Goal: Task Accomplishment & Management: Manage account settings

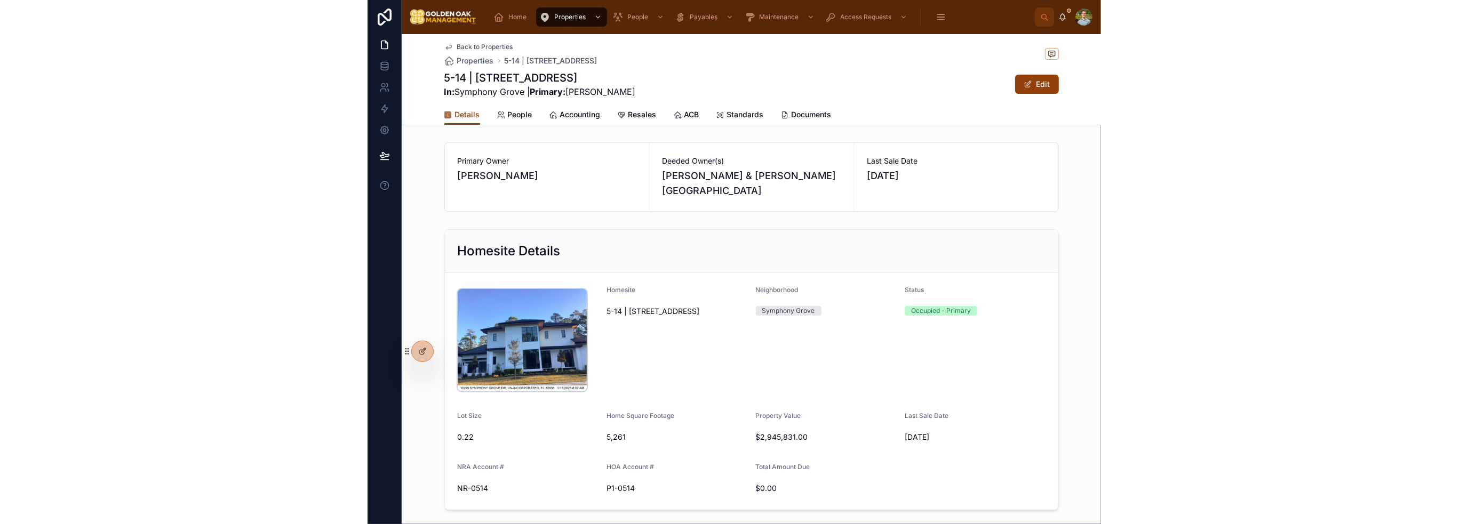
scroll to position [202, 0]
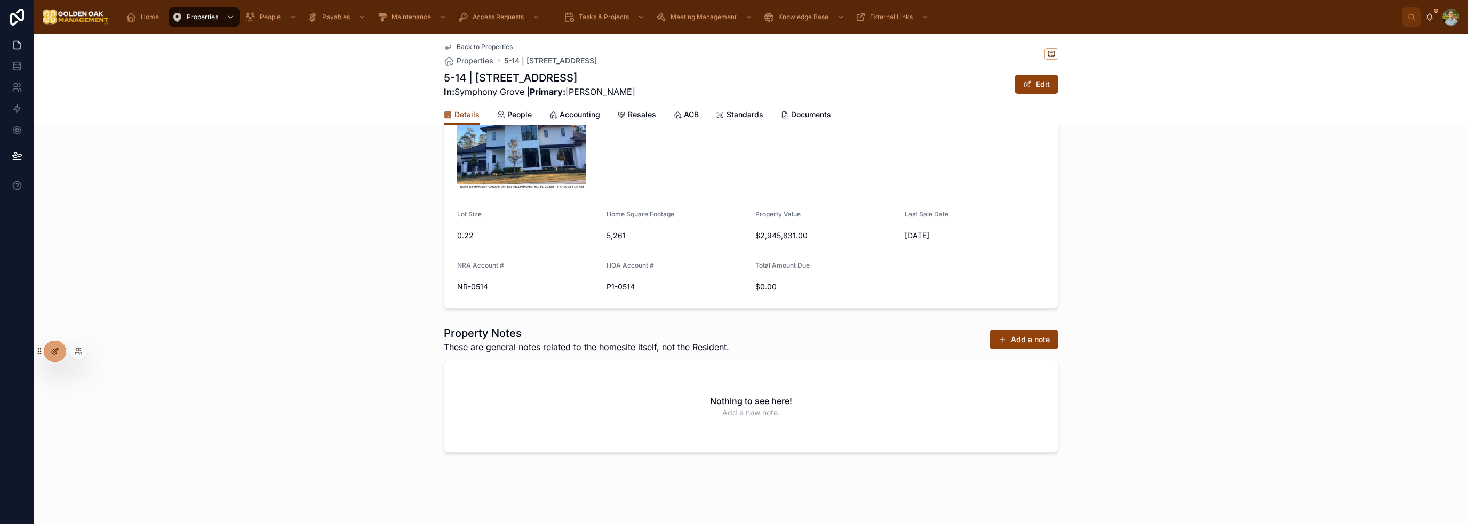
click at [55, 352] on icon at bounding box center [56, 350] width 4 height 4
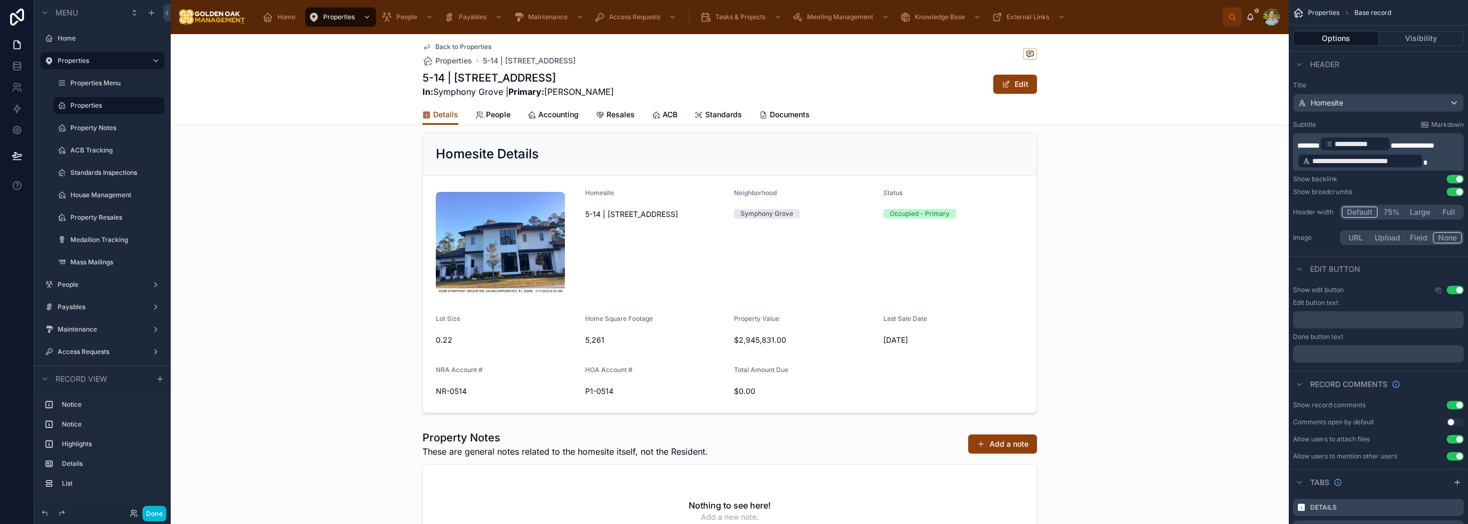
scroll to position [255, 0]
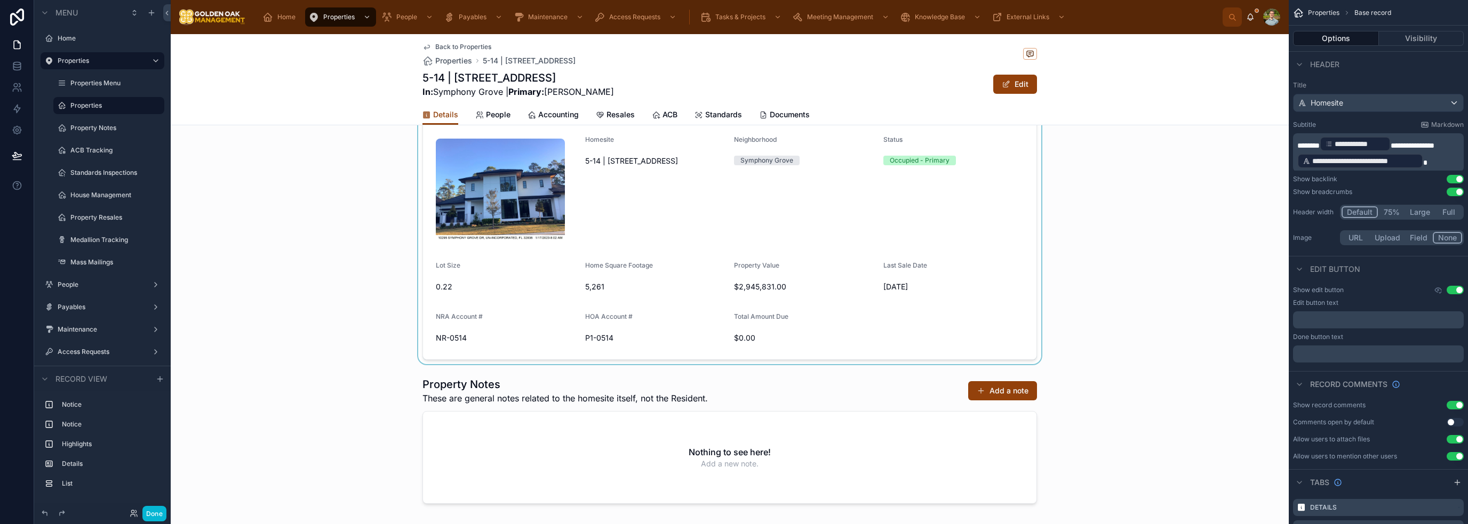
click at [733, 328] on div at bounding box center [730, 220] width 1118 height 290
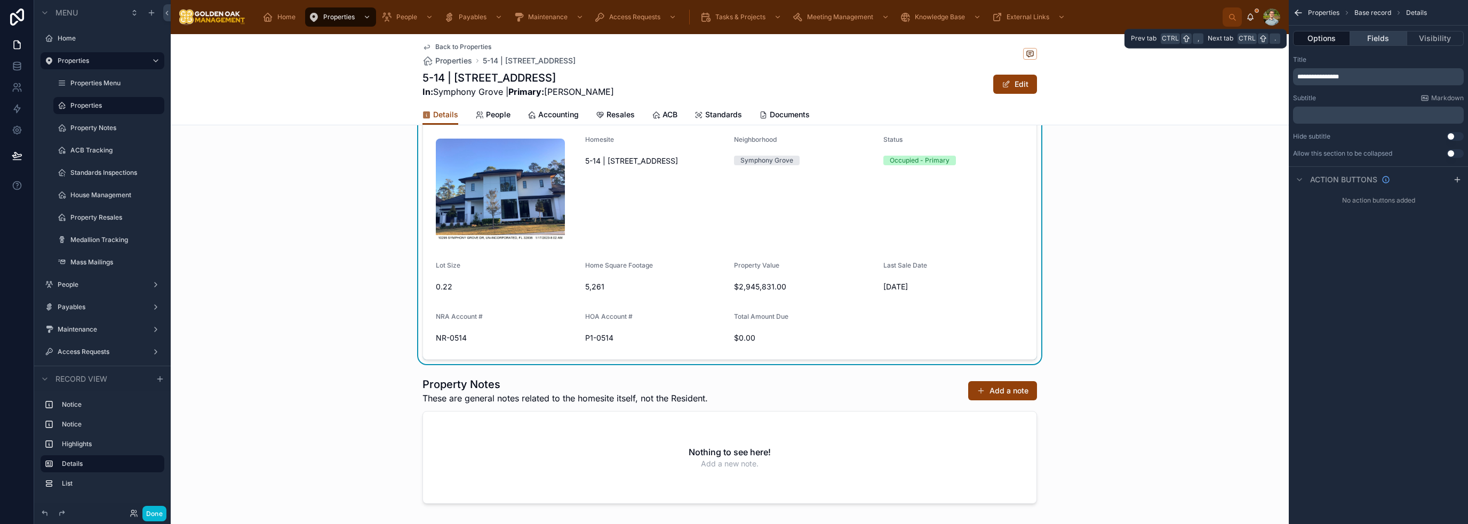
click at [733, 44] on button "Fields" at bounding box center [1378, 38] width 57 height 15
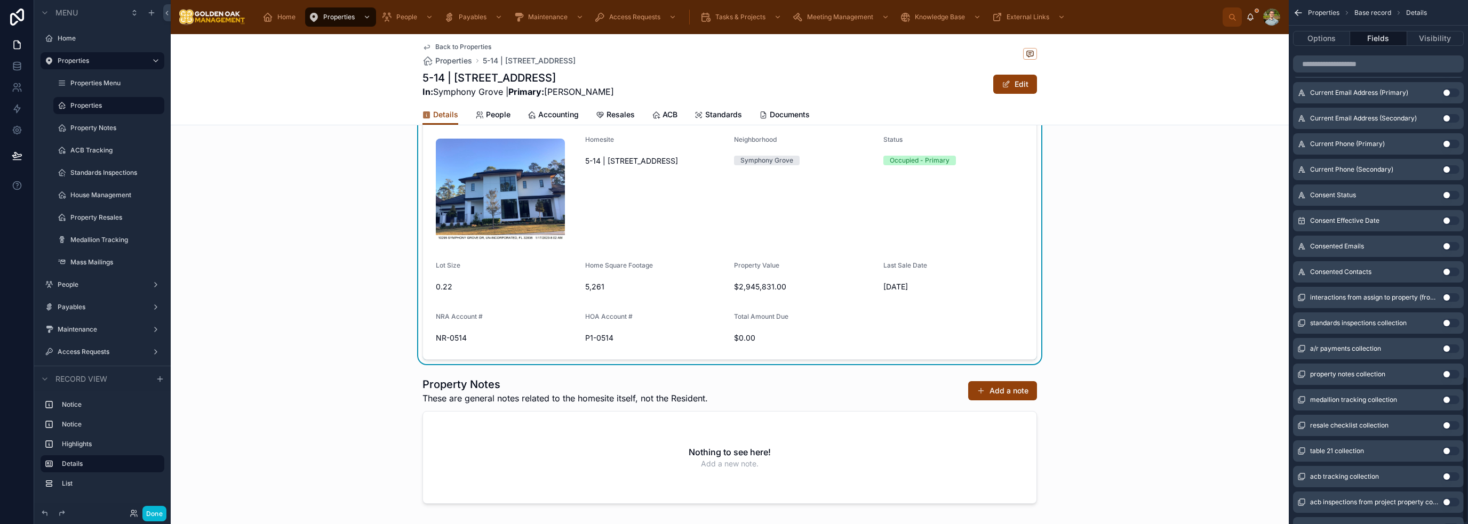
scroll to position [1342, 0]
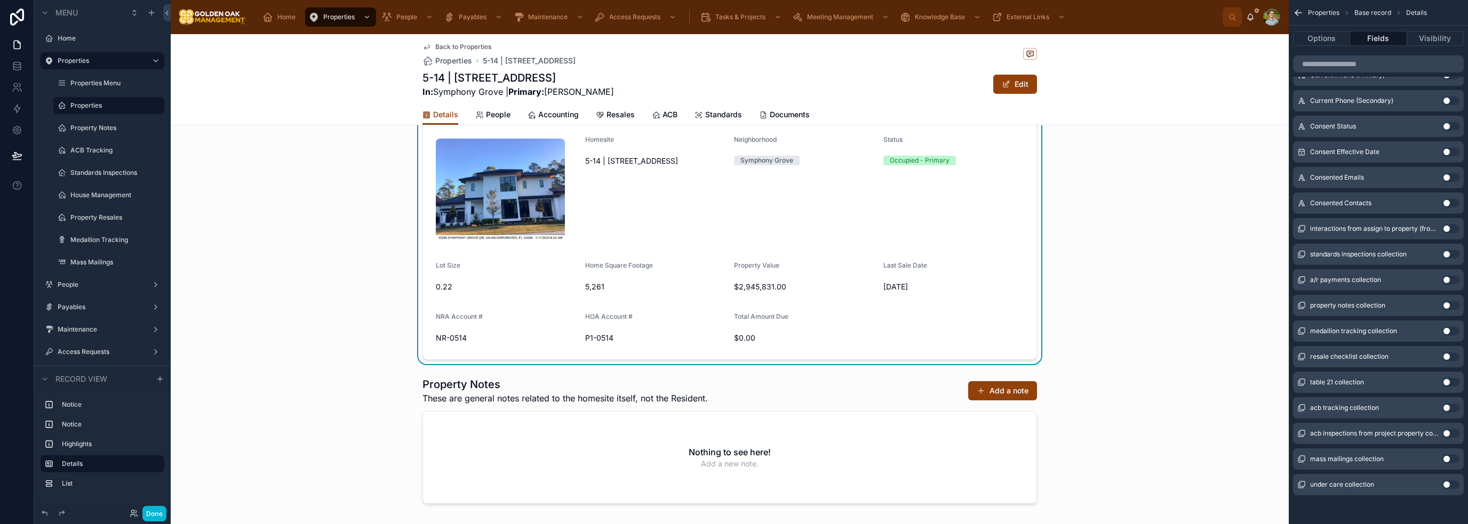
click at [733, 484] on button "Use setting" at bounding box center [1451, 485] width 17 height 9
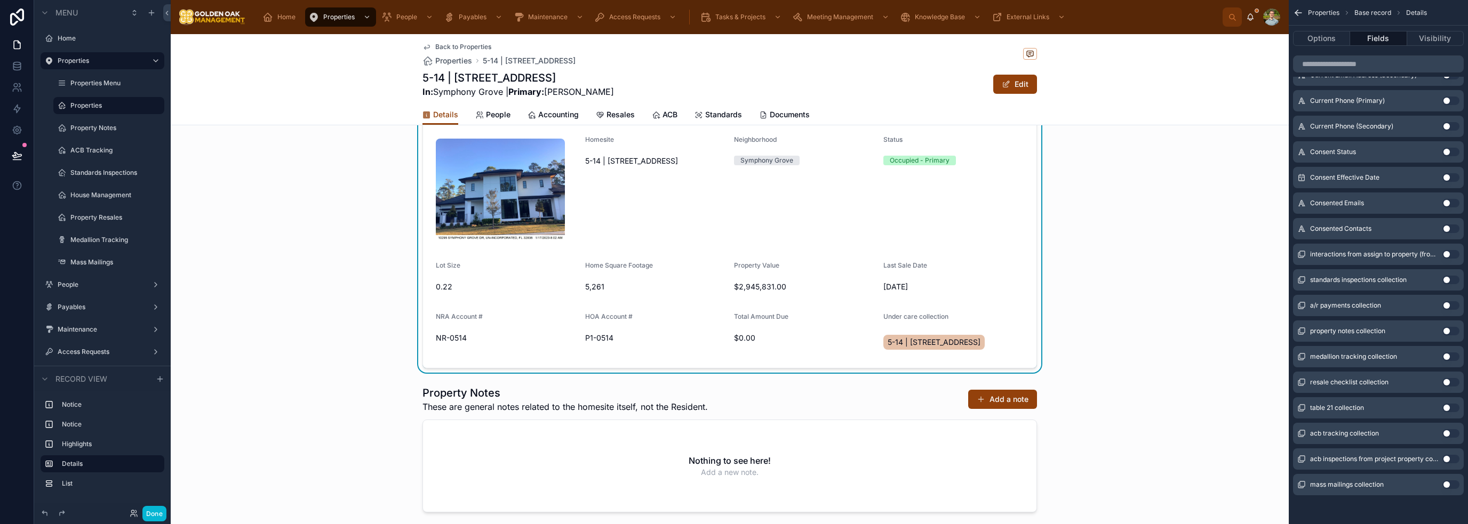
click at [733, 324] on div "Under care collection 5-14 | [STREET_ADDRESS]" at bounding box center [953, 334] width 141 height 43
click at [733, 342] on span "5-14 | [STREET_ADDRESS]" at bounding box center [934, 342] width 93 height 11
click at [733, 338] on span "5-14 | [STREET_ADDRESS]" at bounding box center [934, 342] width 93 height 11
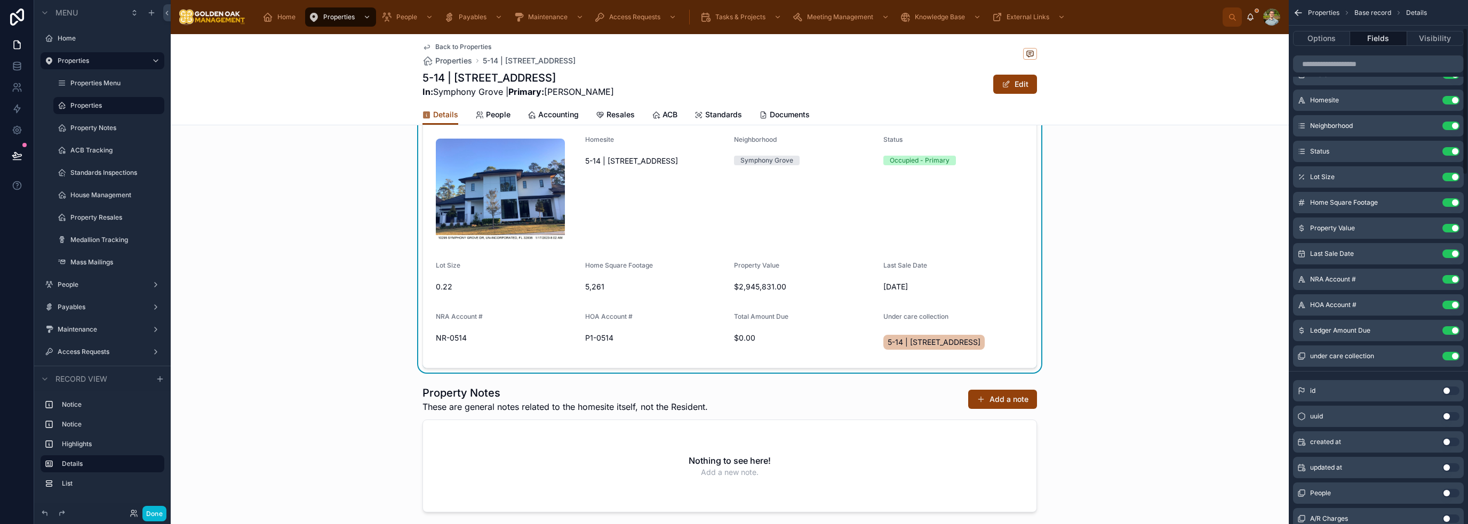
scroll to position [0, 0]
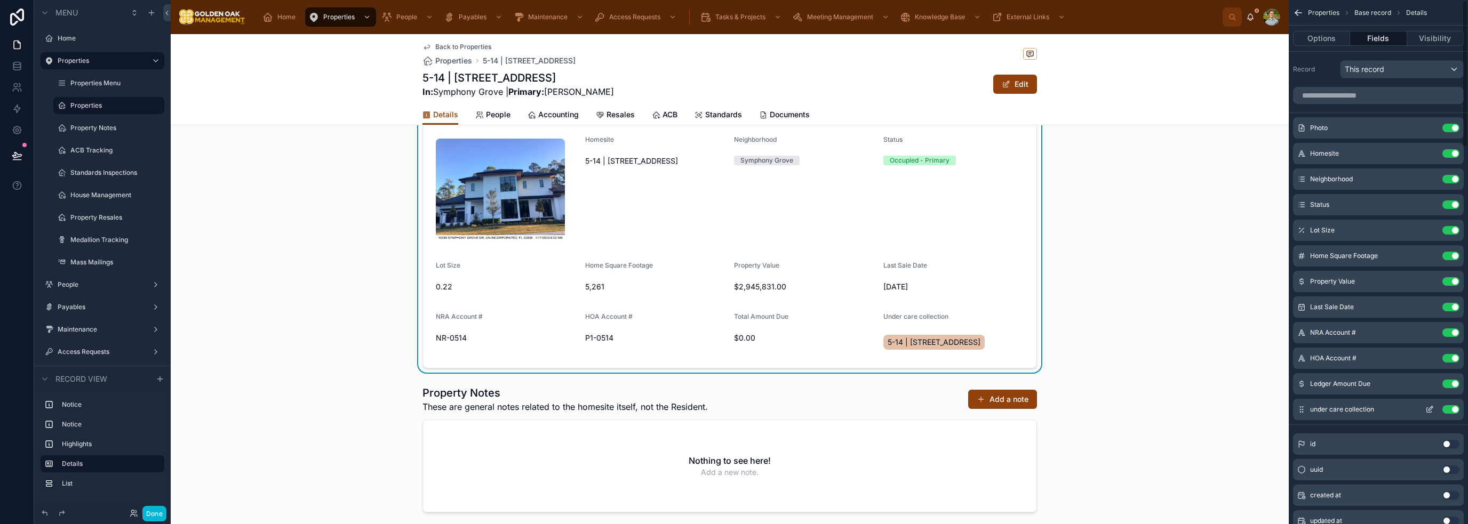
click at [733, 409] on button "Use setting" at bounding box center [1451, 409] width 17 height 9
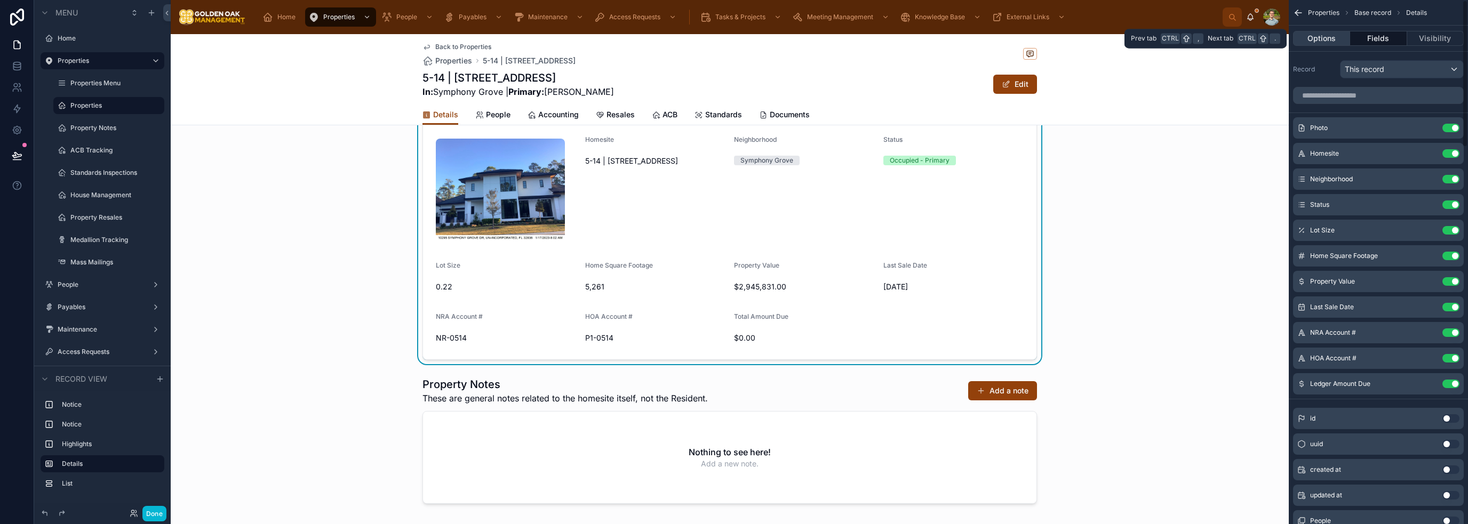
click at [733, 42] on button "Options" at bounding box center [1321, 38] width 57 height 15
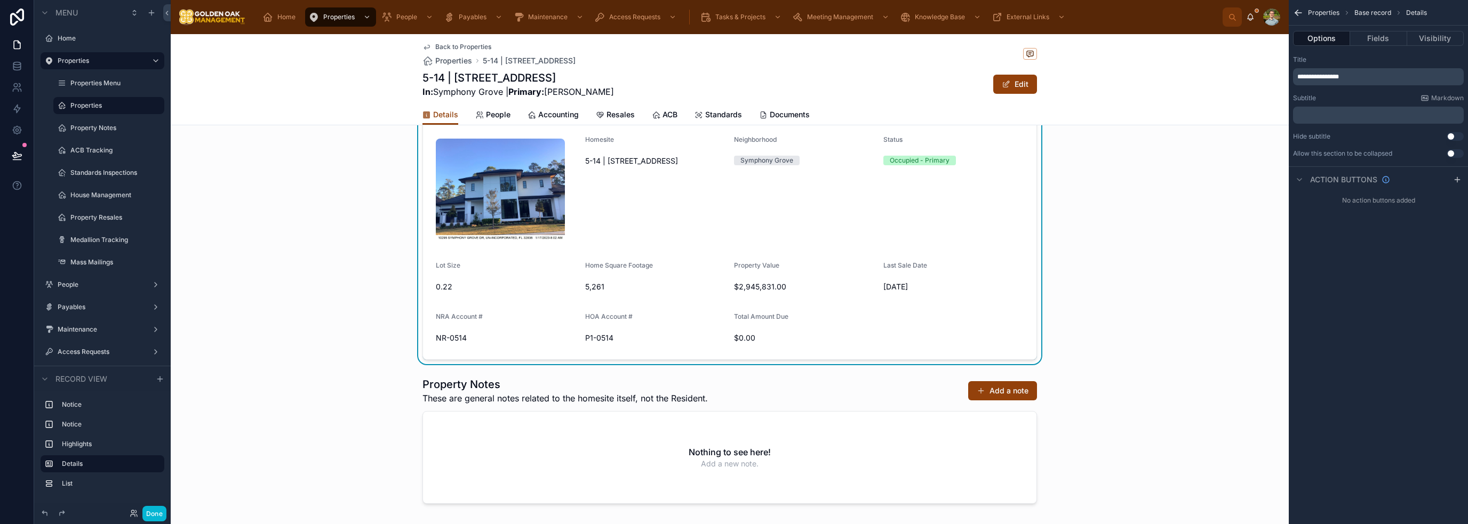
click at [733, 282] on div "Homesite Details Homesite 5-14 | [STREET_ADDRESS] Neighborhood [GEOGRAPHIC_DATA…" at bounding box center [730, 220] width 1118 height 290
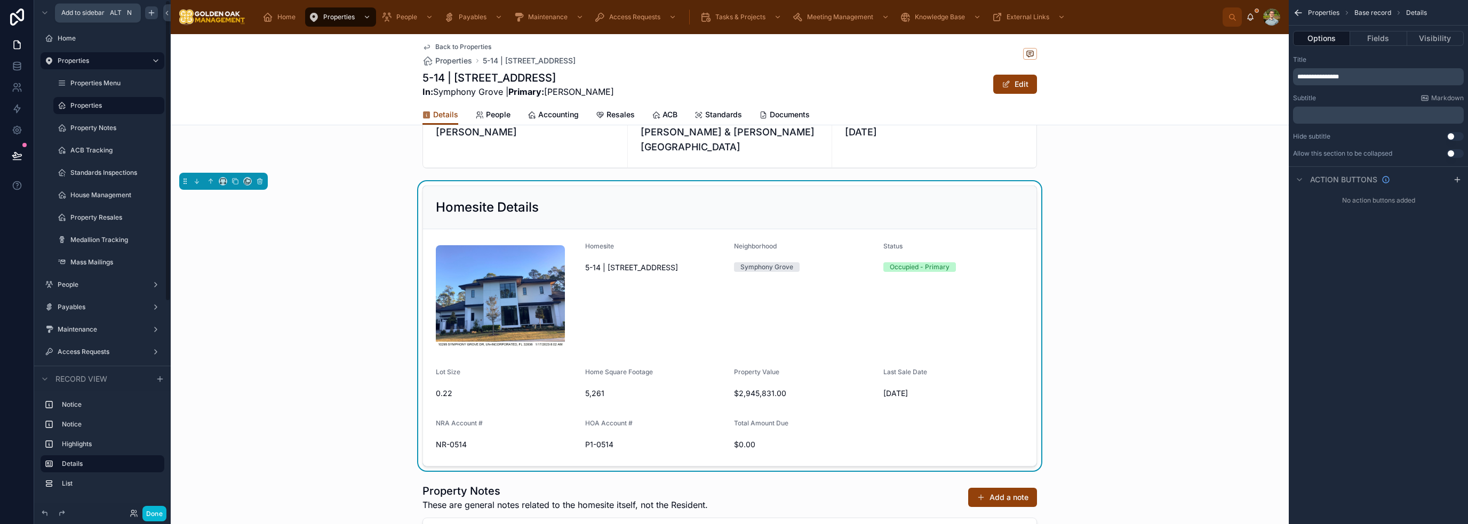
click at [152, 11] on icon "scrollable content" at bounding box center [152, 12] width 0 height 5
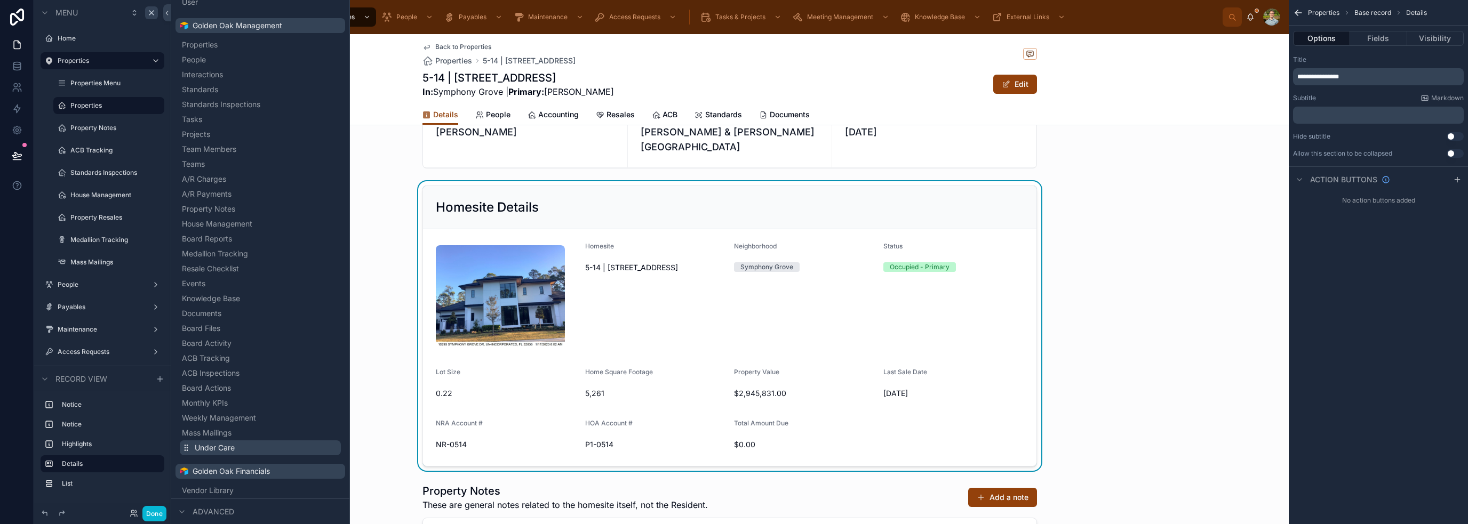
scroll to position [107, 0]
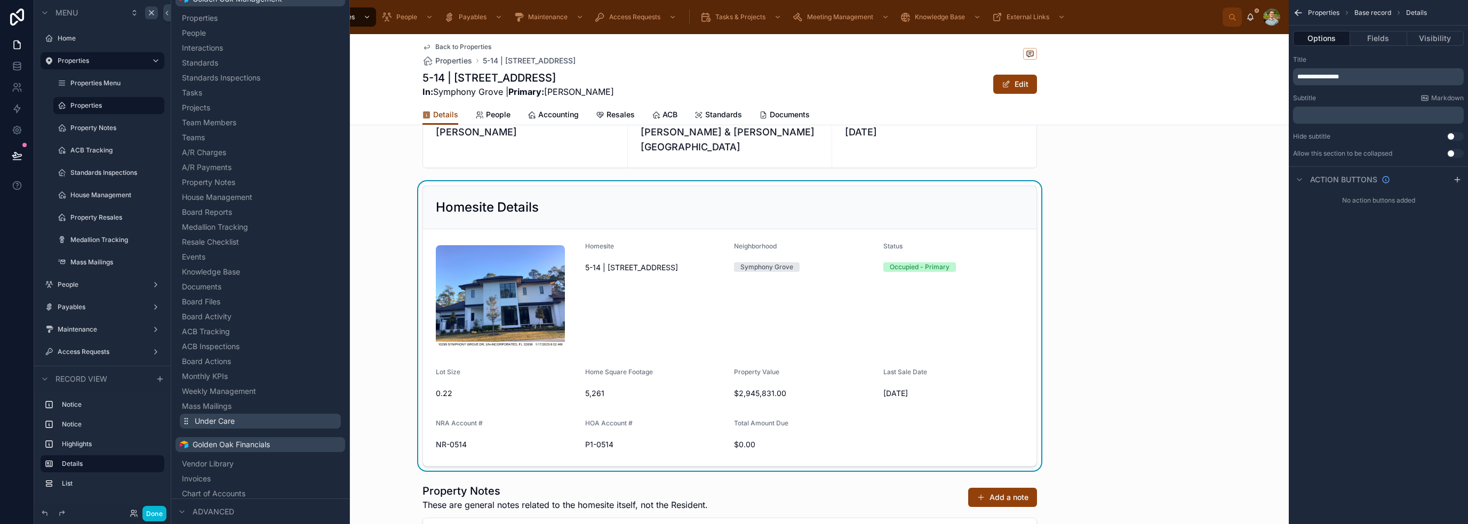
click at [243, 425] on button "Under Care" at bounding box center [260, 421] width 161 height 15
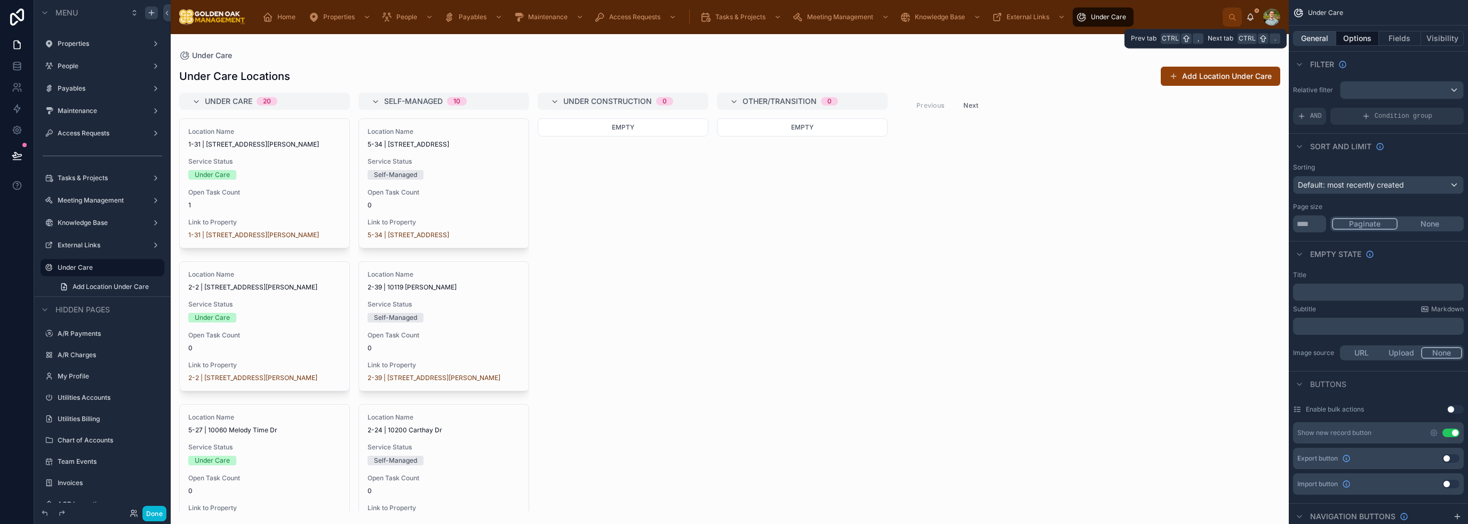
click at [733, 34] on button "General" at bounding box center [1314, 38] width 43 height 15
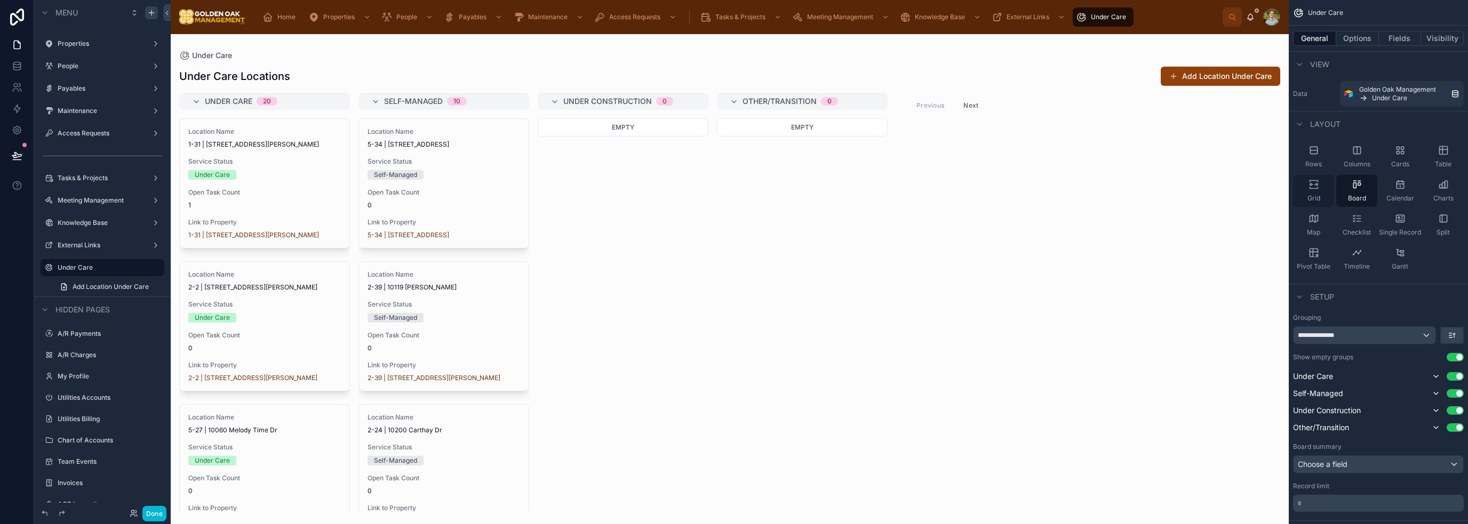
click at [733, 190] on div "Grid" at bounding box center [1313, 191] width 41 height 32
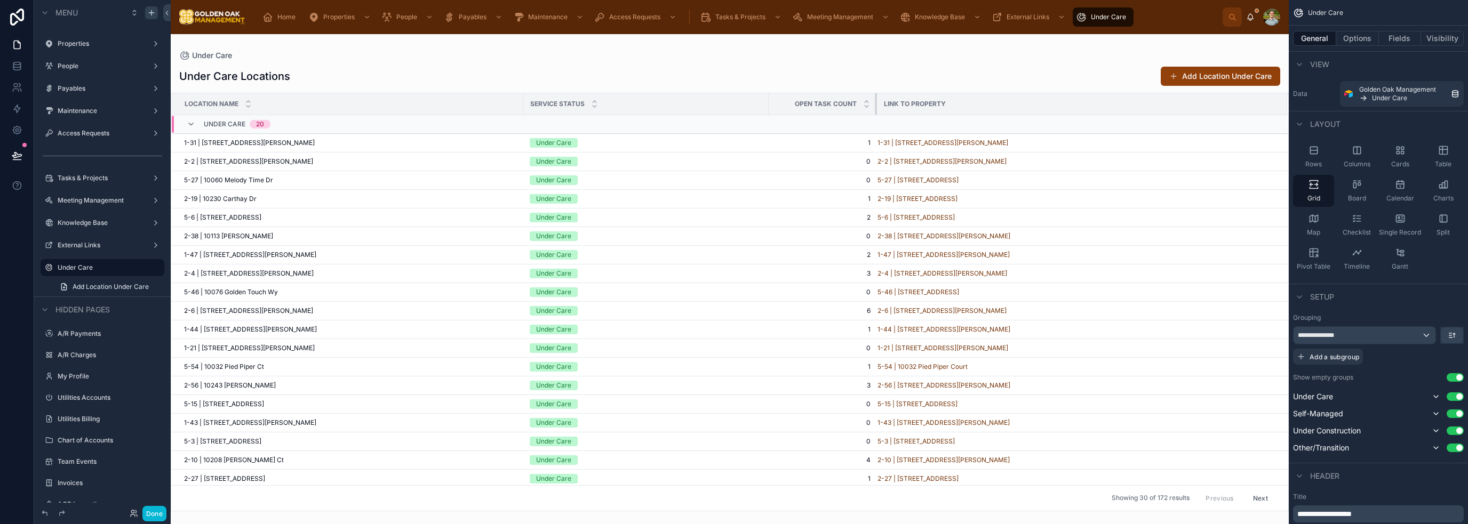
drag, startPoint x: 1035, startPoint y: 107, endPoint x: 875, endPoint y: 112, distance: 160.1
click at [733, 112] on div at bounding box center [877, 103] width 4 height 21
click at [733, 38] on button "Fields" at bounding box center [1400, 38] width 43 height 15
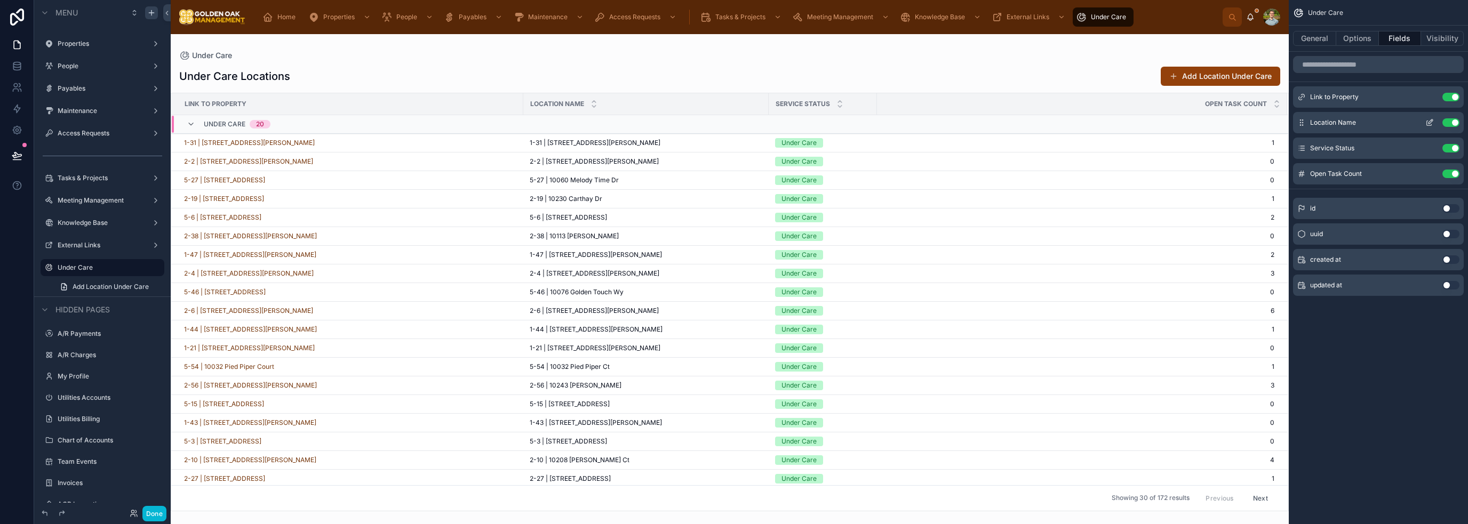
click at [733, 122] on button "Use setting" at bounding box center [1451, 122] width 17 height 9
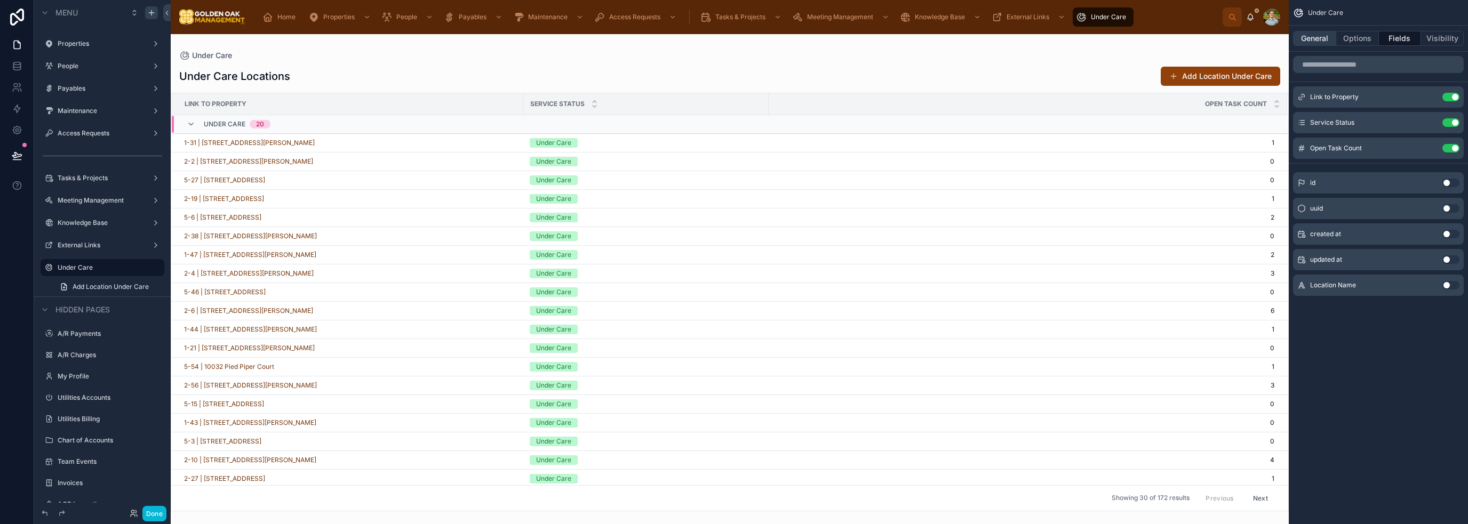
click at [733, 40] on button "General" at bounding box center [1314, 38] width 43 height 15
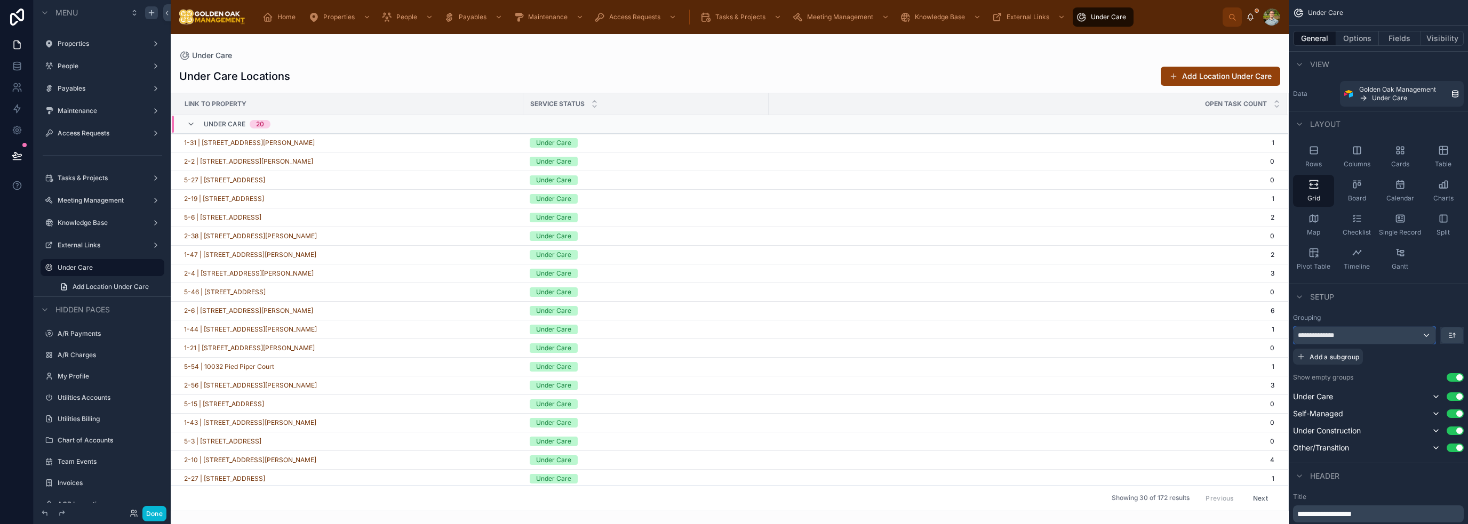
click at [733, 341] on div "**********" at bounding box center [1365, 335] width 142 height 17
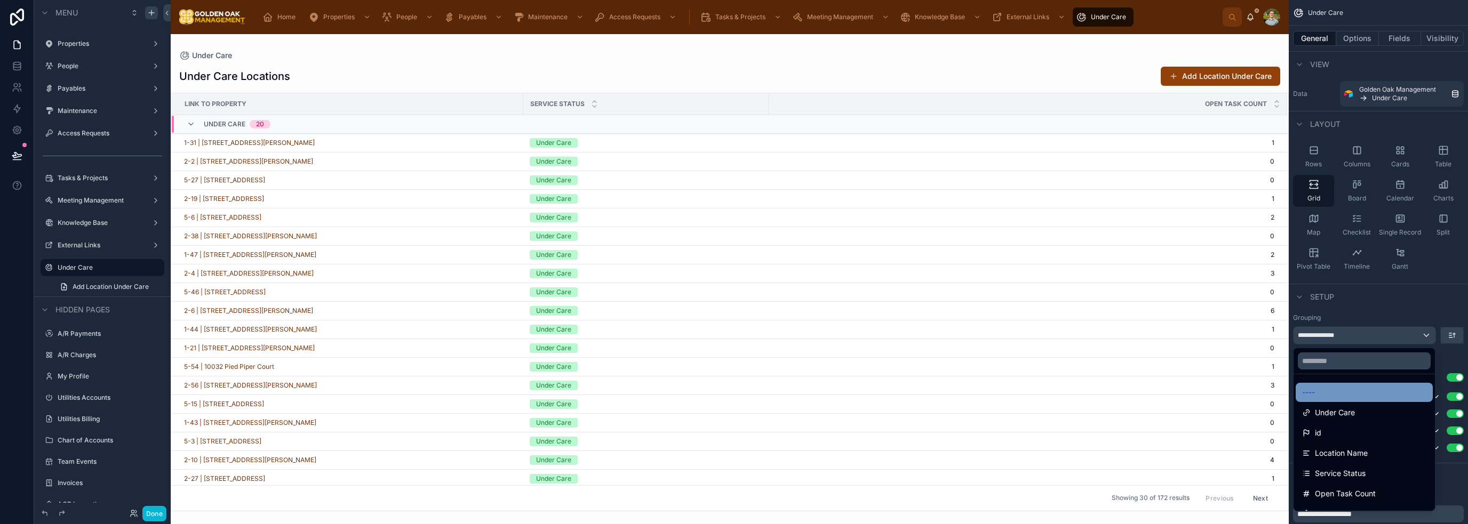
click at [733, 401] on div "----" at bounding box center [1364, 392] width 137 height 19
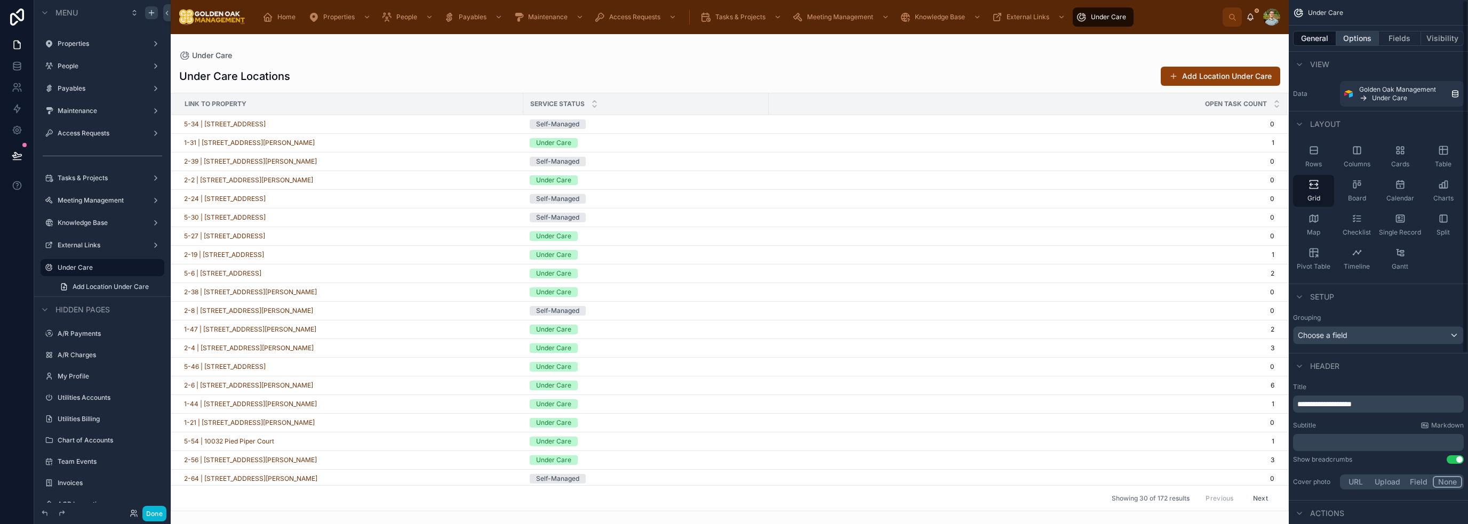
click at [733, 44] on button "Options" at bounding box center [1357, 38] width 43 height 15
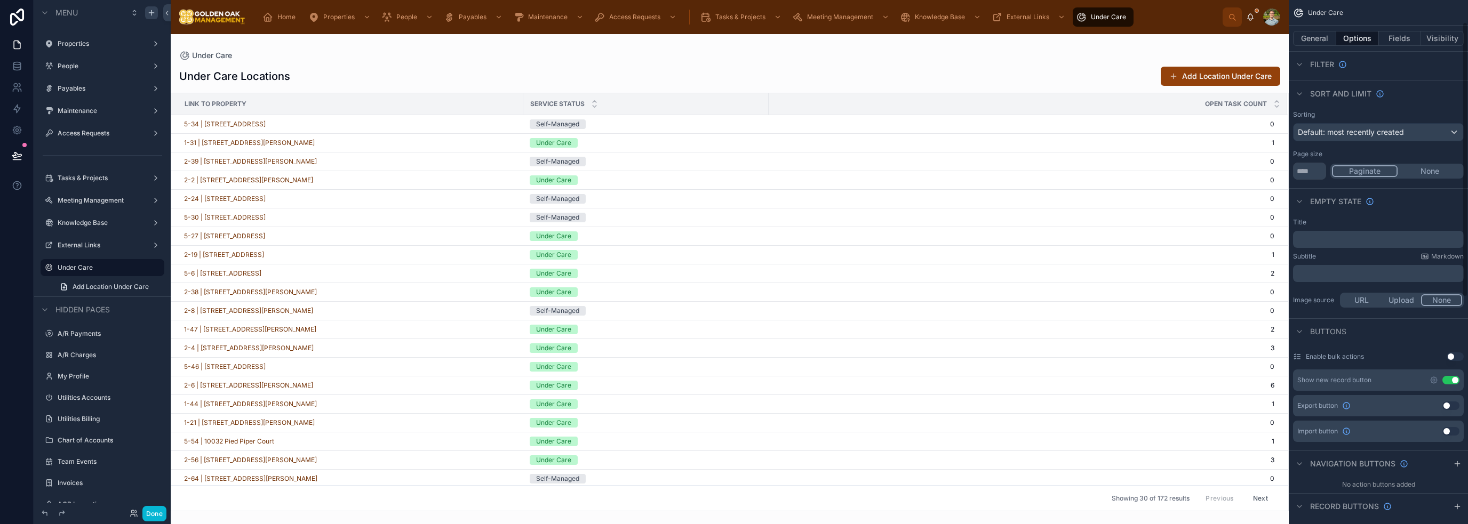
scroll to position [53, 0]
click at [733, 132] on span "Default: most recently created" at bounding box center [1351, 131] width 106 height 9
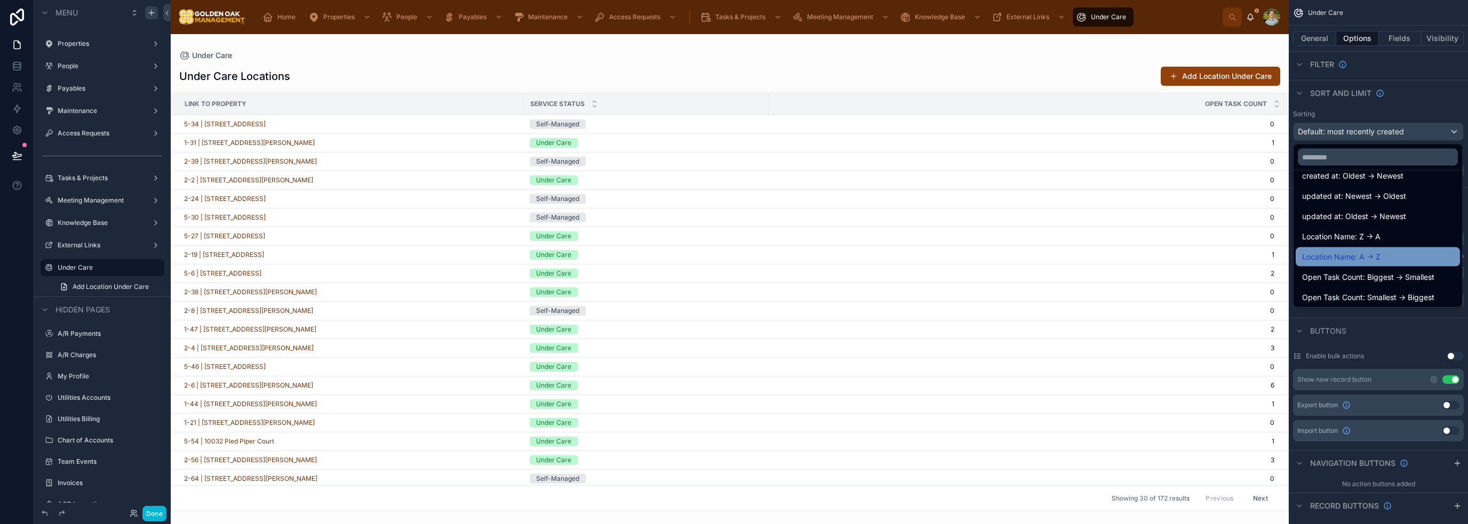
click at [733, 262] on div "Location Name: A -> Z" at bounding box center [1378, 257] width 152 height 13
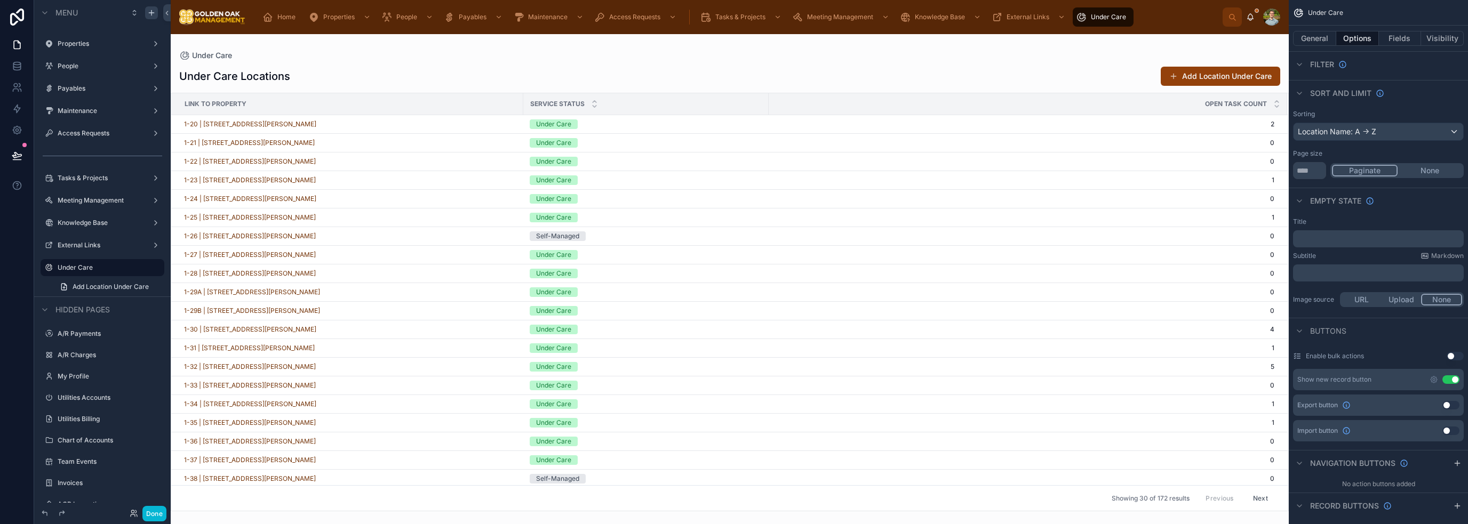
click at [733, 379] on button "Use setting" at bounding box center [1451, 380] width 17 height 9
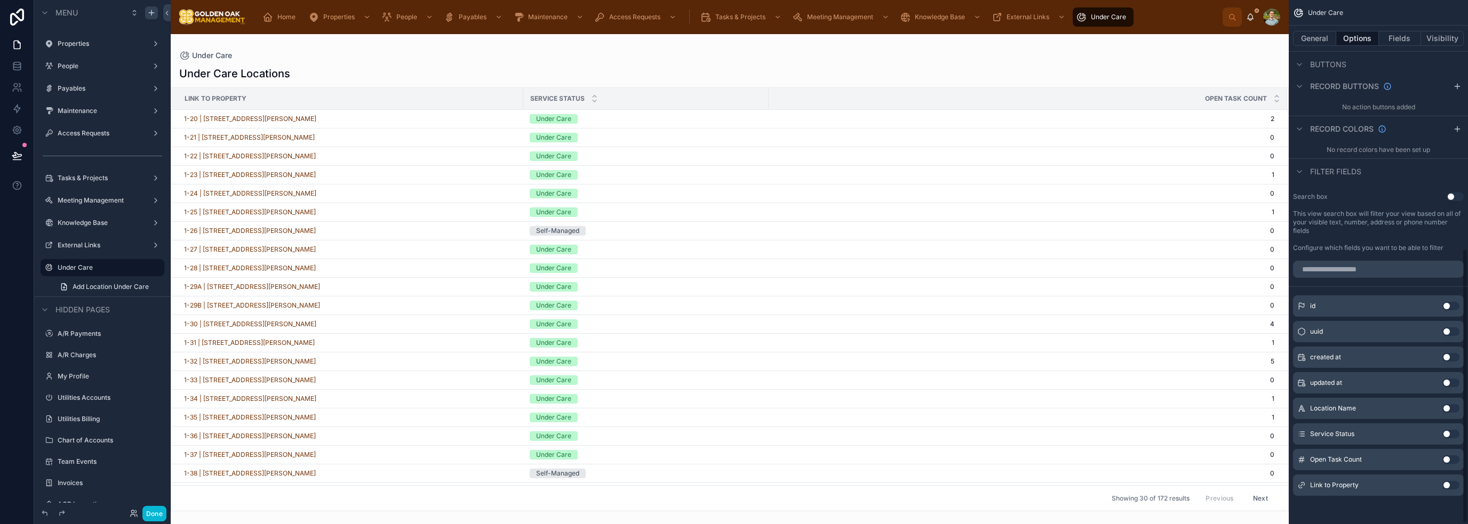
scroll to position [474, 0]
click at [733, 433] on button "Use setting" at bounding box center [1451, 433] width 17 height 9
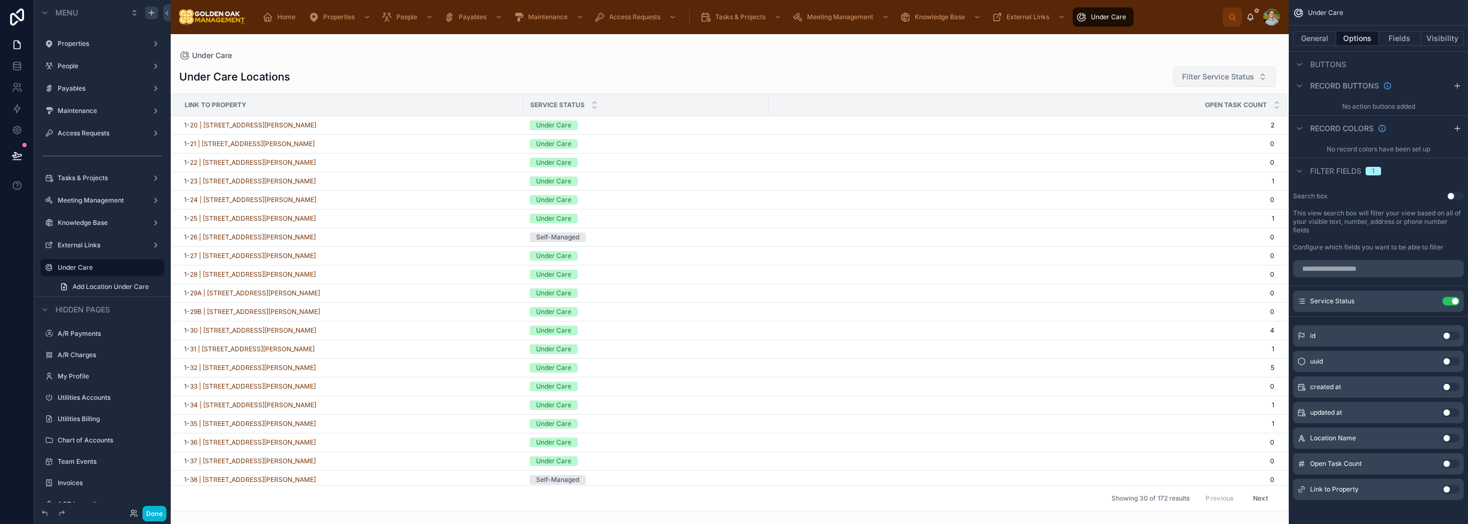
click at [733, 73] on span "Filter Service Status" at bounding box center [1218, 76] width 72 height 11
click at [733, 60] on div "Under Care Locations Filter Service Status Link to Property Service Status Open…" at bounding box center [730, 286] width 1118 height 452
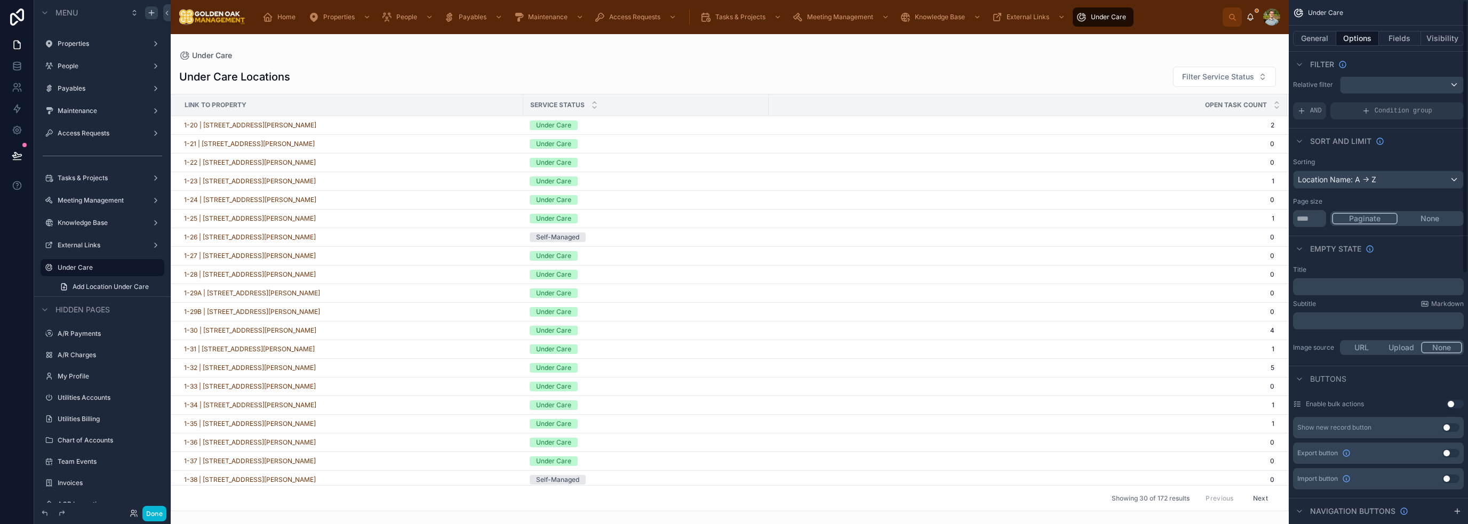
scroll to position [0, 0]
click at [733, 35] on button "Fields" at bounding box center [1400, 38] width 43 height 15
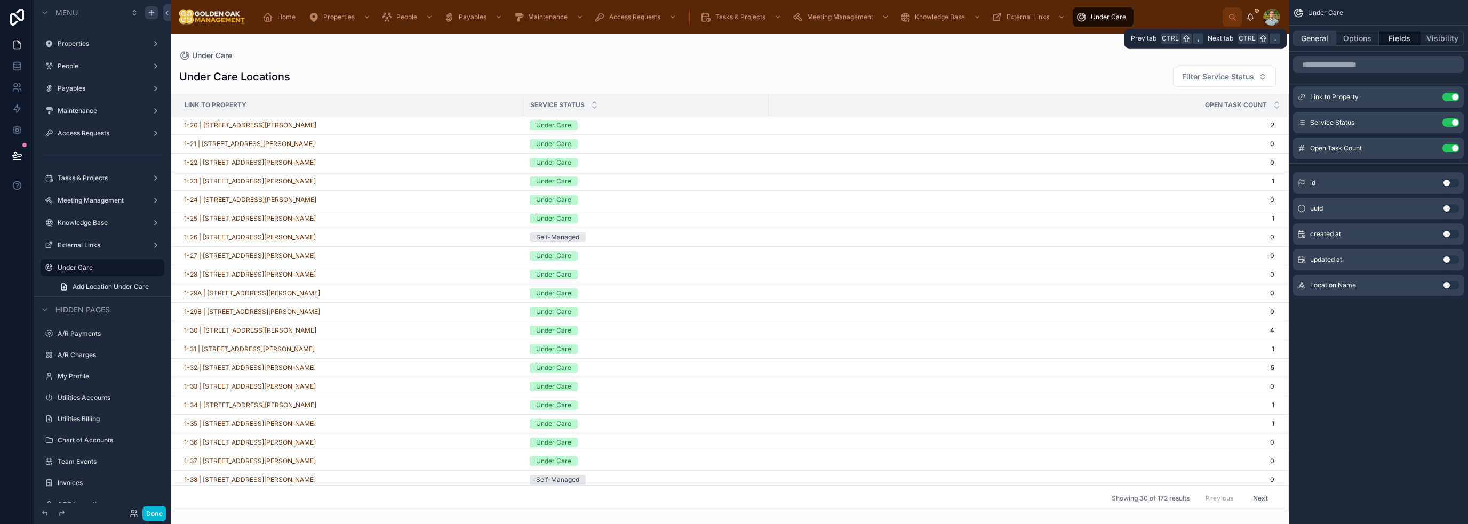
click at [733, 44] on button "General" at bounding box center [1314, 38] width 43 height 15
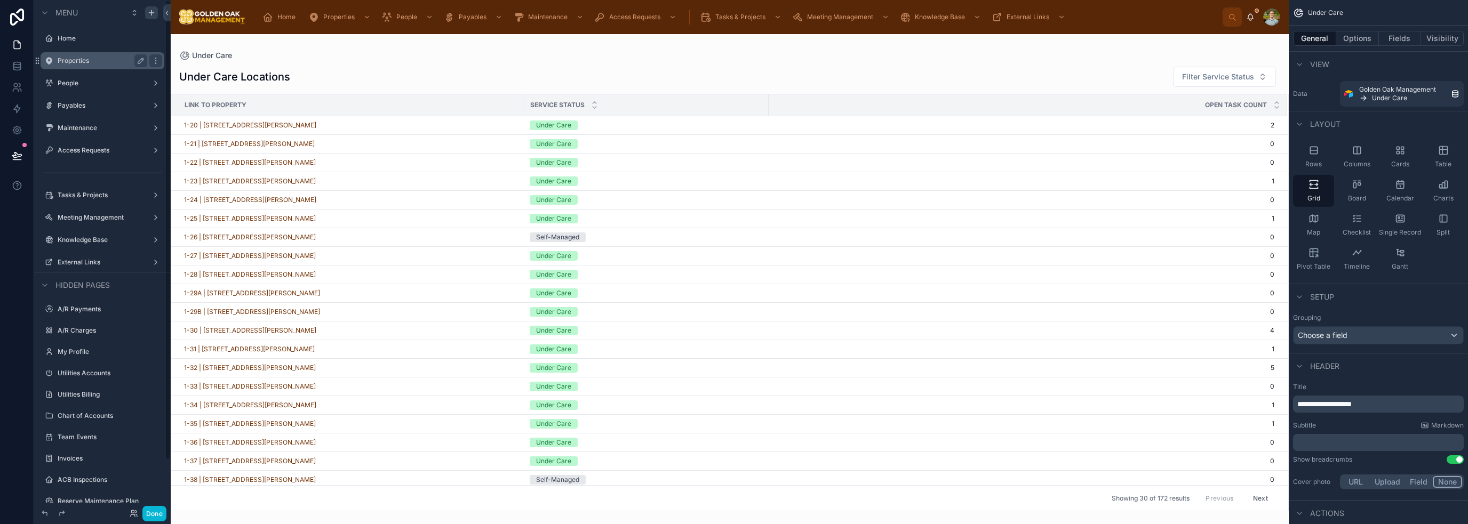
click at [88, 63] on label "Properties" at bounding box center [100, 61] width 85 height 9
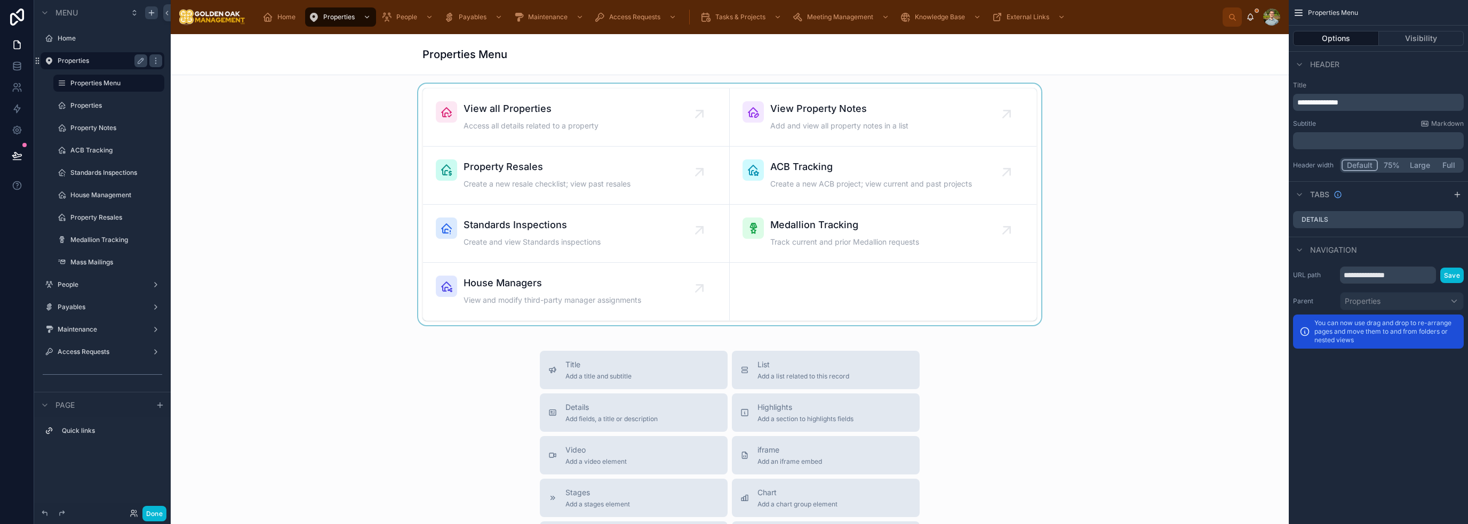
click at [544, 116] on div at bounding box center [729, 205] width 1101 height 242
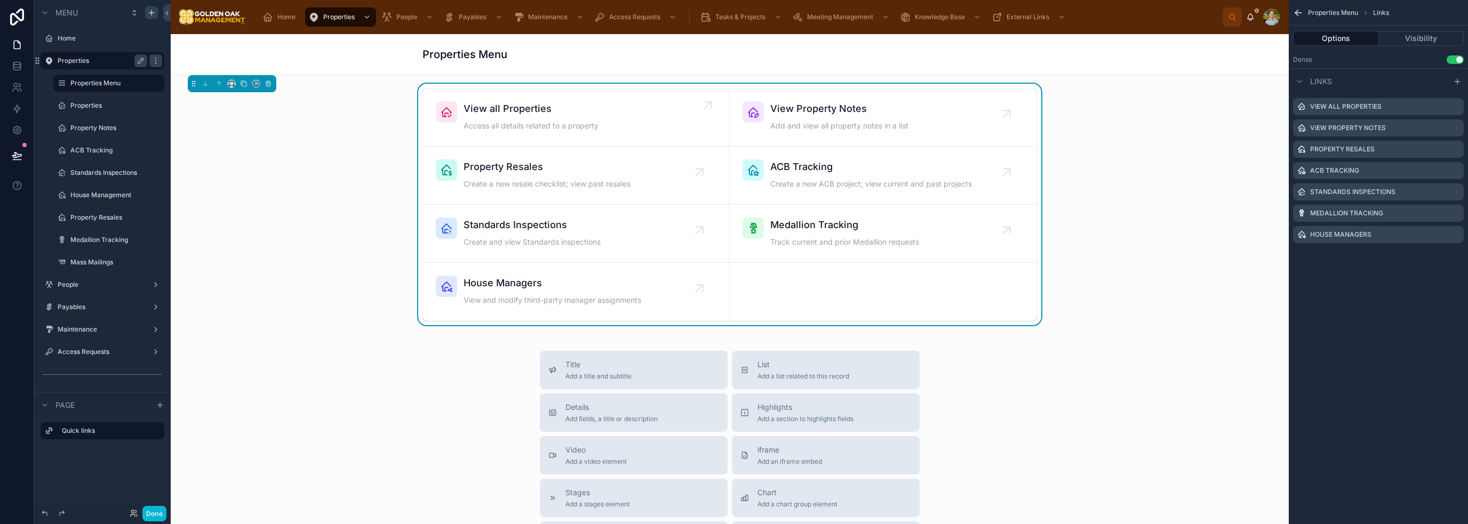
click at [542, 116] on span "View all Properties" at bounding box center [531, 108] width 135 height 15
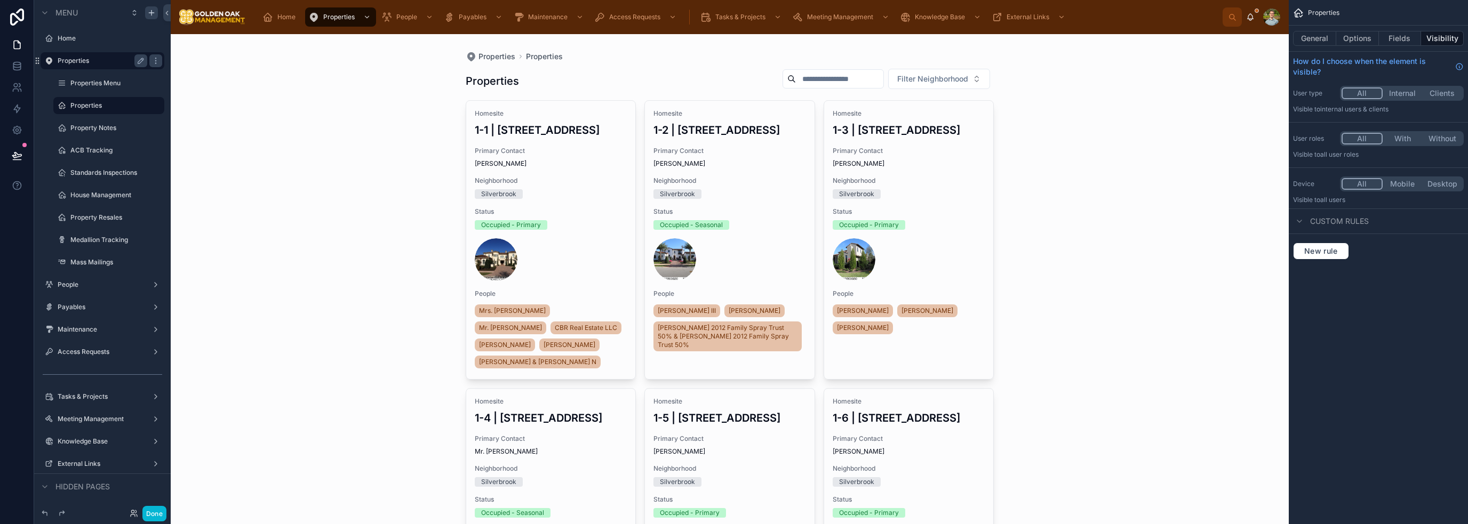
click at [733, 76] on input "text" at bounding box center [839, 78] width 87 height 15
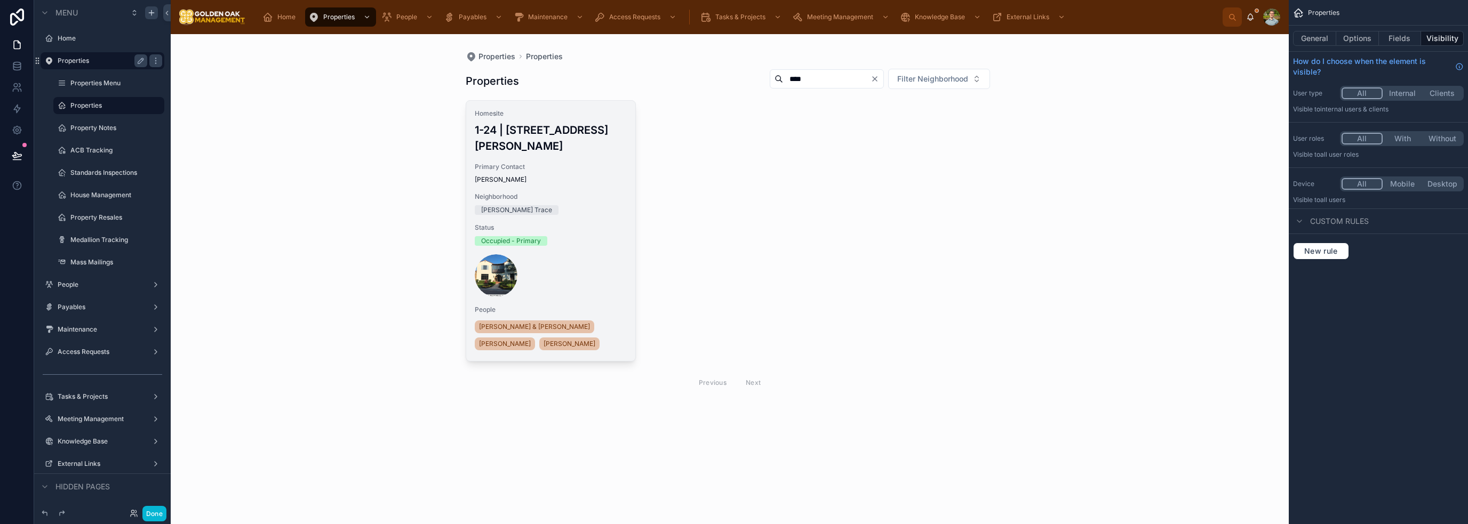
type input "****"
click at [585, 237] on div "Occupied - Primary" at bounding box center [551, 241] width 153 height 10
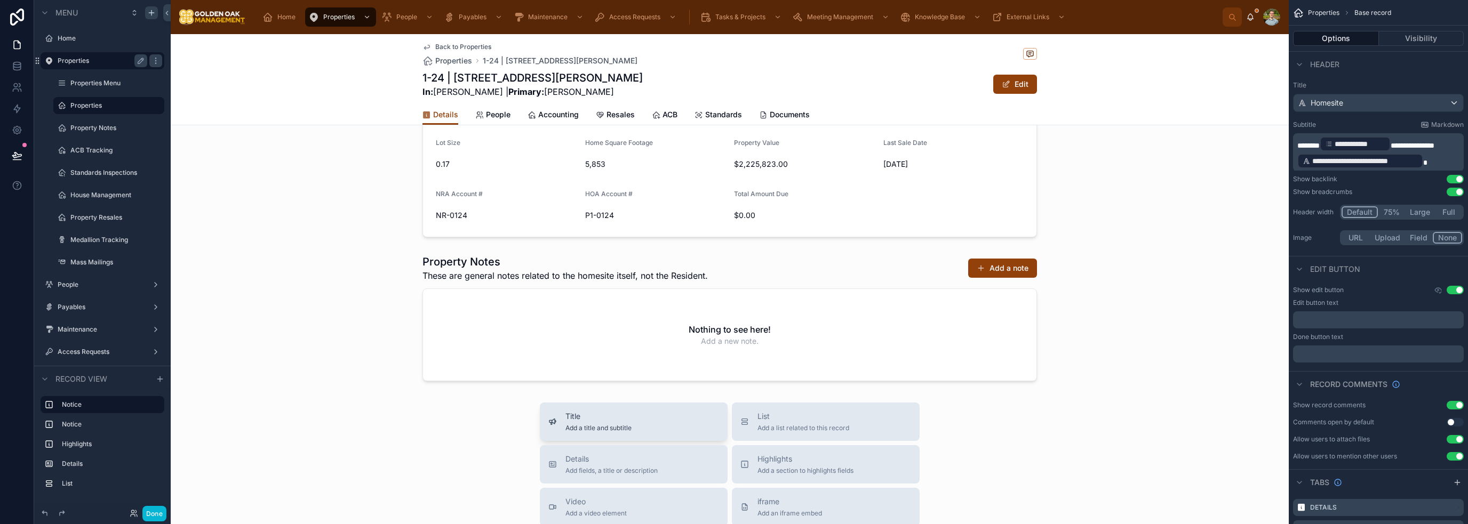
scroll to position [373, 0]
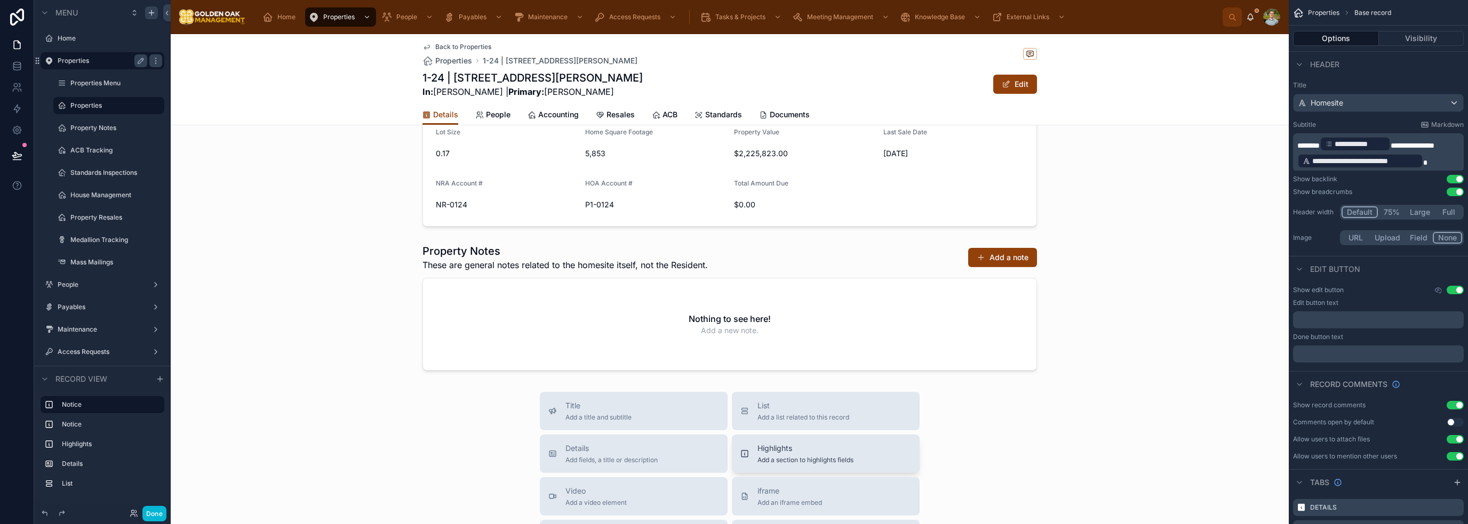
click at [733, 465] on span "Add a section to highlights fields" at bounding box center [806, 460] width 96 height 9
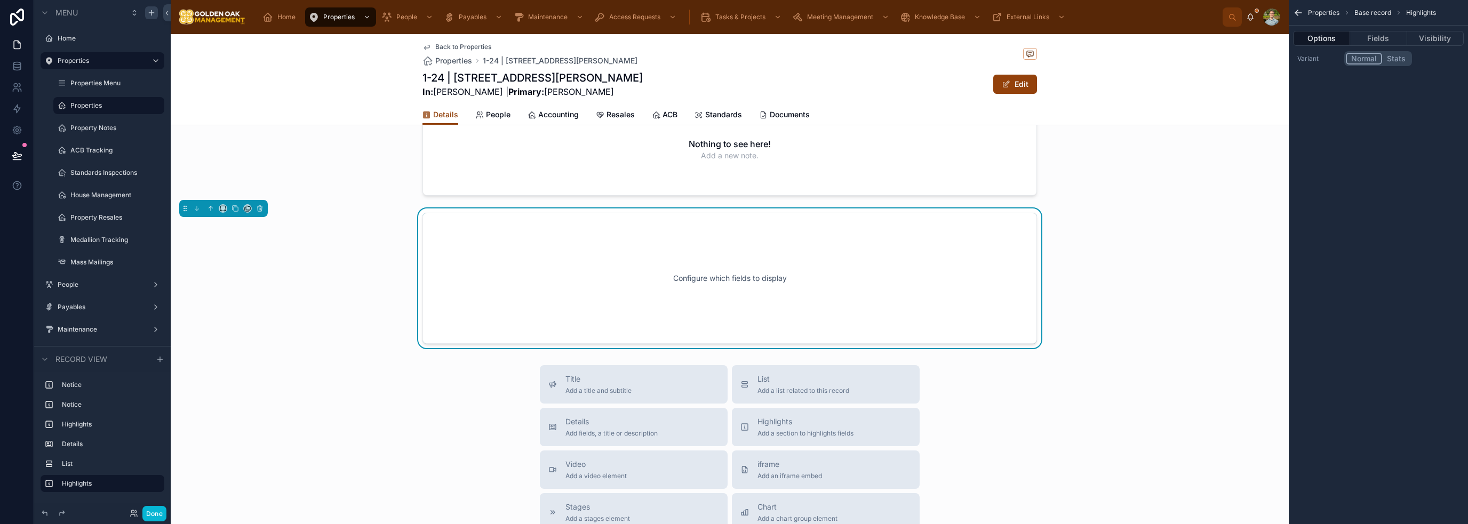
scroll to position [561, 0]
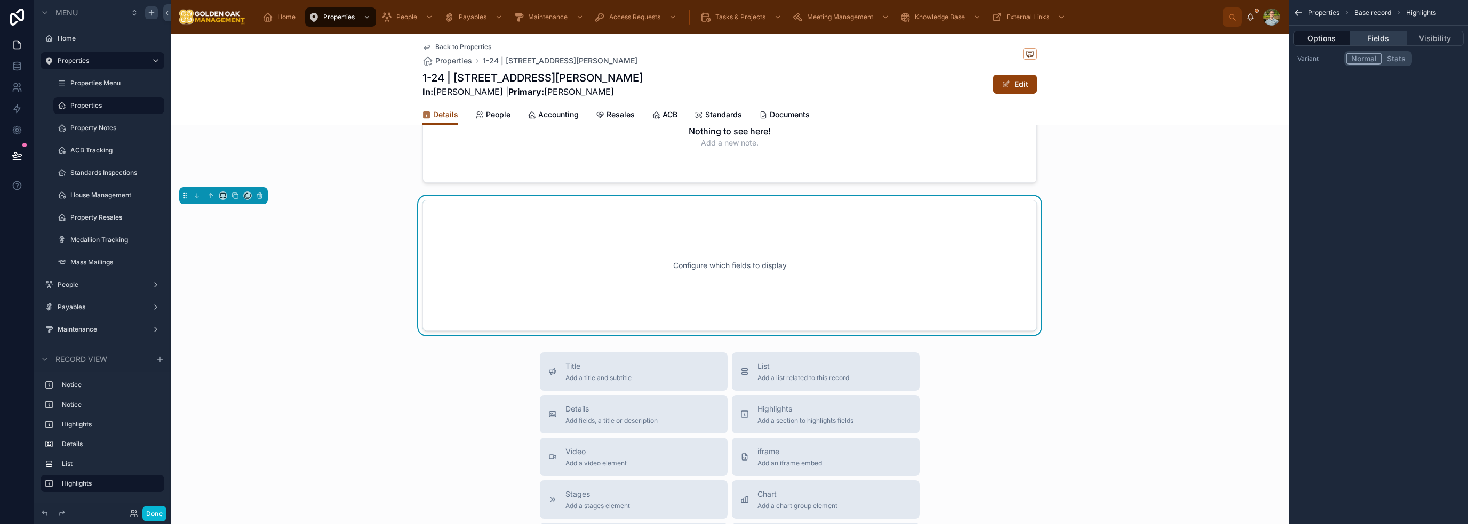
click at [733, 34] on button "Fields" at bounding box center [1378, 38] width 57 height 15
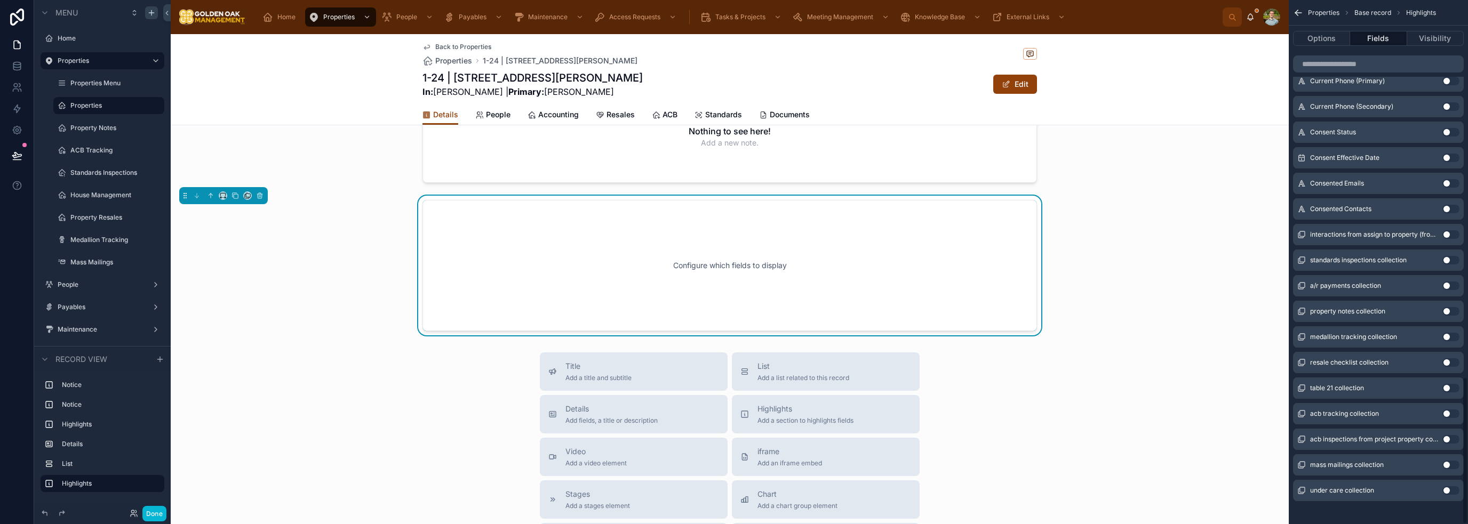
scroll to position [1338, 0]
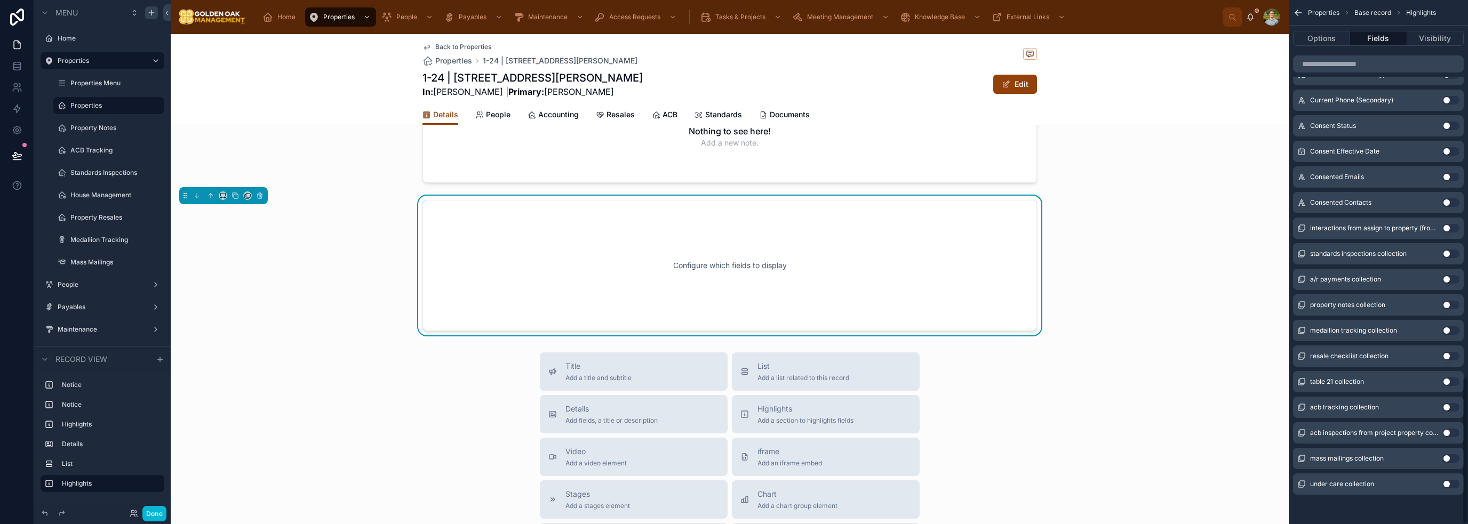
click at [733, 484] on button "Use setting" at bounding box center [1451, 484] width 17 height 9
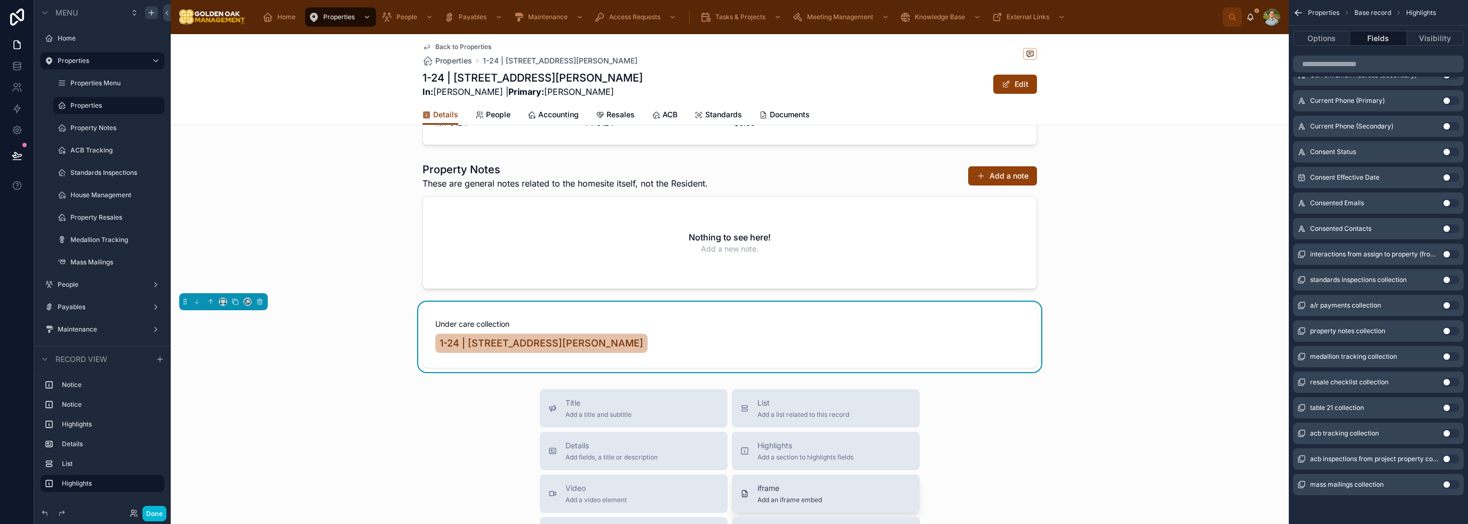
scroll to position [478, 0]
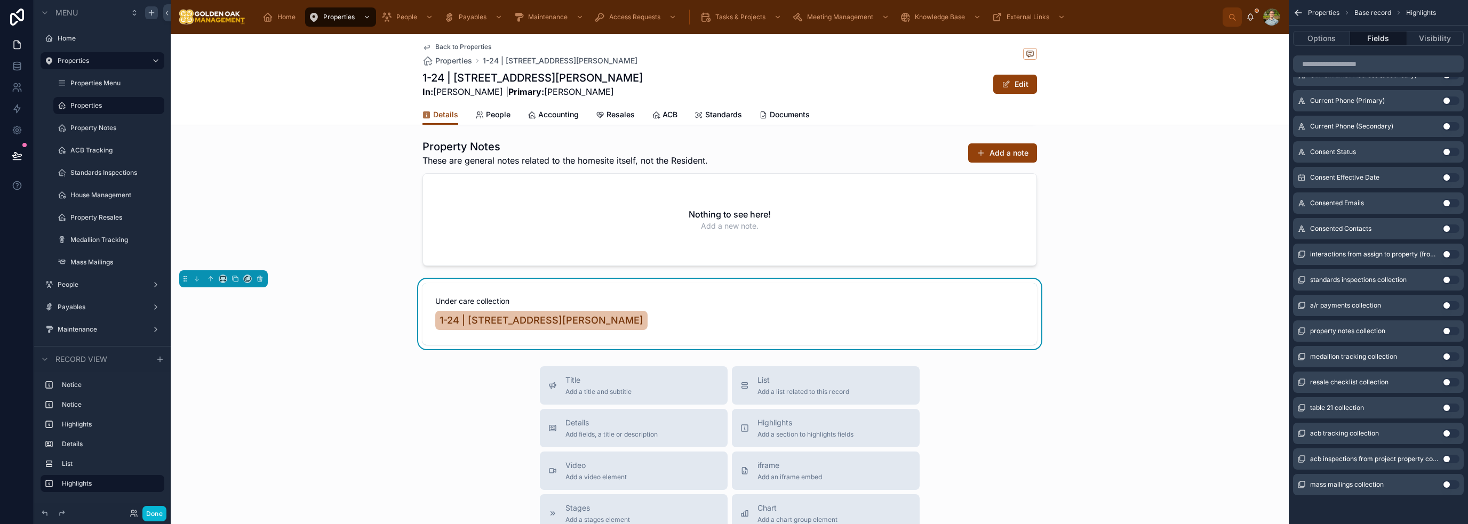
drag, startPoint x: 729, startPoint y: 337, endPoint x: 704, endPoint y: 337, distance: 25.6
click at [729, 332] on div "1-24 | [STREET_ADDRESS][PERSON_NAME]" at bounding box center [729, 320] width 589 height 23
click at [259, 283] on icon at bounding box center [259, 278] width 7 height 7
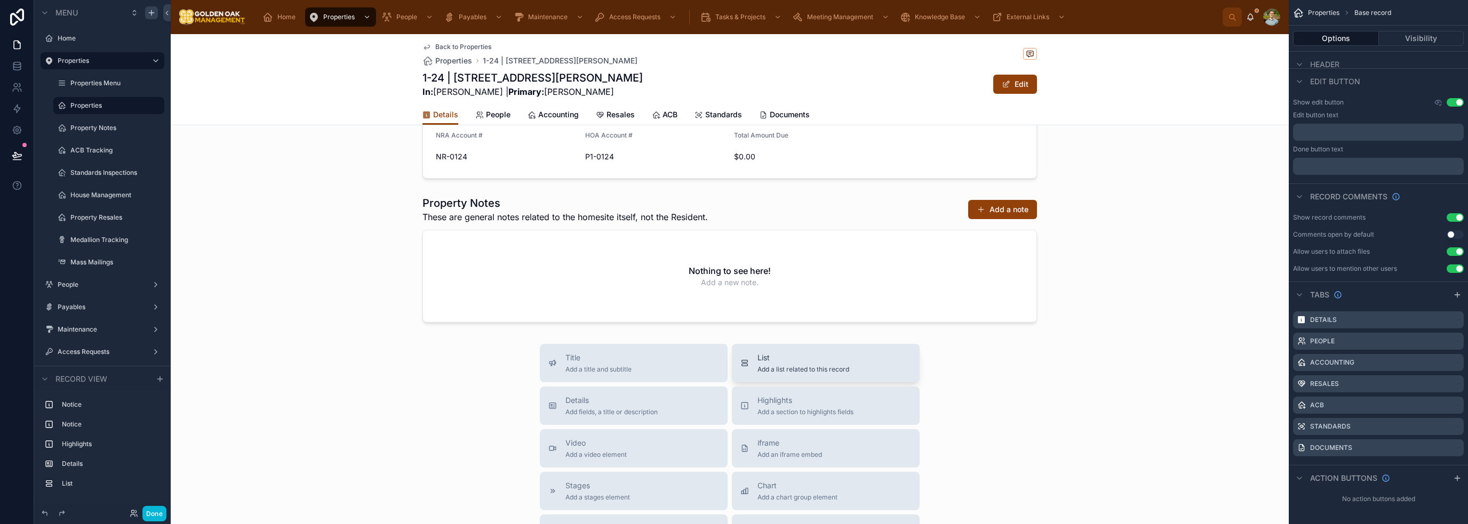
scroll to position [425, 0]
drag, startPoint x: 632, startPoint y: 418, endPoint x: 732, endPoint y: 342, distance: 125.3
click at [732, 342] on div "Back to Properties Properties 1-24 | [STREET_ADDRESS][PERSON_NAME][PERSON_NAME]…" at bounding box center [730, 207] width 1118 height 1197
click at [733, 371] on span "Add a list related to this record" at bounding box center [804, 366] width 92 height 9
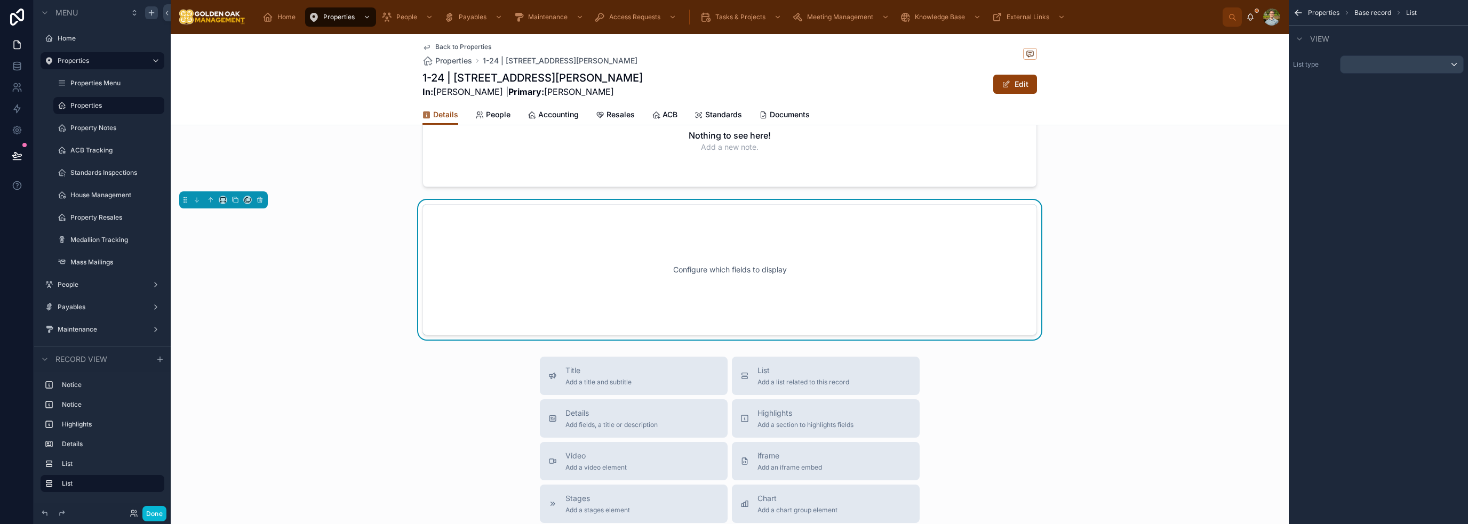
scroll to position [561, 0]
click at [733, 68] on div "scrollable content" at bounding box center [1402, 64] width 123 height 17
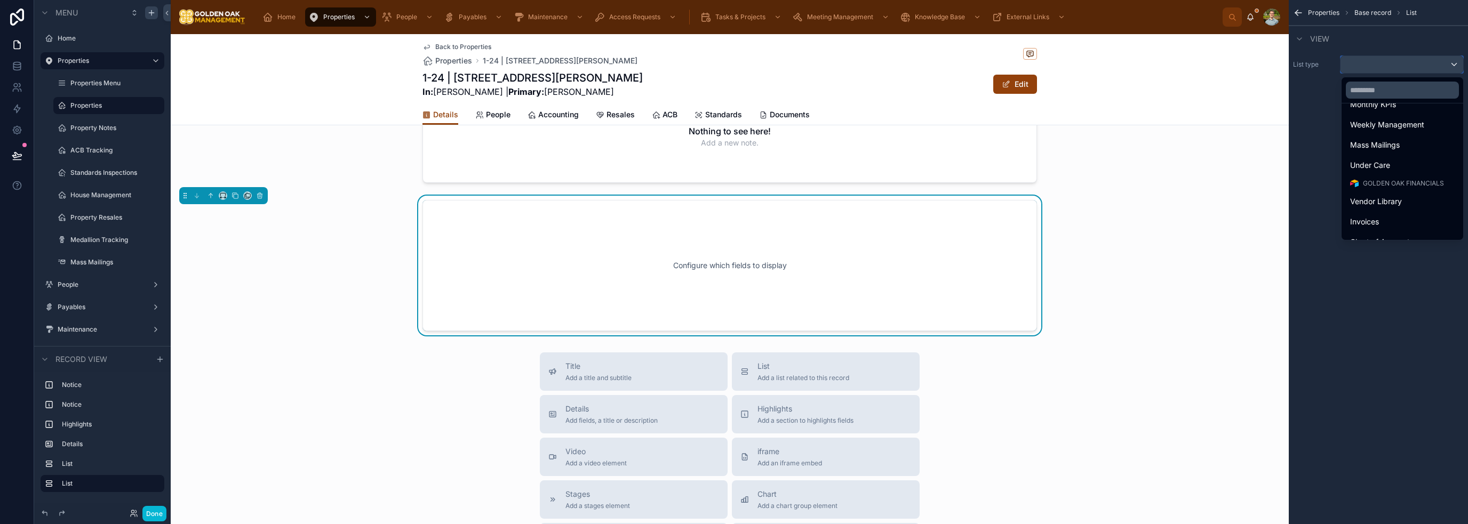
scroll to position [538, 0]
click at [733, 179] on span "Under Care" at bounding box center [1370, 183] width 40 height 13
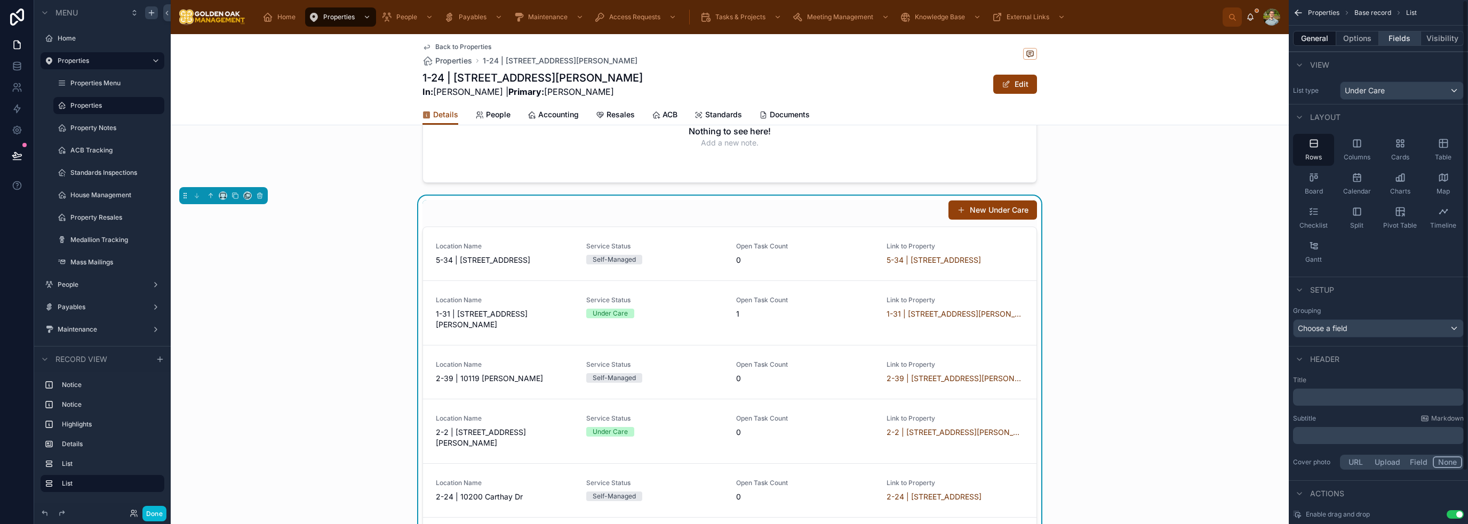
click at [733, 38] on button "Fields" at bounding box center [1400, 38] width 43 height 15
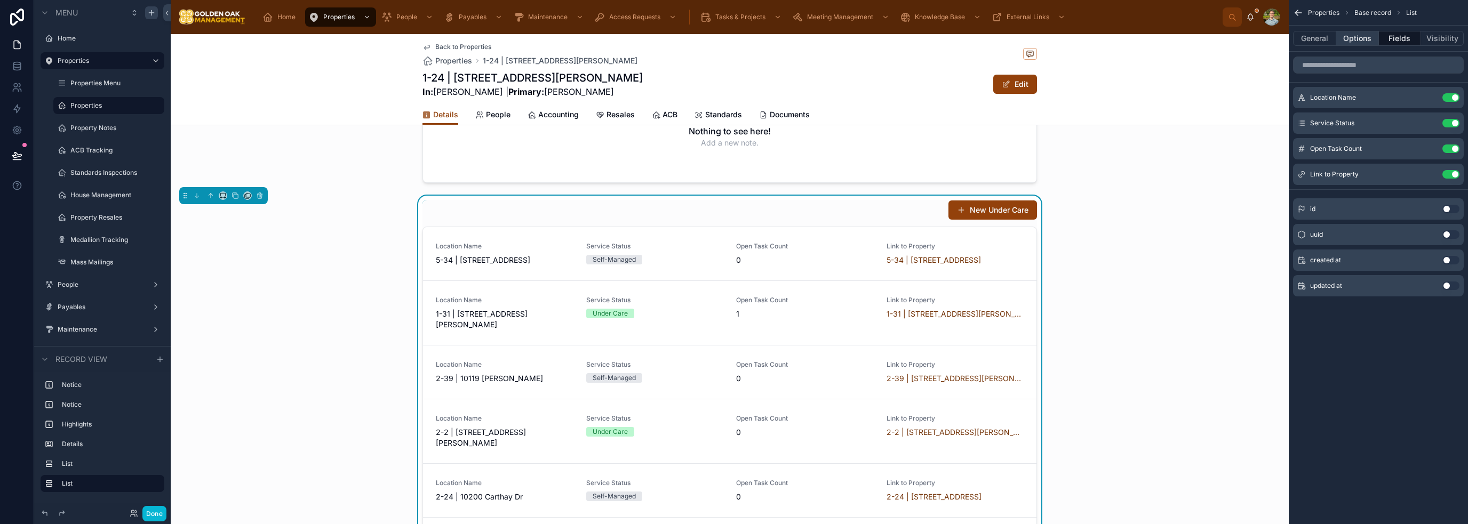
click at [733, 39] on button "Options" at bounding box center [1357, 38] width 43 height 15
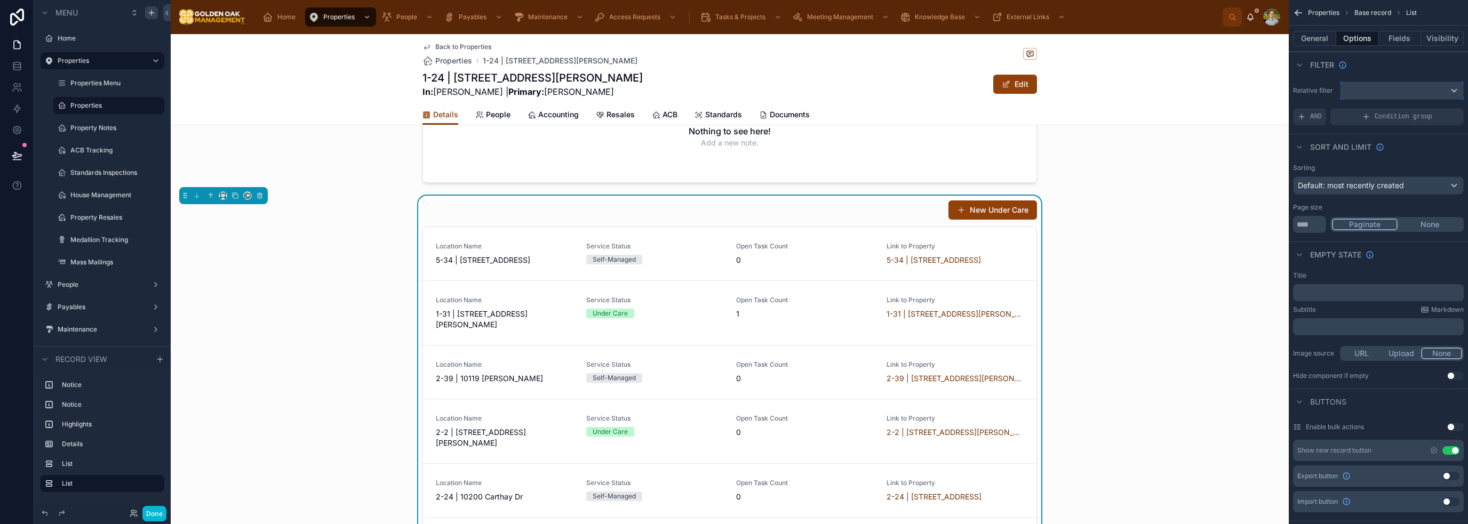
click at [733, 84] on div "scrollable content" at bounding box center [1402, 90] width 123 height 17
click at [733, 179] on span "under care collection" at bounding box center [1398, 184] width 73 height 13
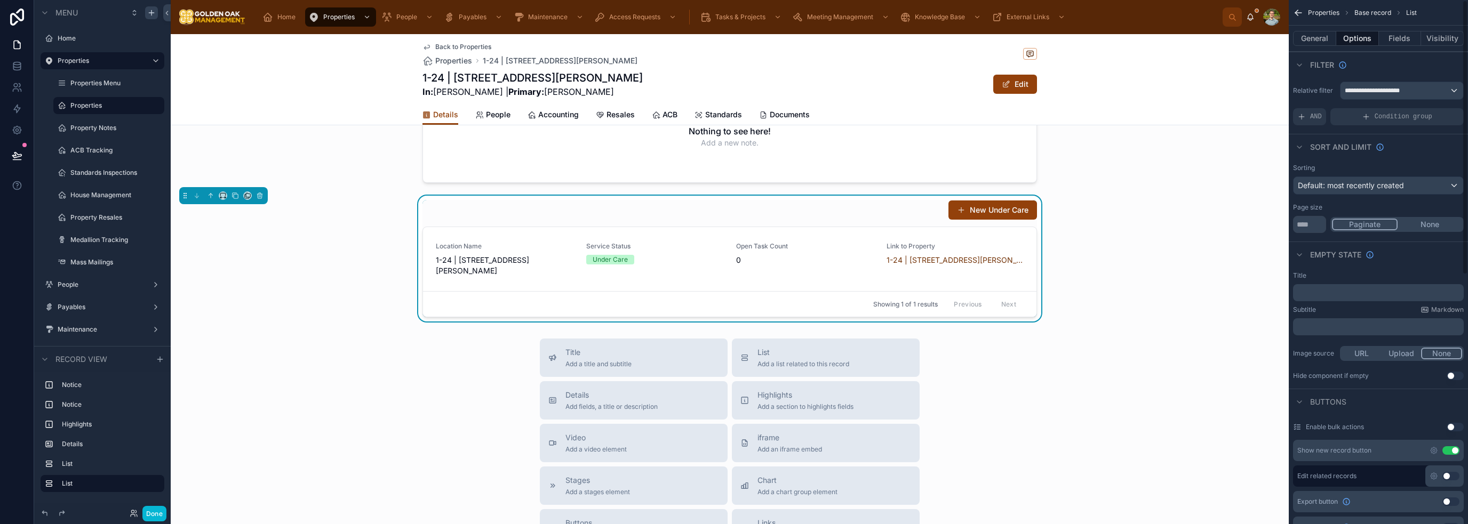
click at [733, 449] on button "Use setting" at bounding box center [1451, 451] width 17 height 9
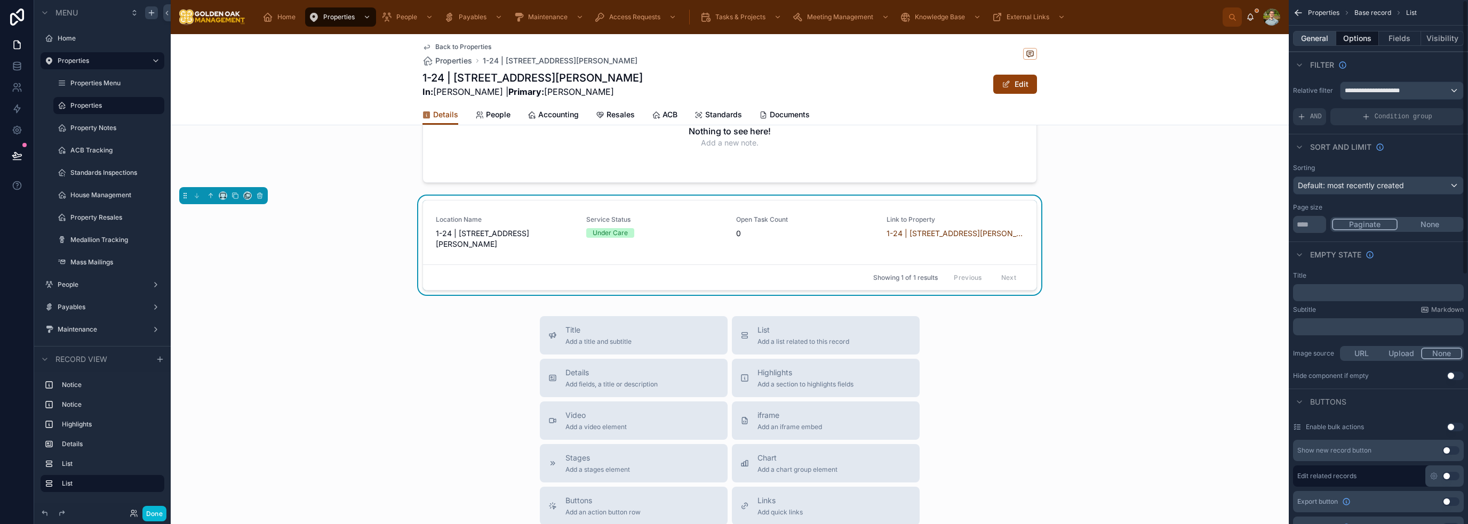
click at [733, 35] on button "General" at bounding box center [1314, 38] width 43 height 15
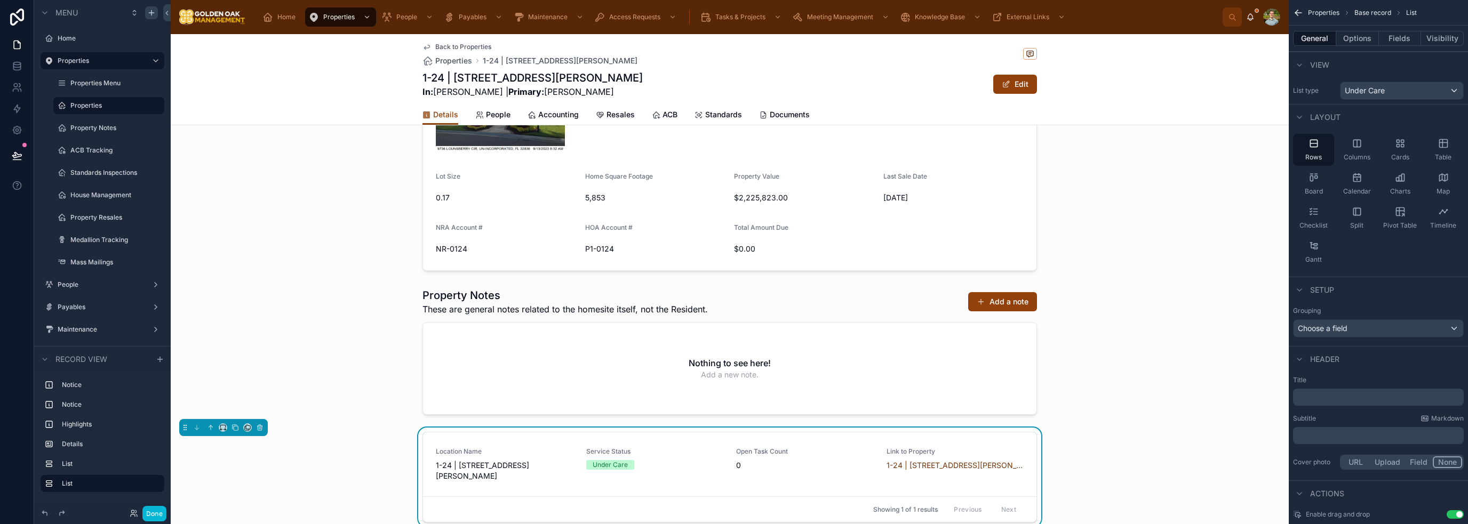
scroll to position [348, 0]
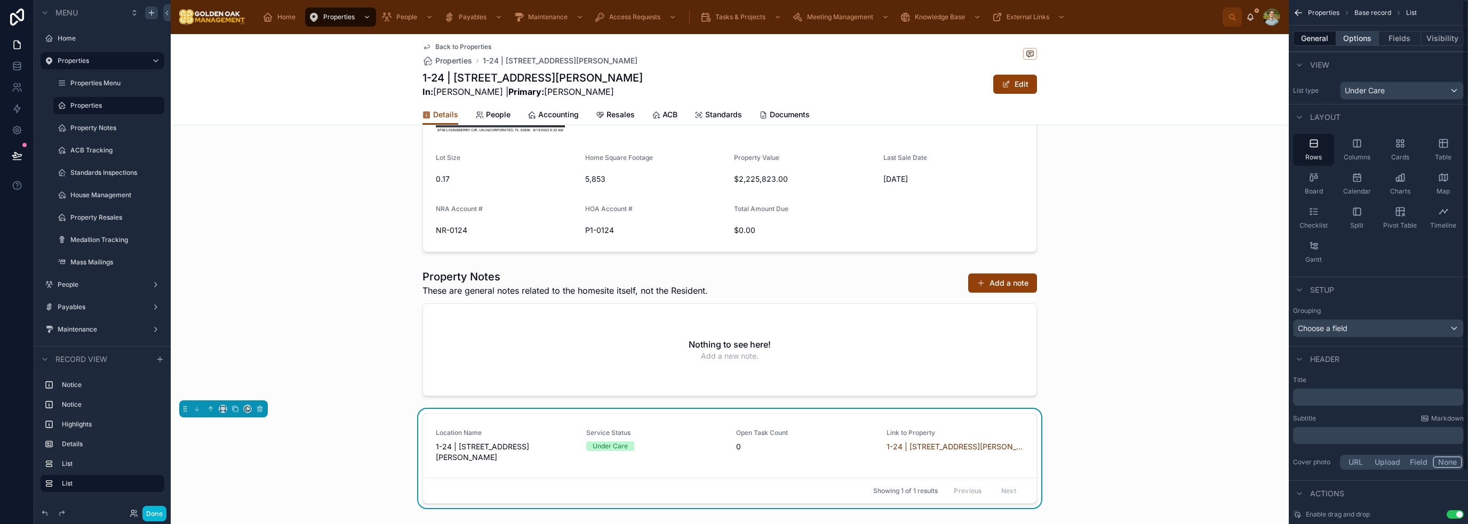
click at [733, 35] on button "Options" at bounding box center [1357, 38] width 43 height 15
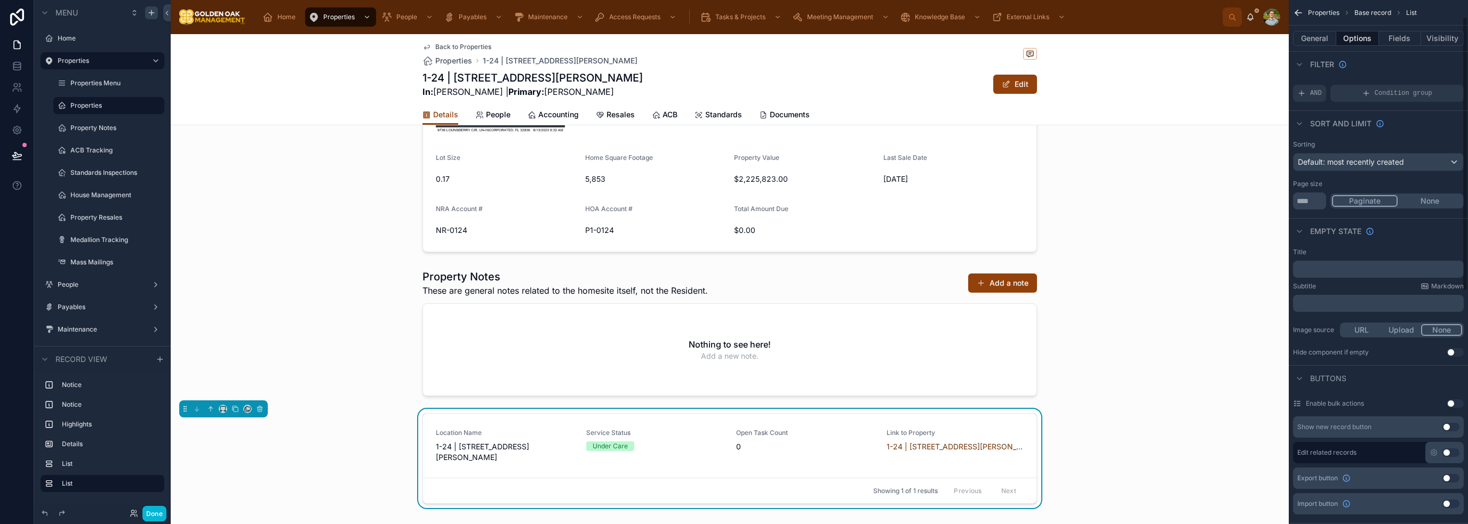
scroll to position [0, 0]
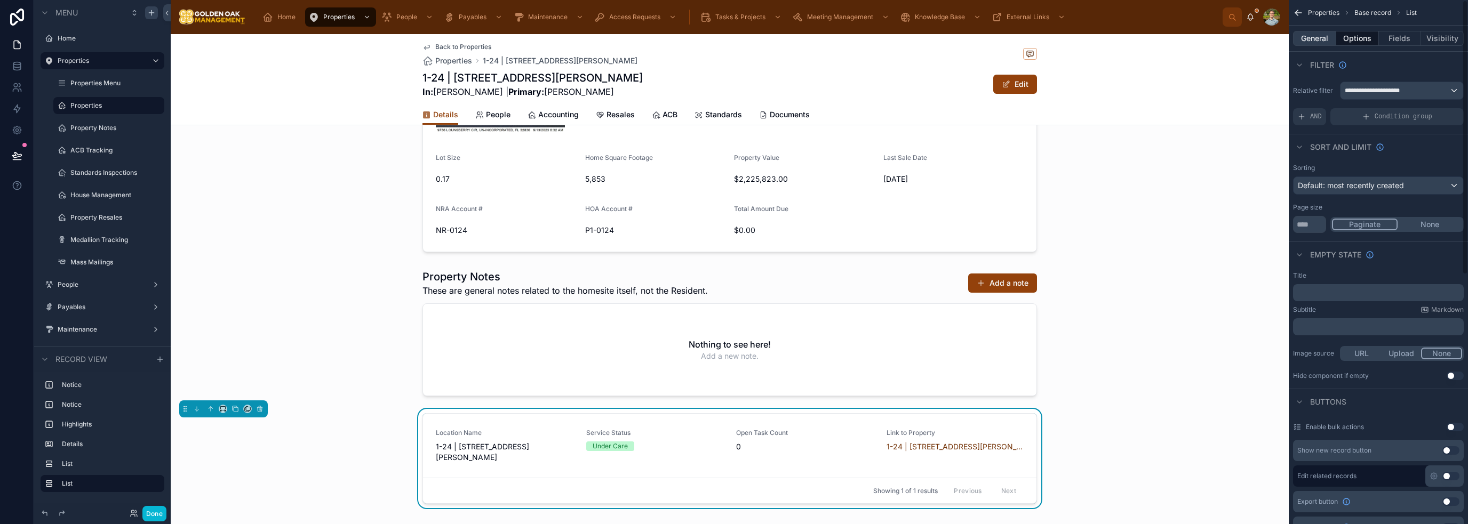
click at [733, 41] on button "General" at bounding box center [1314, 38] width 43 height 15
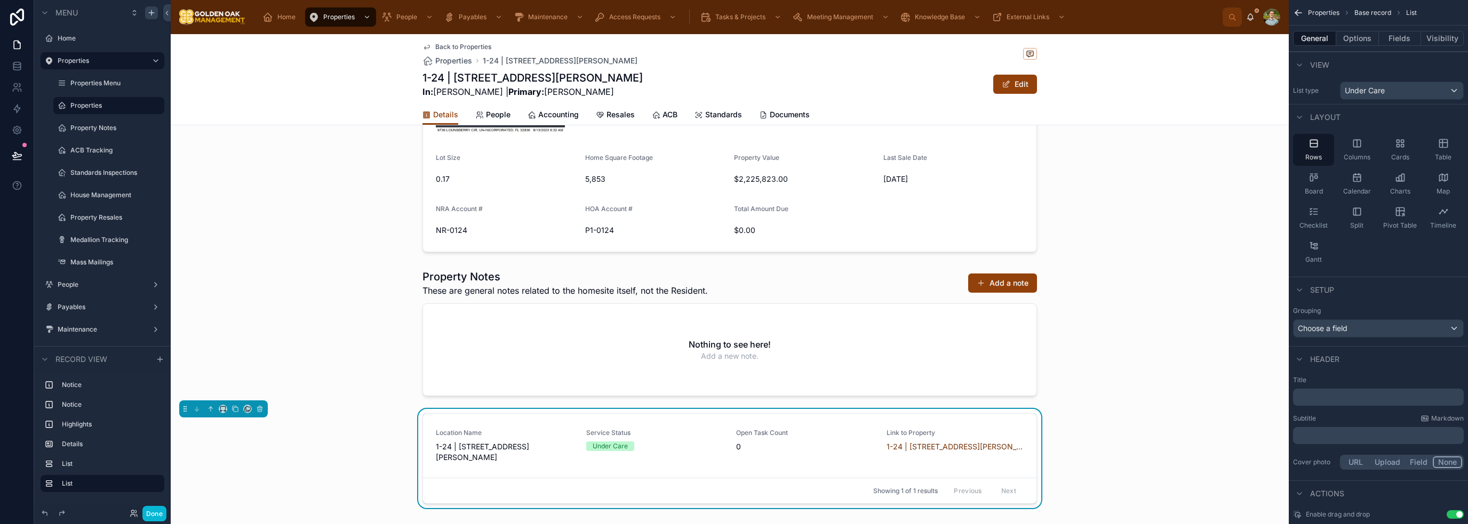
click at [733, 395] on p "﻿" at bounding box center [1379, 397] width 164 height 11
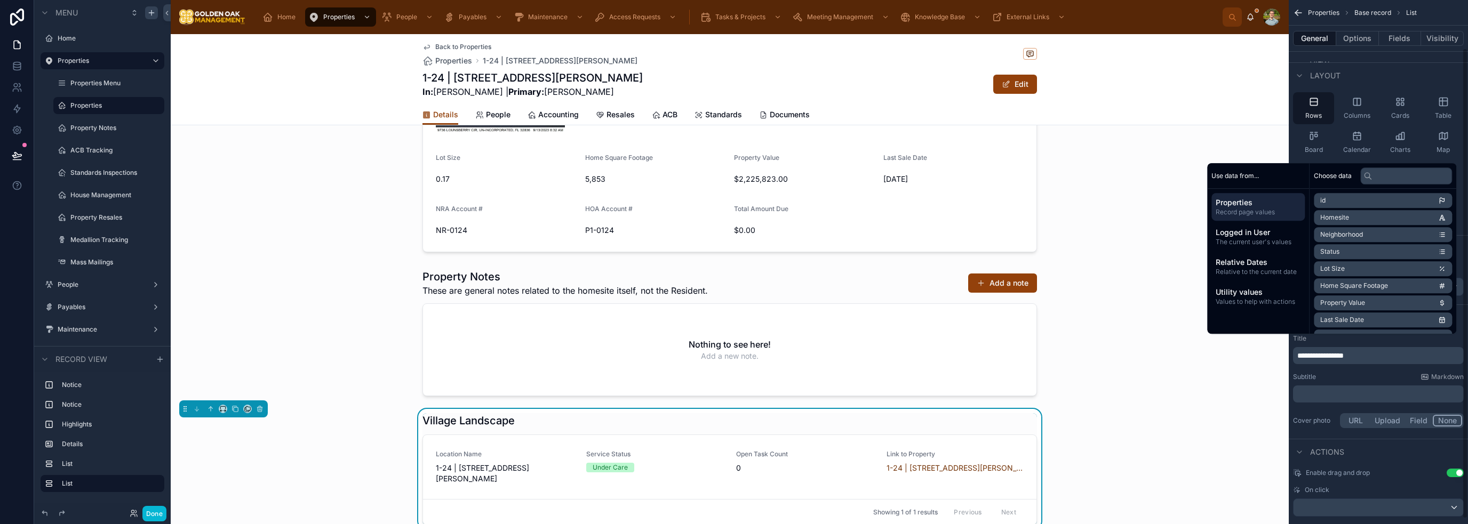
scroll to position [53, 0]
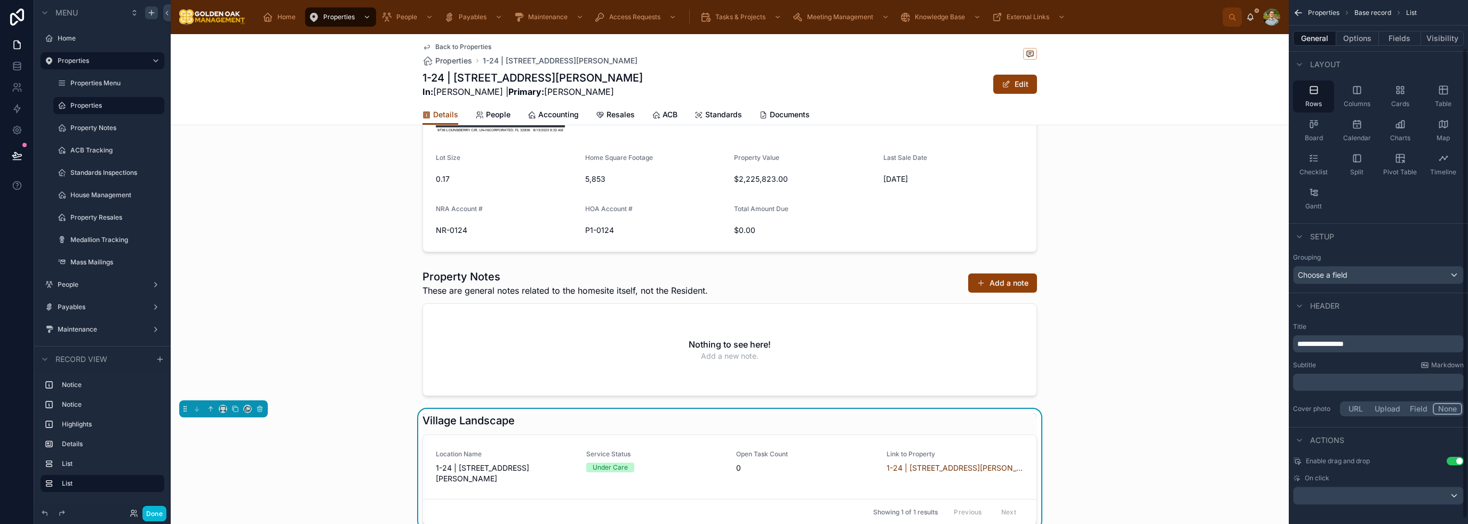
click at [733, 386] on p "﻿" at bounding box center [1379, 382] width 164 height 11
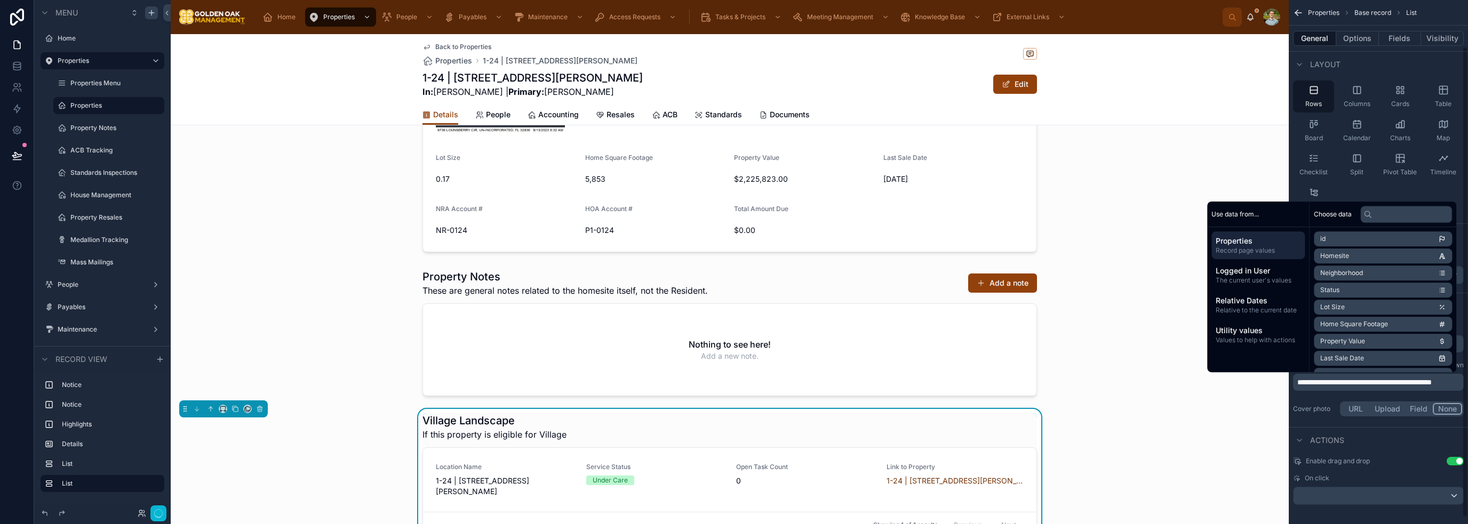
scroll to position [58, 0]
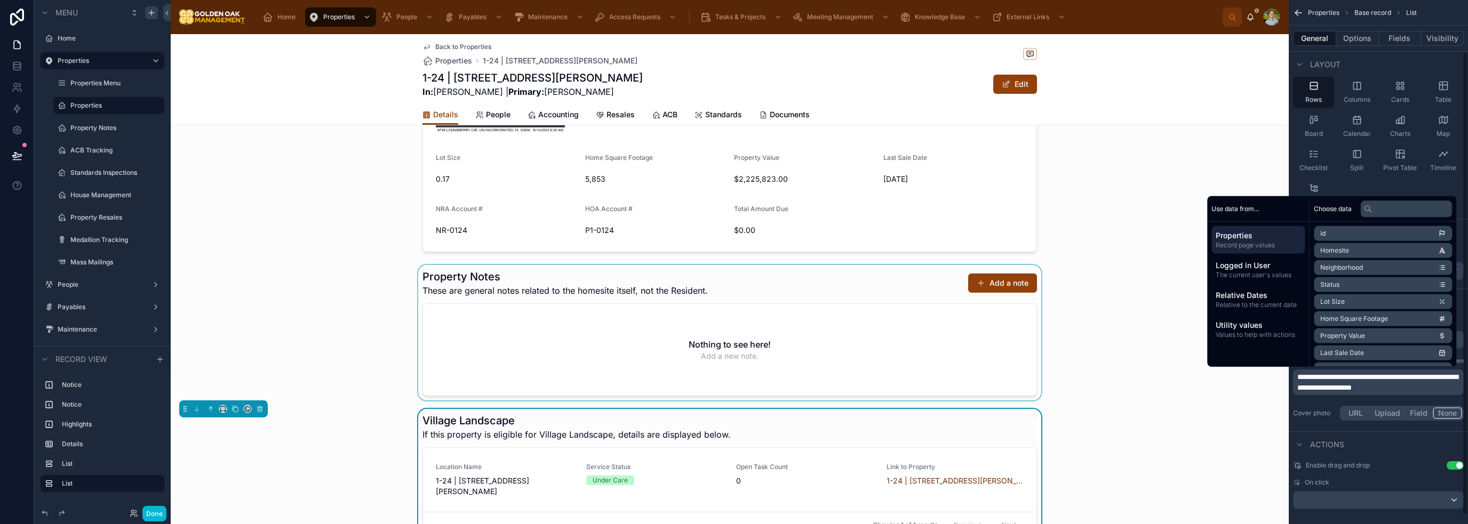
click at [733, 401] on div at bounding box center [730, 333] width 1118 height 136
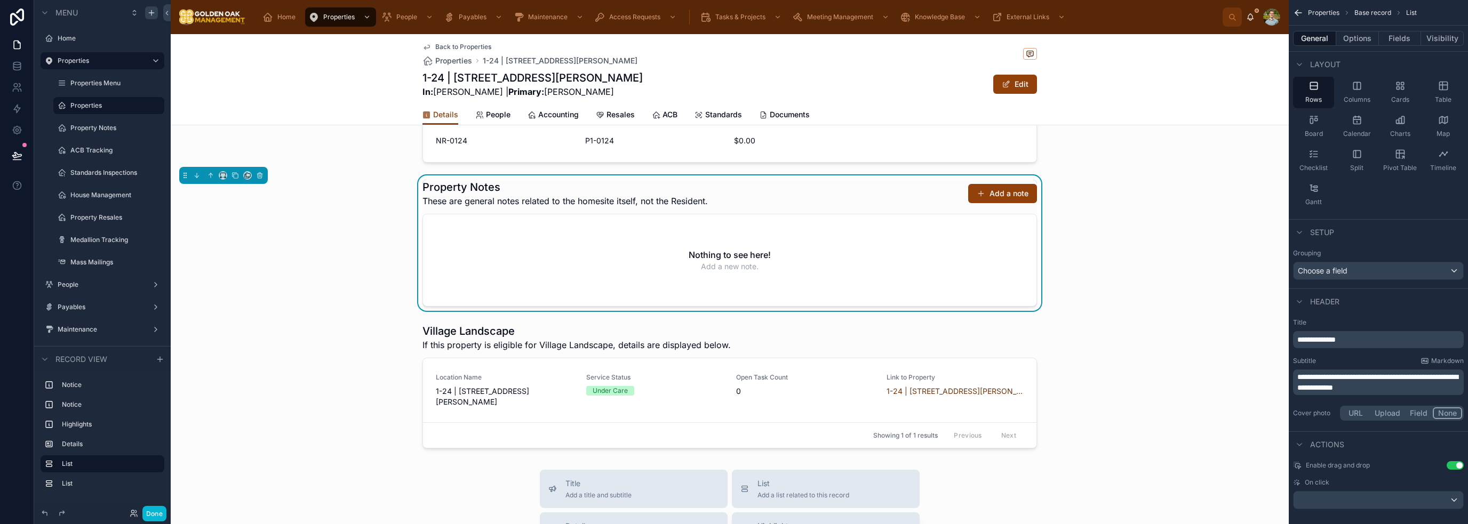
scroll to position [508, 0]
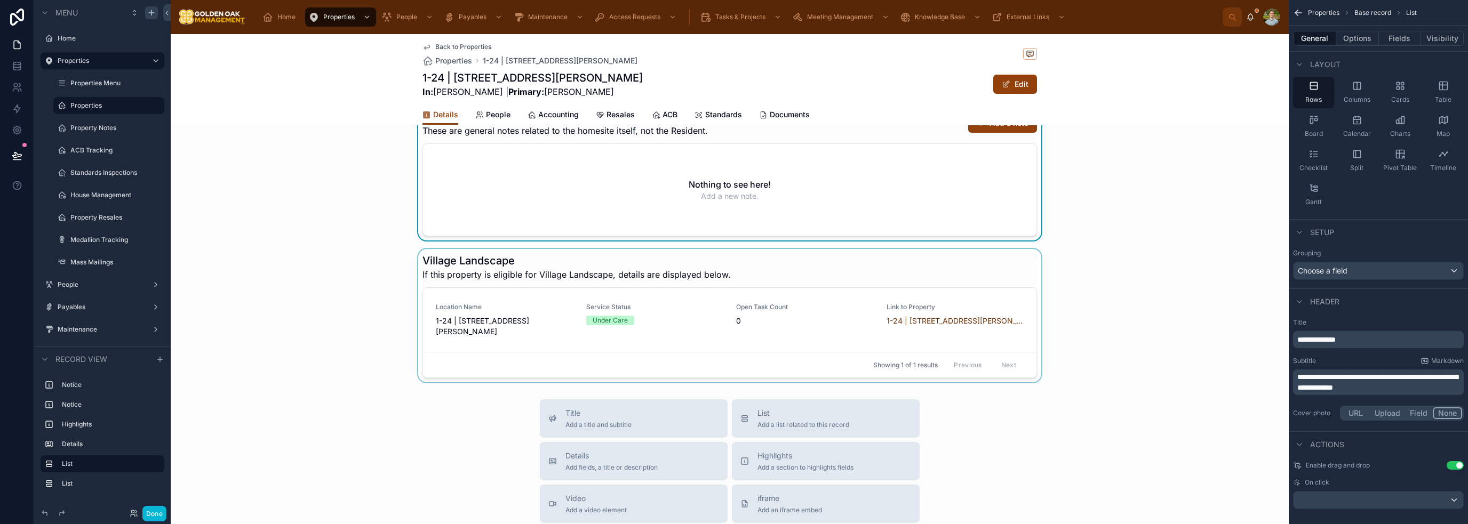
click at [733, 326] on div at bounding box center [730, 315] width 1118 height 133
drag, startPoint x: 1443, startPoint y: 91, endPoint x: 1423, endPoint y: 90, distance: 19.3
click at [733, 89] on div "**********" at bounding box center [1378, 262] width 179 height 524
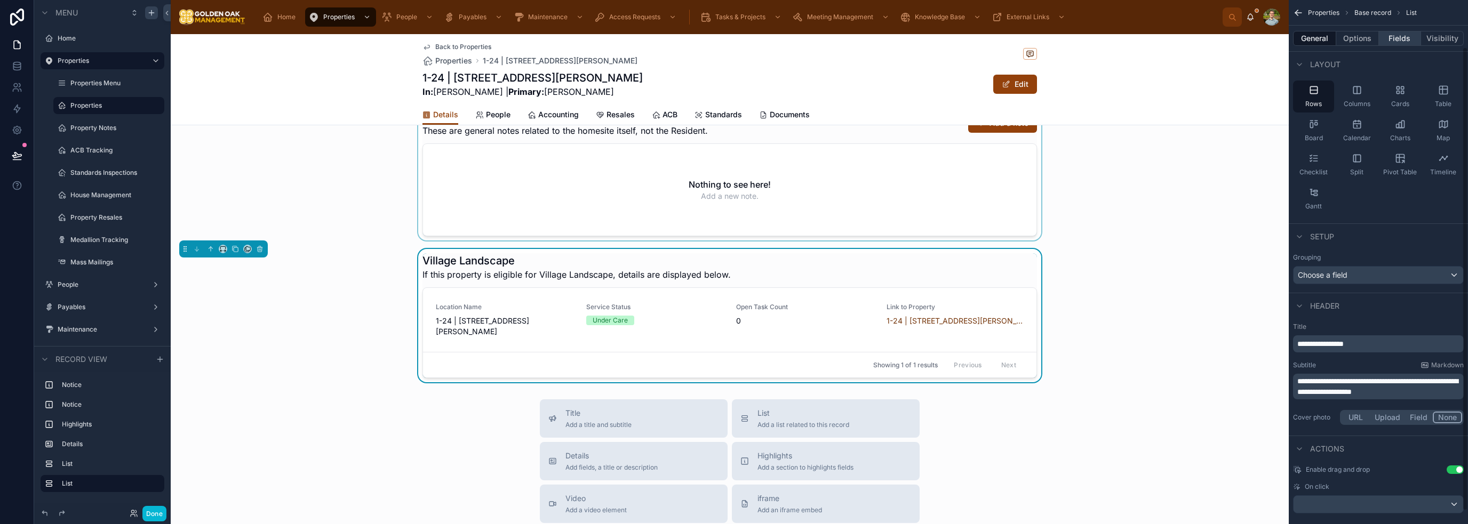
click at [733, 37] on button "Fields" at bounding box center [1400, 38] width 43 height 15
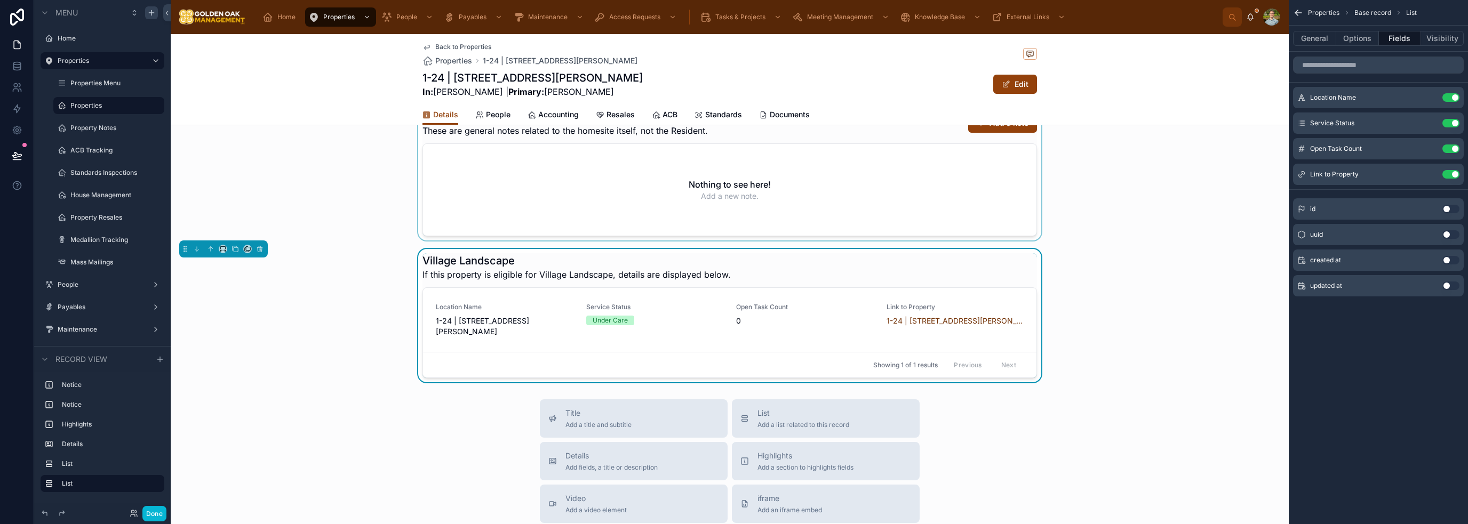
scroll to position [0, 0]
click at [733, 173] on button "Use setting" at bounding box center [1451, 174] width 17 height 9
click at [733, 98] on button "Use setting" at bounding box center [1451, 97] width 17 height 9
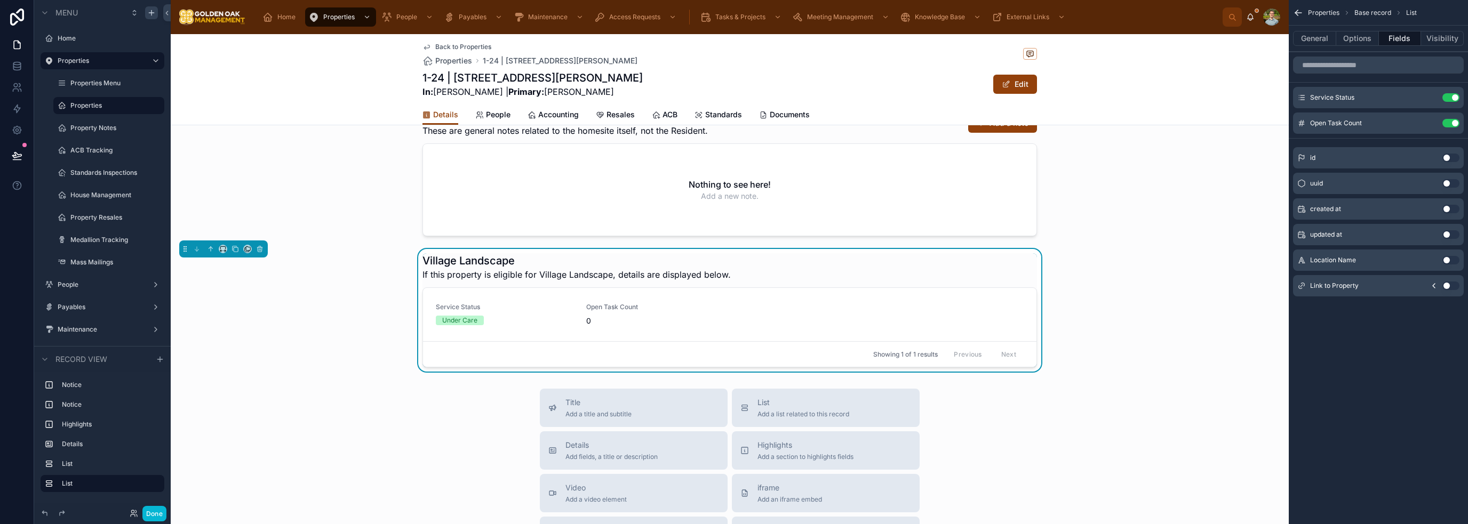
click at [733, 321] on div "Village Landscape If this property is eligible for Village Landscape, details a…" at bounding box center [730, 310] width 1118 height 123
click at [733, 40] on button "Options" at bounding box center [1357, 38] width 43 height 15
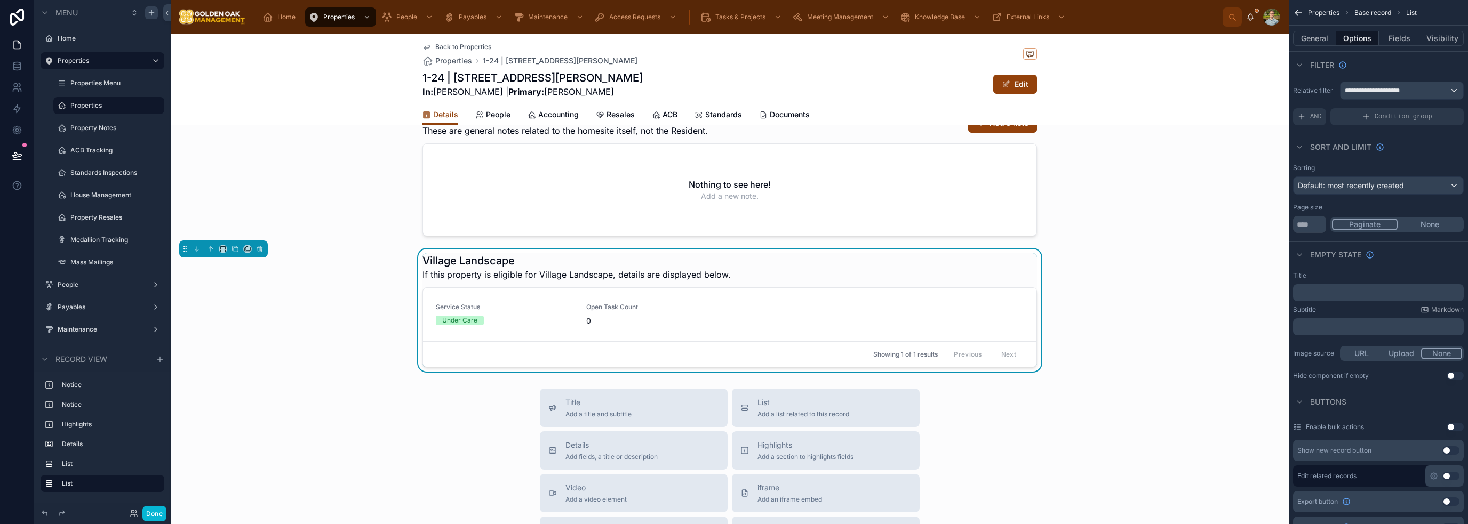
scroll to position [373, 0]
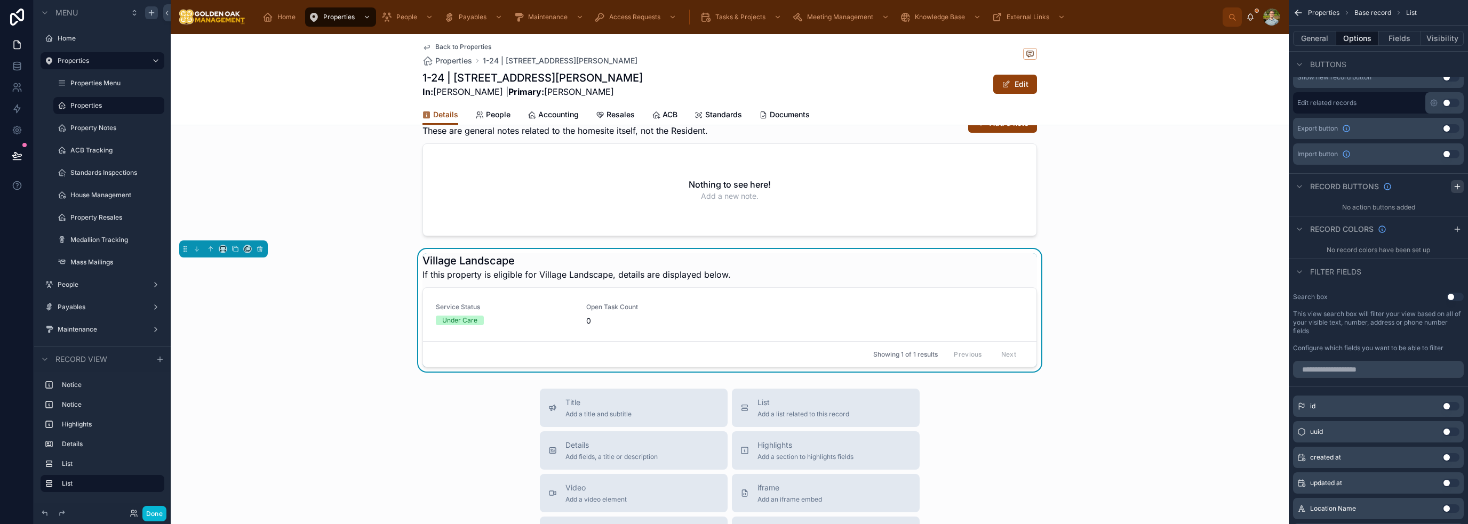
click at [733, 187] on icon "scrollable content" at bounding box center [1457, 187] width 5 height 0
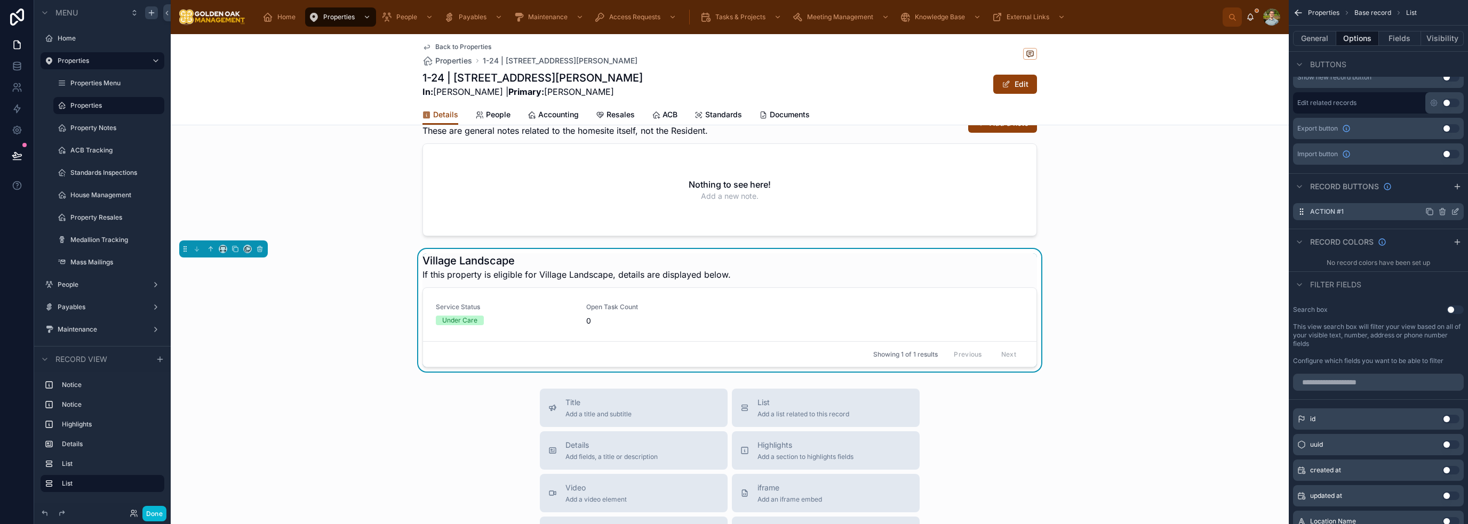
click at [733, 211] on icon "scrollable content" at bounding box center [1456, 211] width 4 height 4
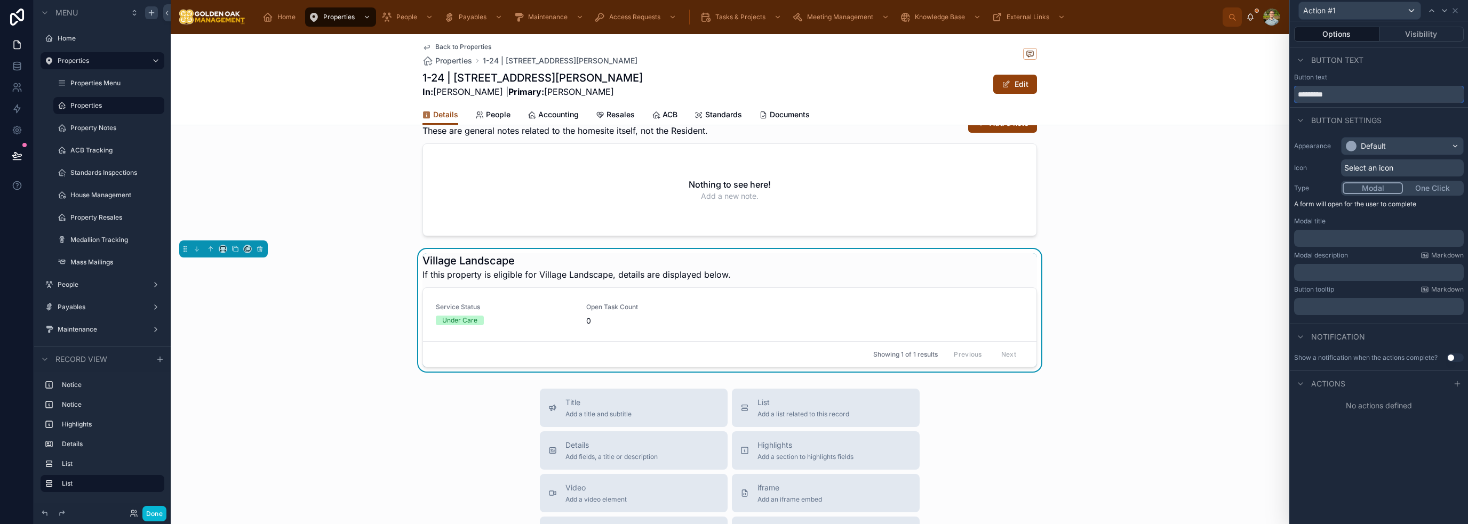
click at [733, 97] on input "*********" at bounding box center [1379, 94] width 170 height 17
type input "**********"
click at [733, 188] on button "One Click" at bounding box center [1432, 188] width 59 height 12
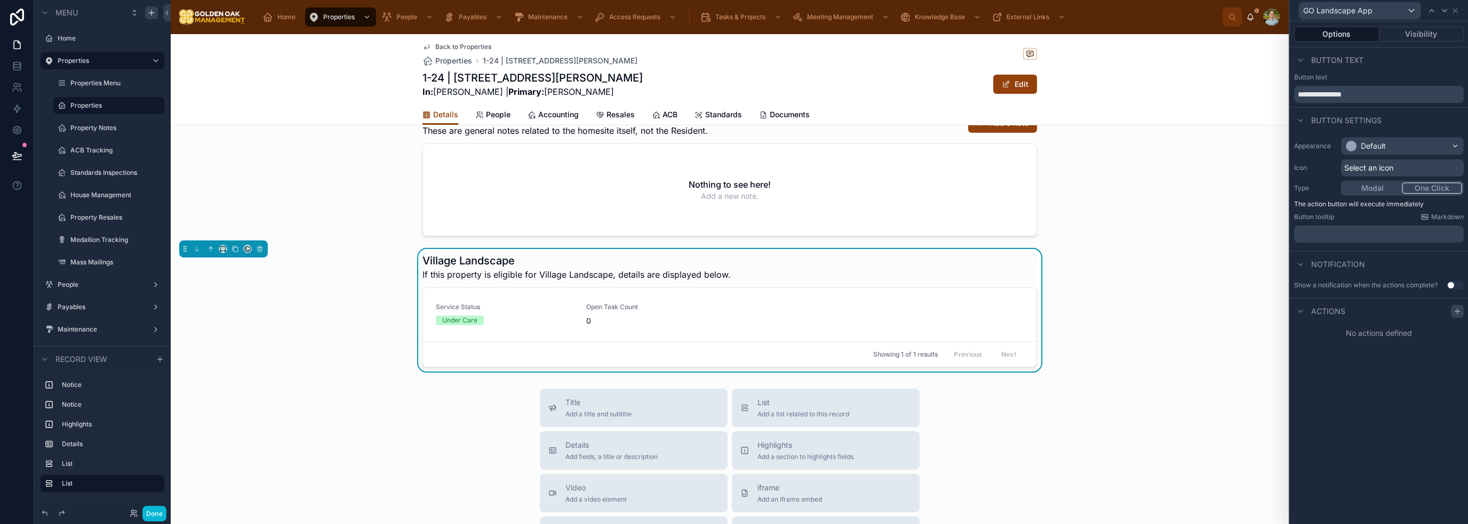
click at [733, 313] on icon at bounding box center [1457, 311] width 9 height 9
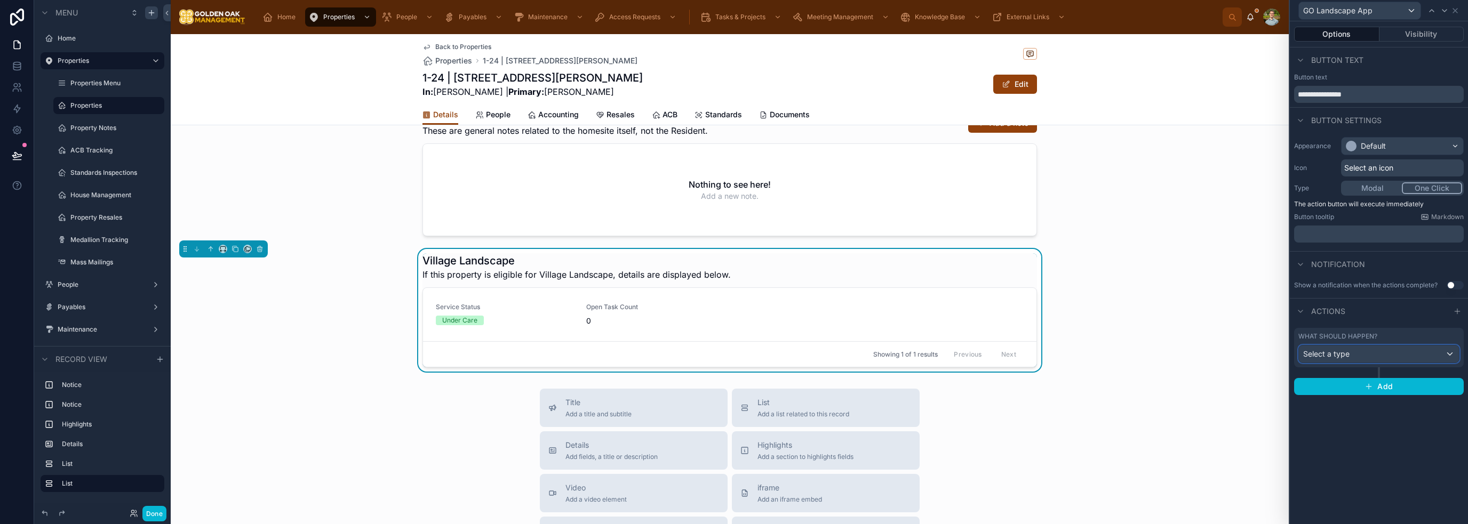
click at [733, 349] on div "Select a type" at bounding box center [1379, 354] width 160 height 17
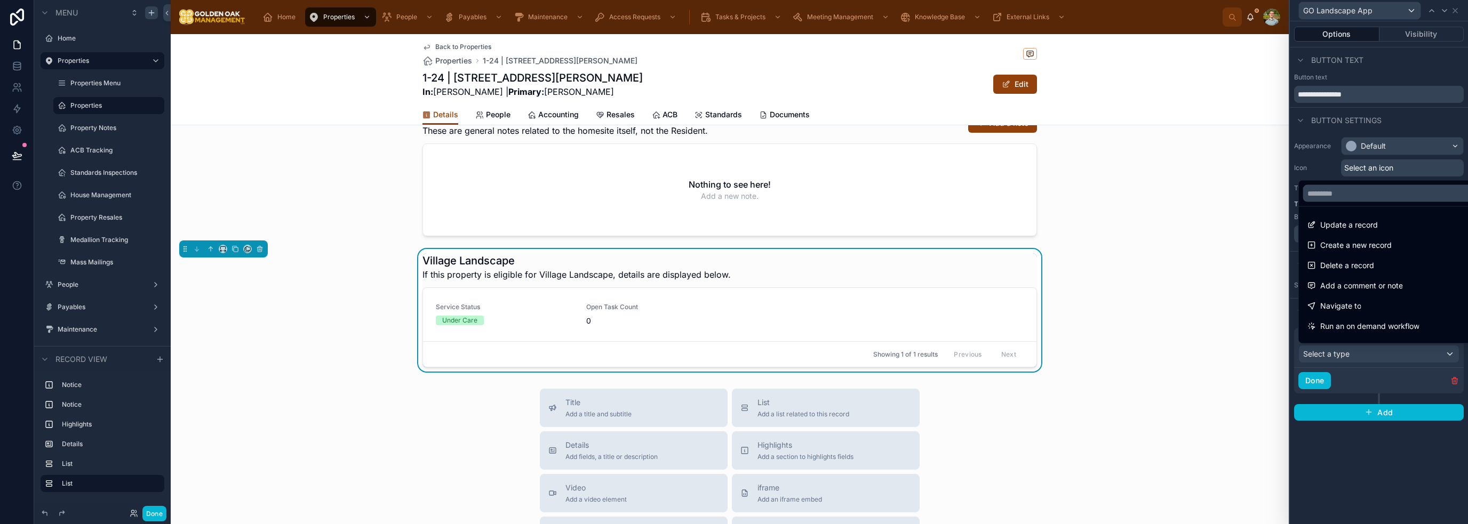
click at [733, 307] on div "Navigate to" at bounding box center [1392, 306] width 168 height 13
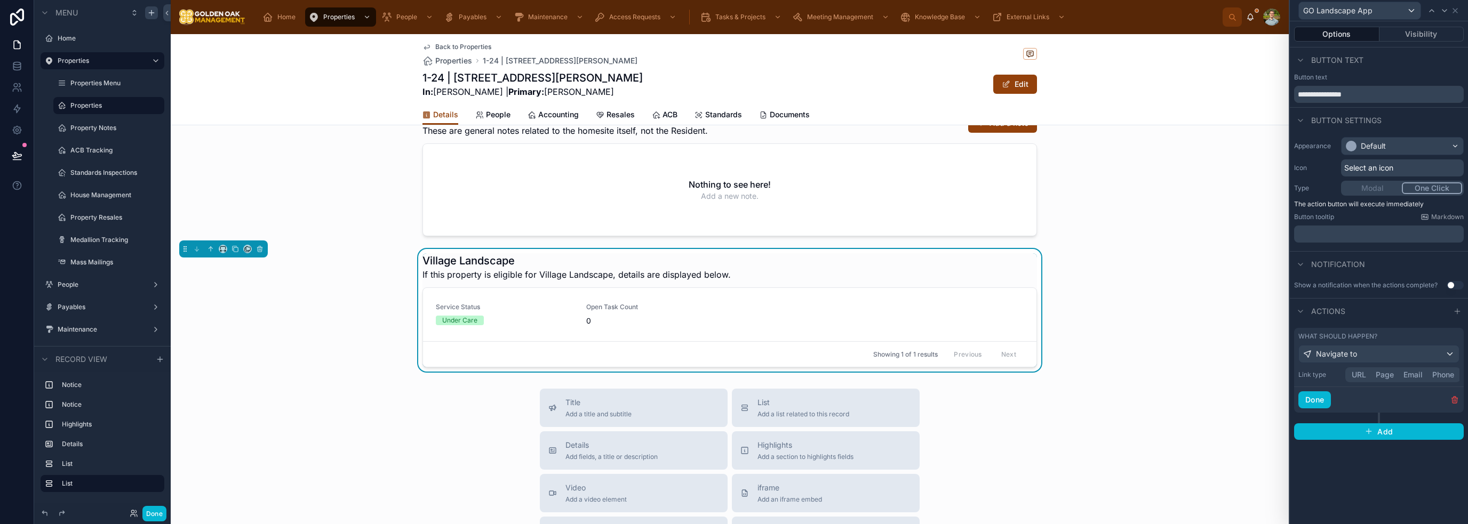
click at [733, 379] on button "URL" at bounding box center [1359, 375] width 24 height 12
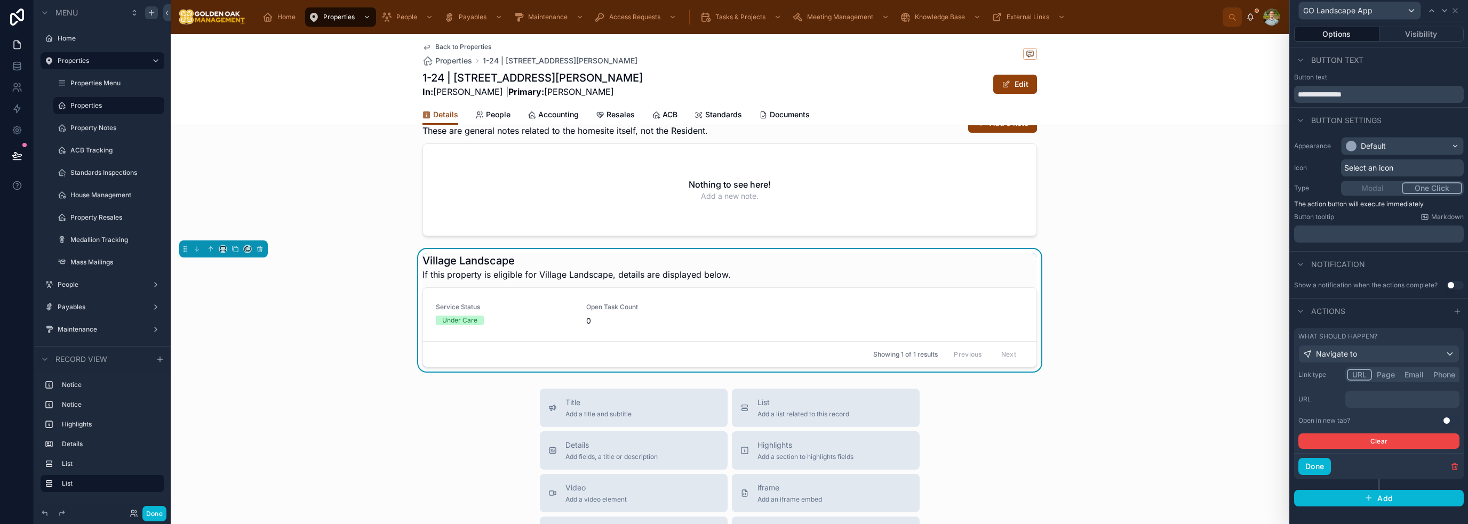
click at [733, 405] on div "﻿" at bounding box center [1402, 399] width 114 height 17
click at [733, 396] on p "﻿" at bounding box center [1404, 399] width 108 height 11
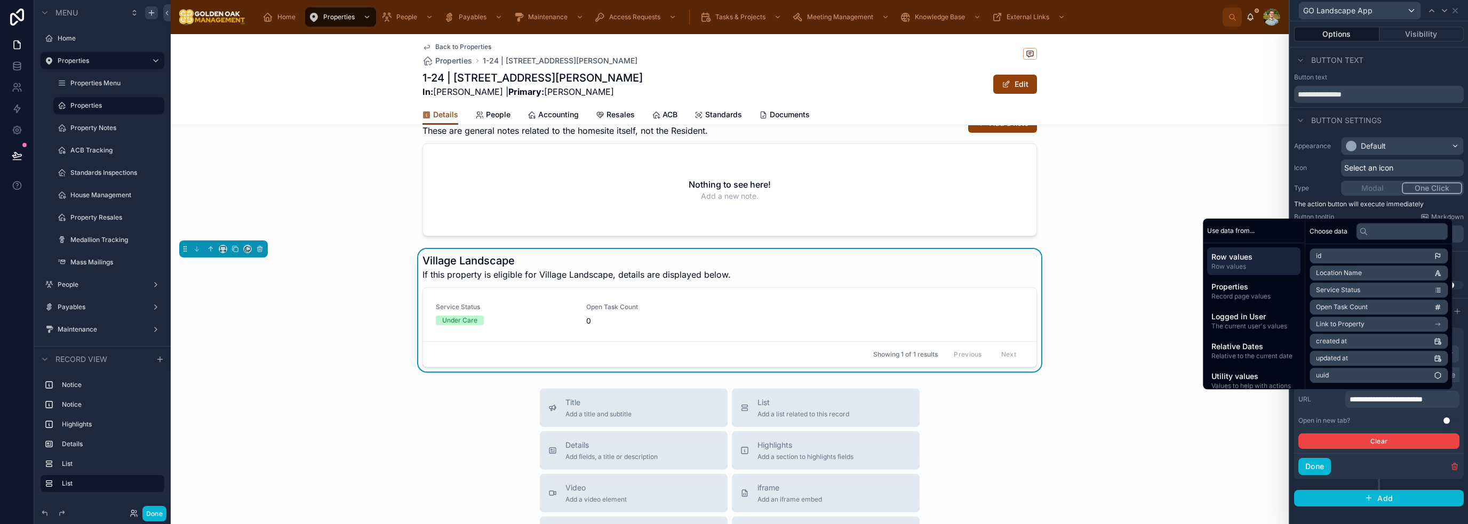
click at [733, 419] on button "Use setting" at bounding box center [1451, 421] width 17 height 9
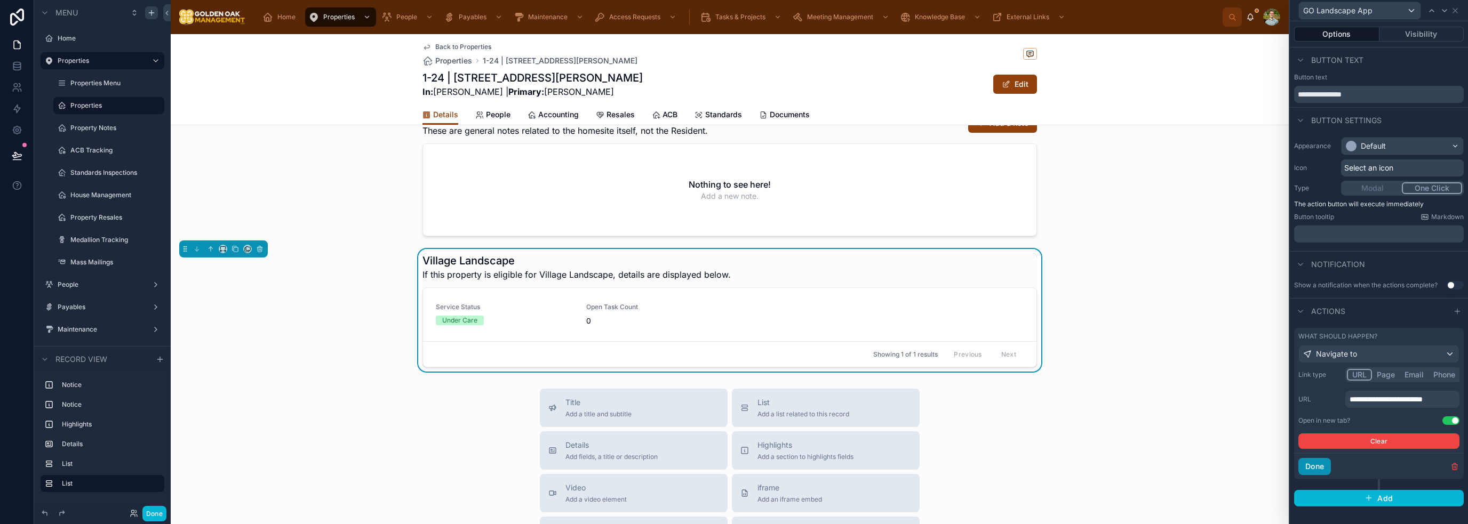
click at [733, 466] on button "Done" at bounding box center [1314, 466] width 33 height 17
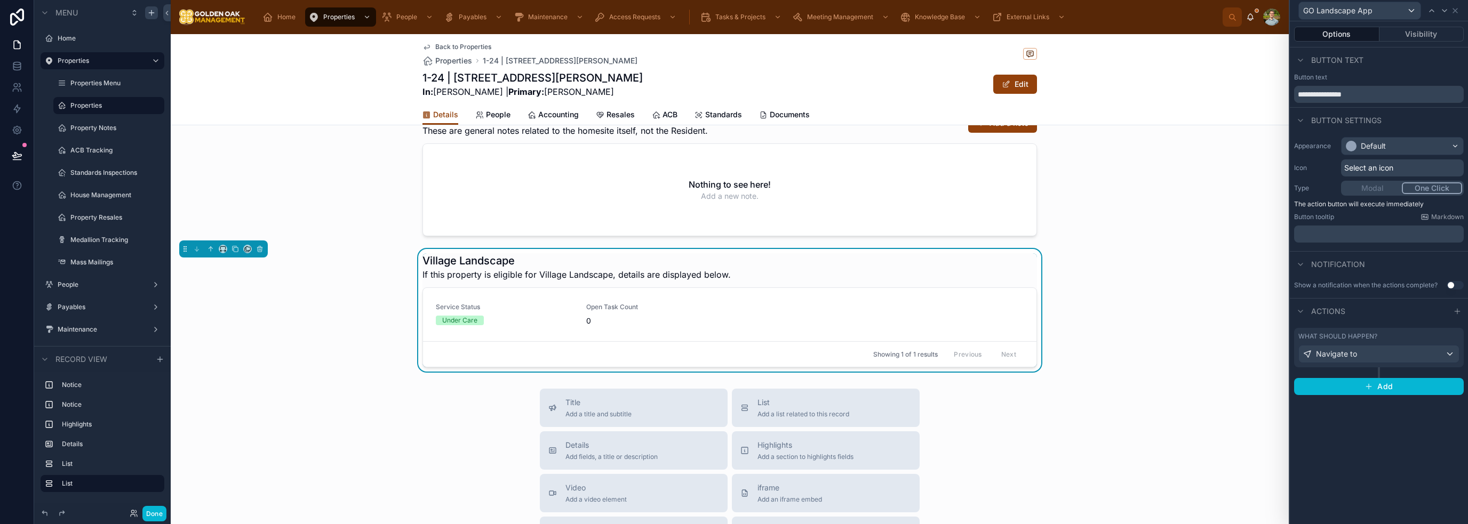
click at [733, 485] on div "**********" at bounding box center [1379, 272] width 178 height 503
click at [733, 146] on div "Default" at bounding box center [1403, 146] width 122 height 17
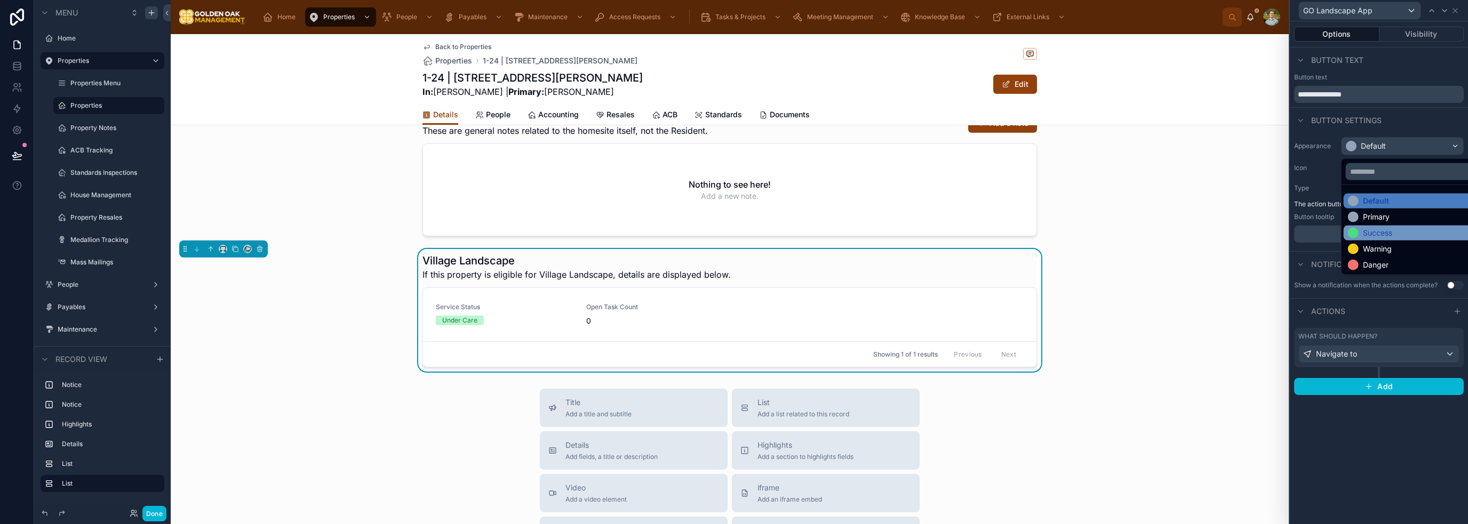
click at [733, 228] on div "Success" at bounding box center [1415, 233] width 134 height 11
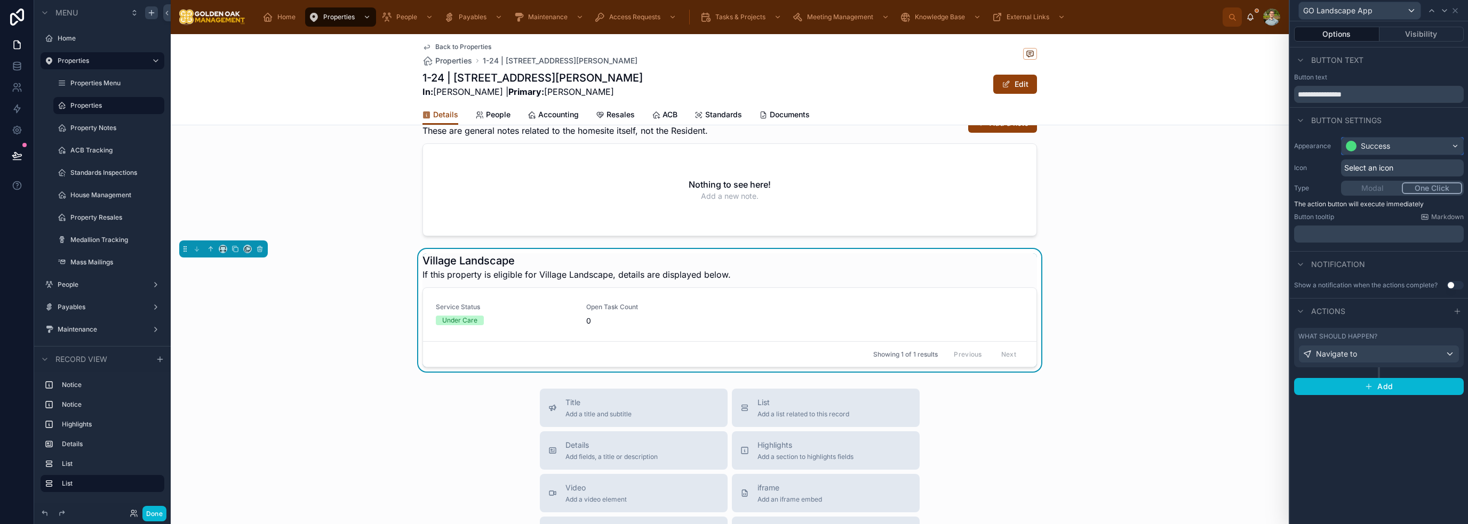
click at [733, 147] on div "Success" at bounding box center [1403, 146] width 122 height 17
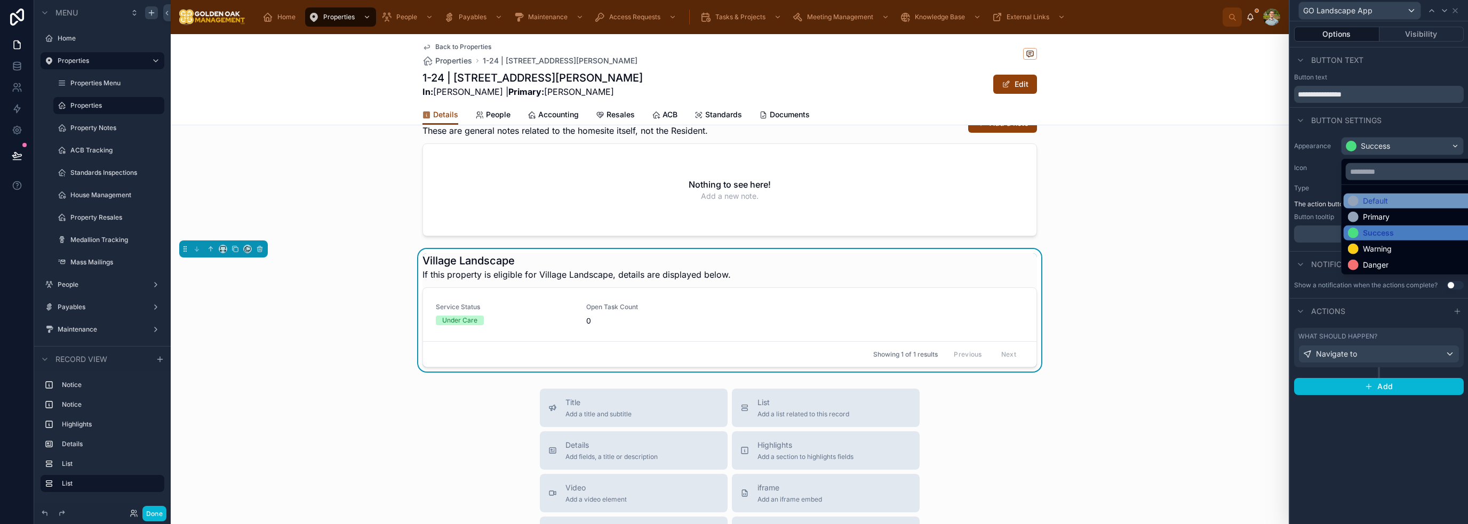
click at [733, 203] on div "Default" at bounding box center [1415, 201] width 134 height 11
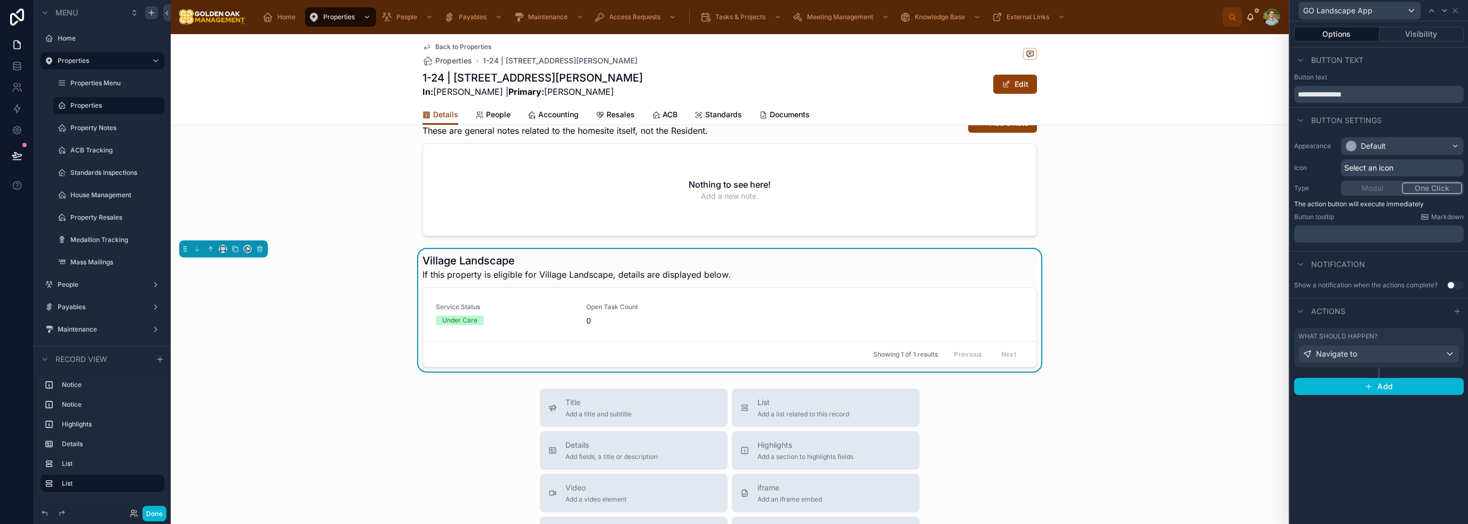
drag, startPoint x: 1378, startPoint y: 168, endPoint x: 1411, endPoint y: 168, distance: 32.5
click at [733, 168] on div "Select an icon" at bounding box center [1402, 168] width 123 height 17
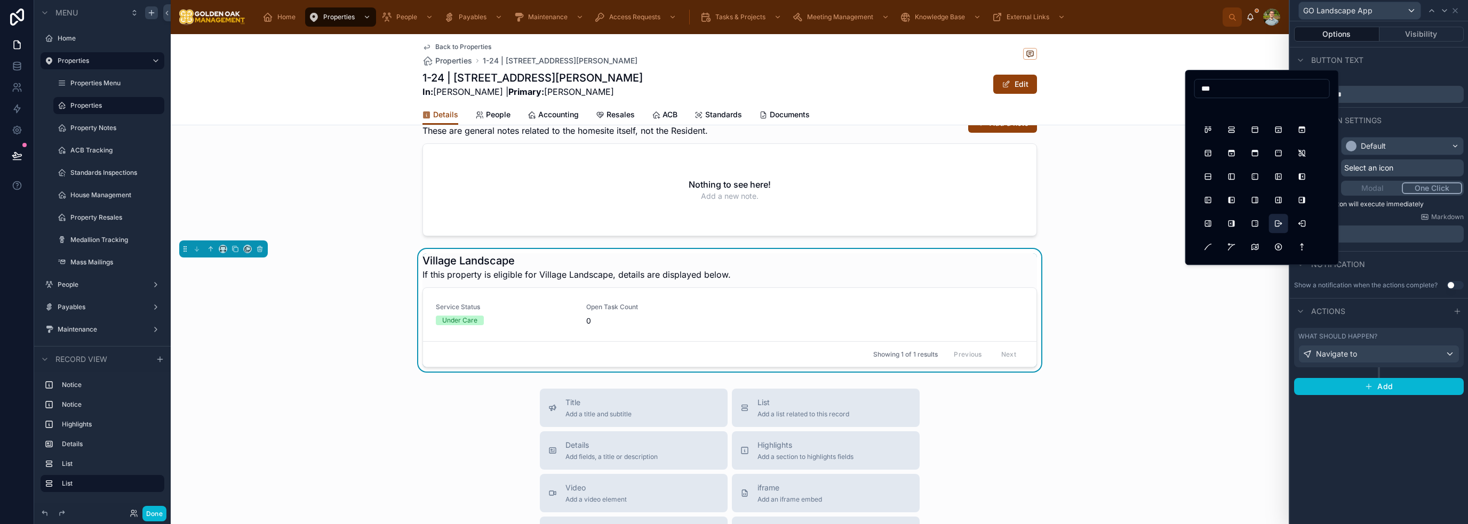
scroll to position [213, 0]
type input "***"
click at [733, 181] on button "Logout" at bounding box center [1278, 180] width 19 height 19
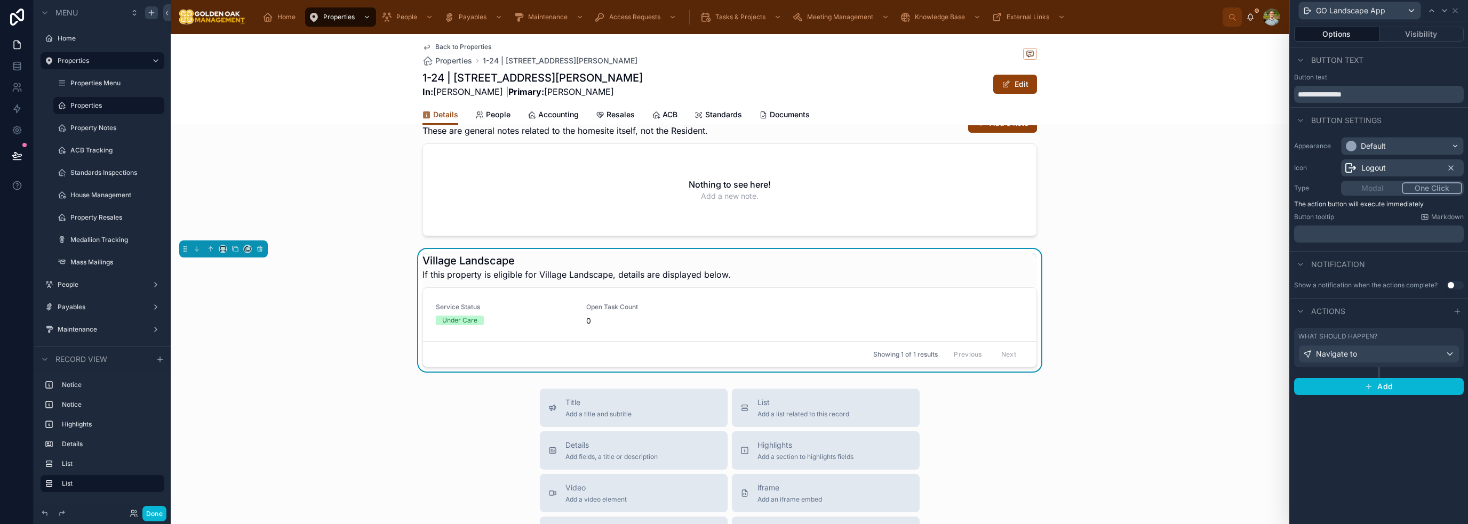
click at [733, 172] on span "Logout" at bounding box center [1373, 168] width 25 height 11
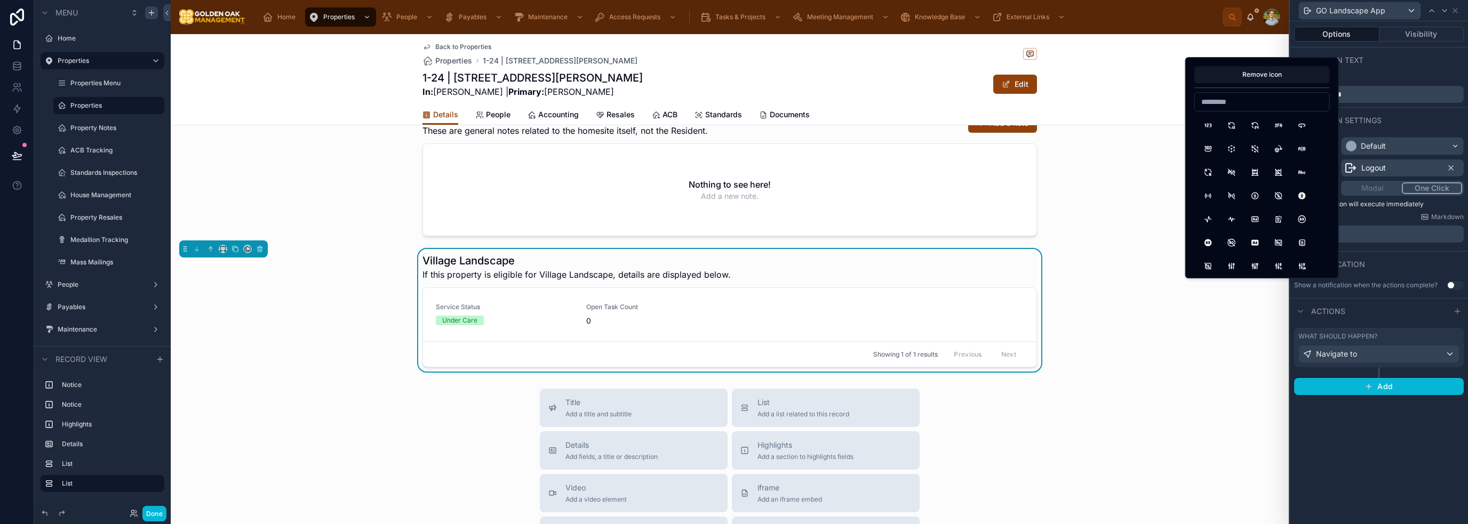
click at [733, 99] on input at bounding box center [1262, 101] width 134 height 15
type input "**"
click at [733, 173] on button "Login2" at bounding box center [1302, 174] width 19 height 19
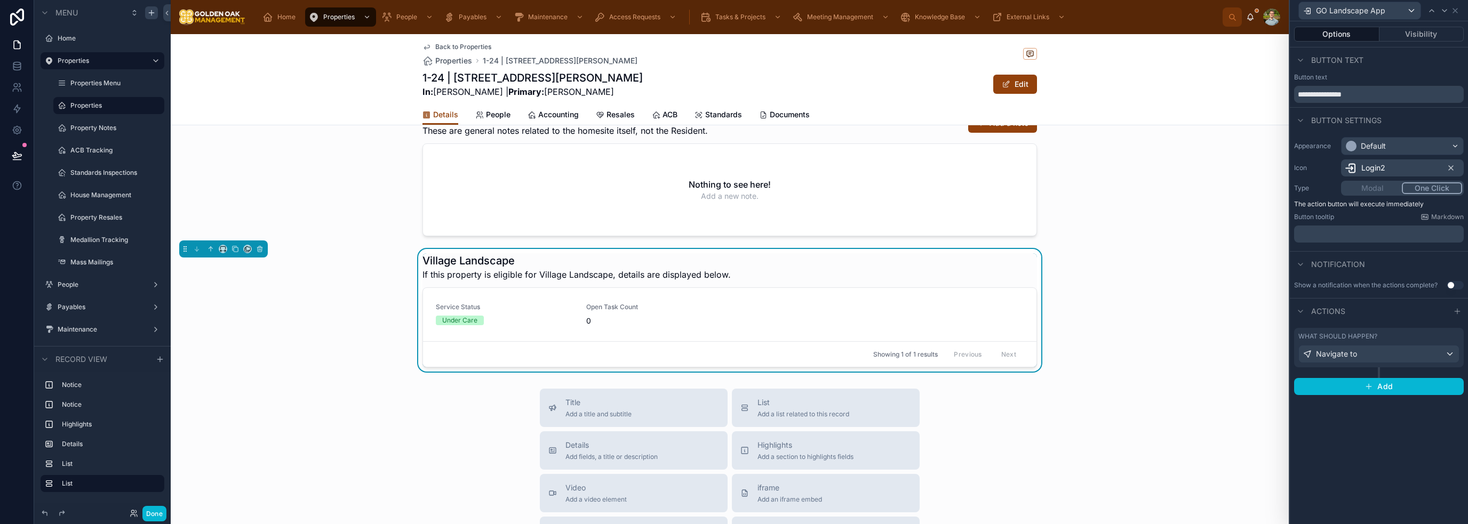
click at [733, 429] on div "**********" at bounding box center [1379, 272] width 178 height 503
click at [733, 12] on icon at bounding box center [1455, 10] width 9 height 9
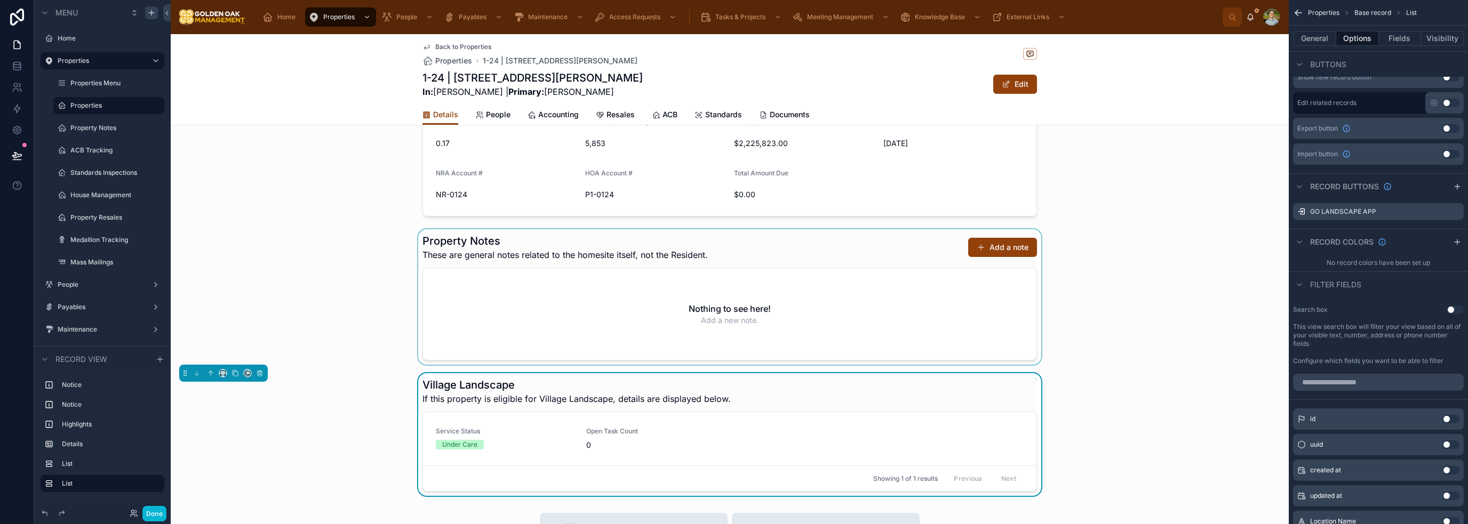
scroll to position [401, 0]
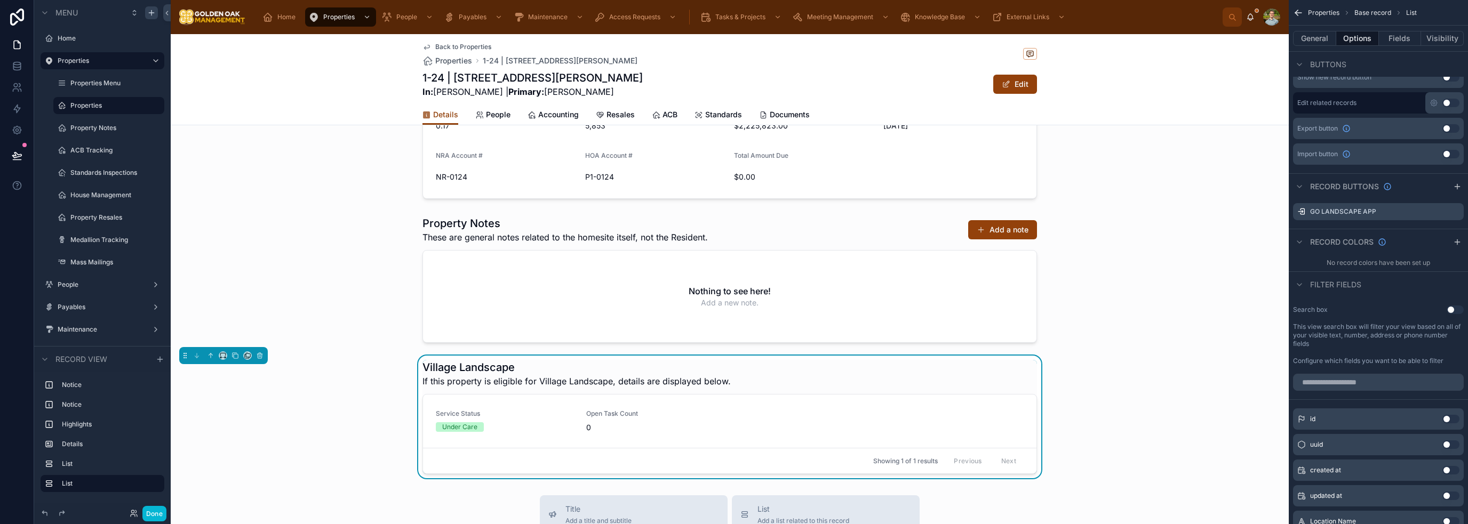
click at [733, 388] on div "Village Landscape If this property is eligible for Village Landscape, details a…" at bounding box center [730, 374] width 615 height 28
click at [733, 37] on button "Visibility" at bounding box center [1442, 38] width 43 height 15
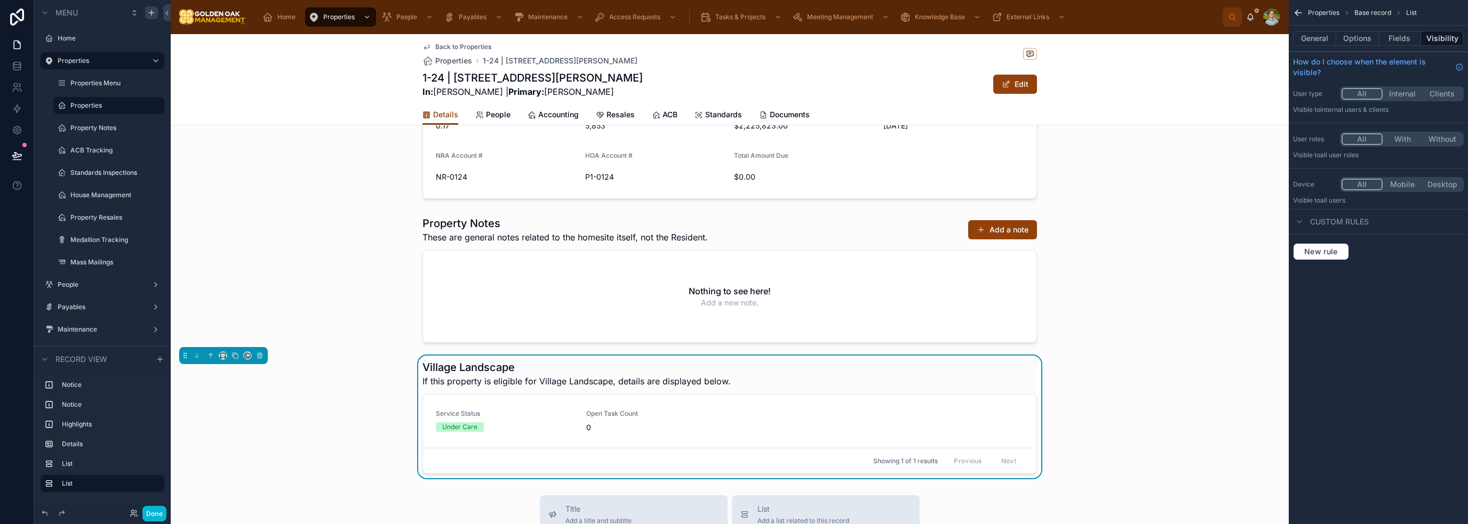
click at [733, 222] on span "Custom rules" at bounding box center [1339, 222] width 59 height 11
click at [733, 225] on span "Custom rules" at bounding box center [1339, 222] width 59 height 11
click at [733, 256] on span "New rule" at bounding box center [1321, 252] width 42 height 10
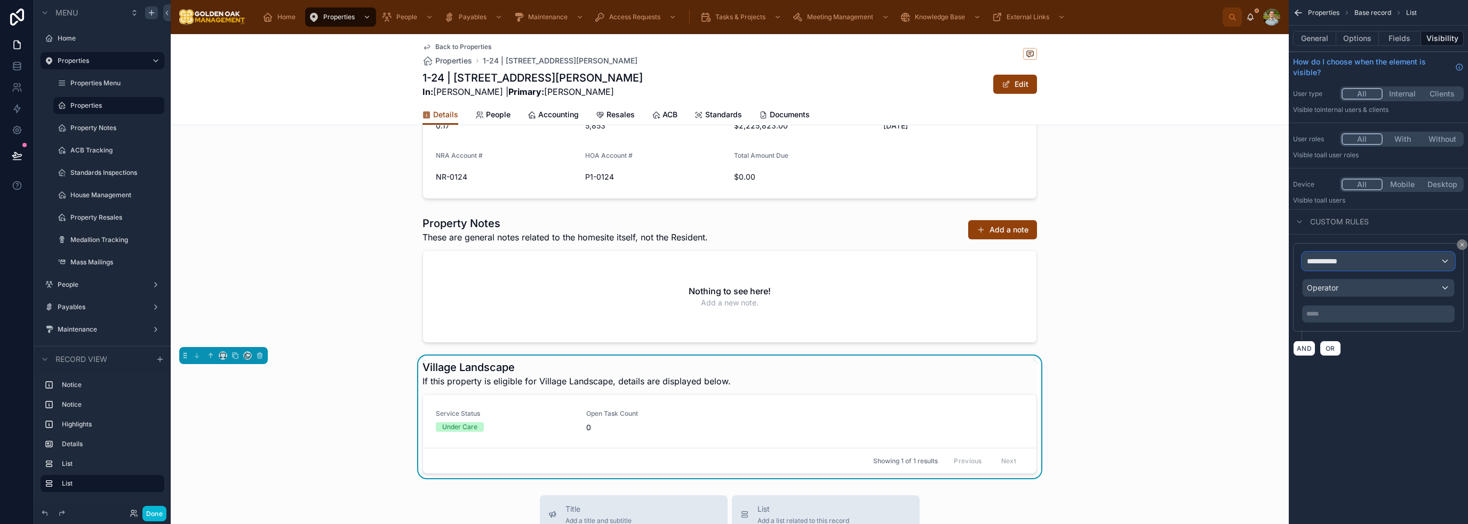
click at [733, 263] on div "**********" at bounding box center [1379, 261] width 152 height 17
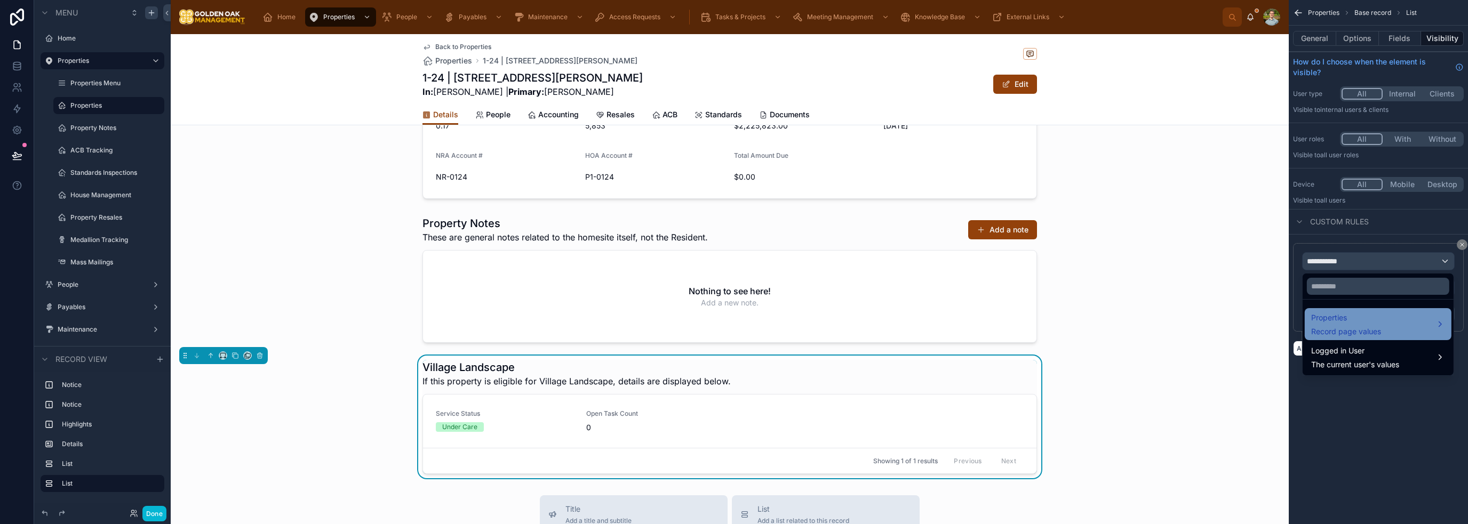
click at [733, 327] on span "Record page values" at bounding box center [1346, 331] width 70 height 11
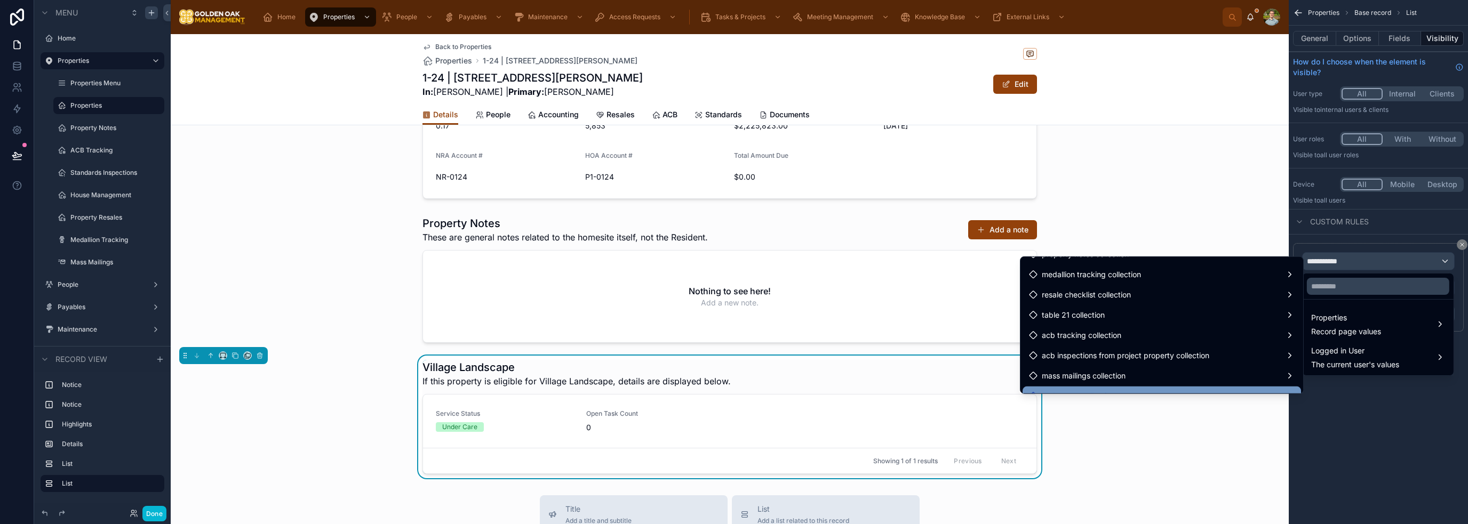
scroll to position [1225, 0]
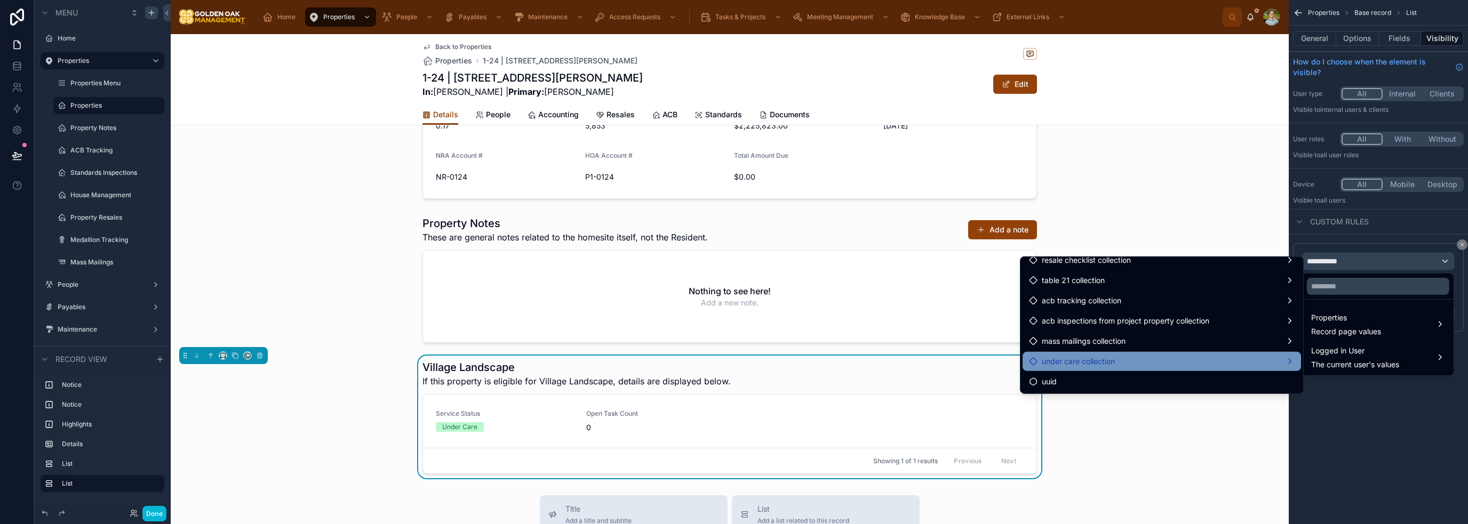
click at [733, 362] on div "under care collection" at bounding box center [1162, 361] width 266 height 13
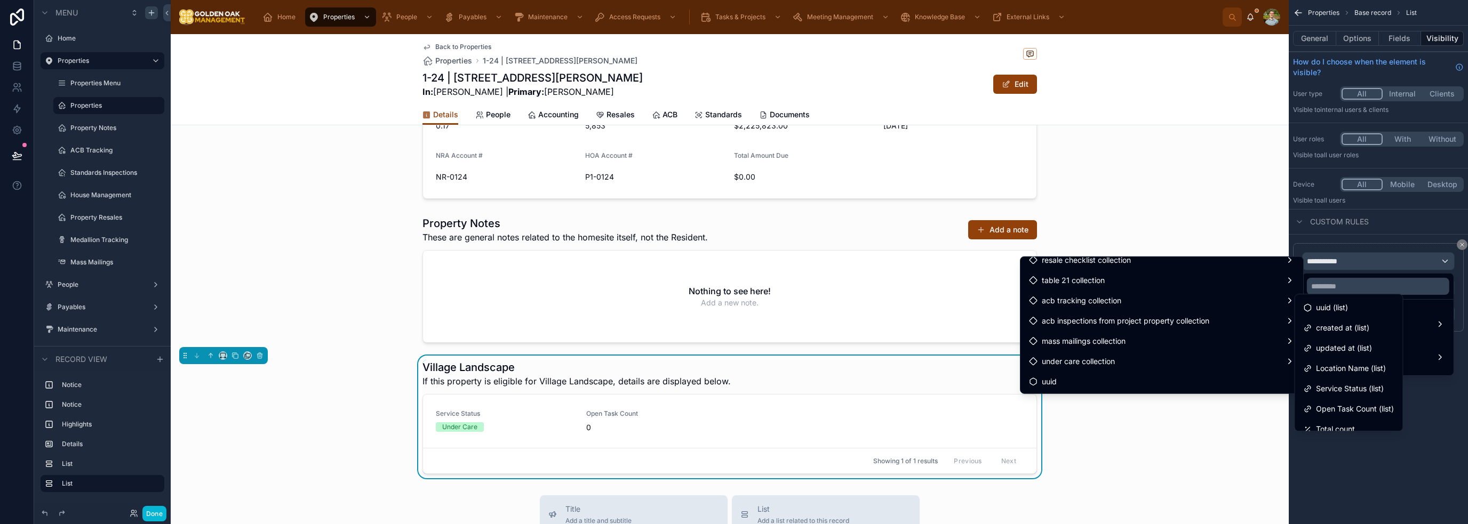
scroll to position [29, 0]
click at [733, 418] on span "Total count" at bounding box center [1335, 419] width 39 height 13
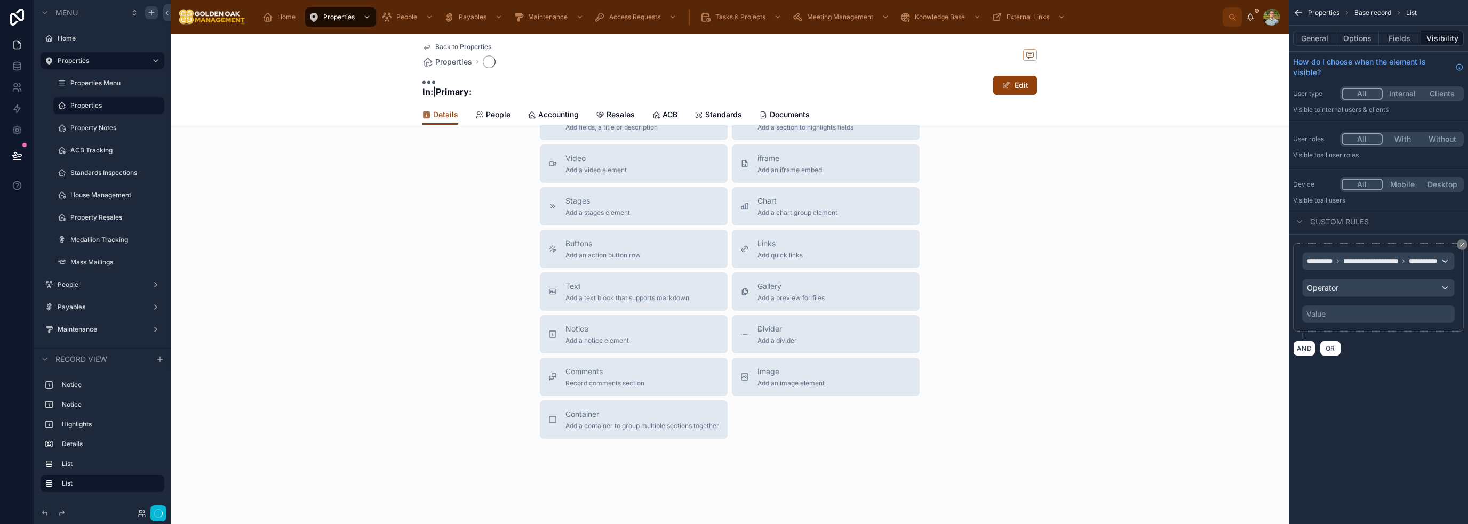
scroll to position [265, 0]
click at [733, 289] on div "Operator" at bounding box center [1379, 288] width 152 height 17
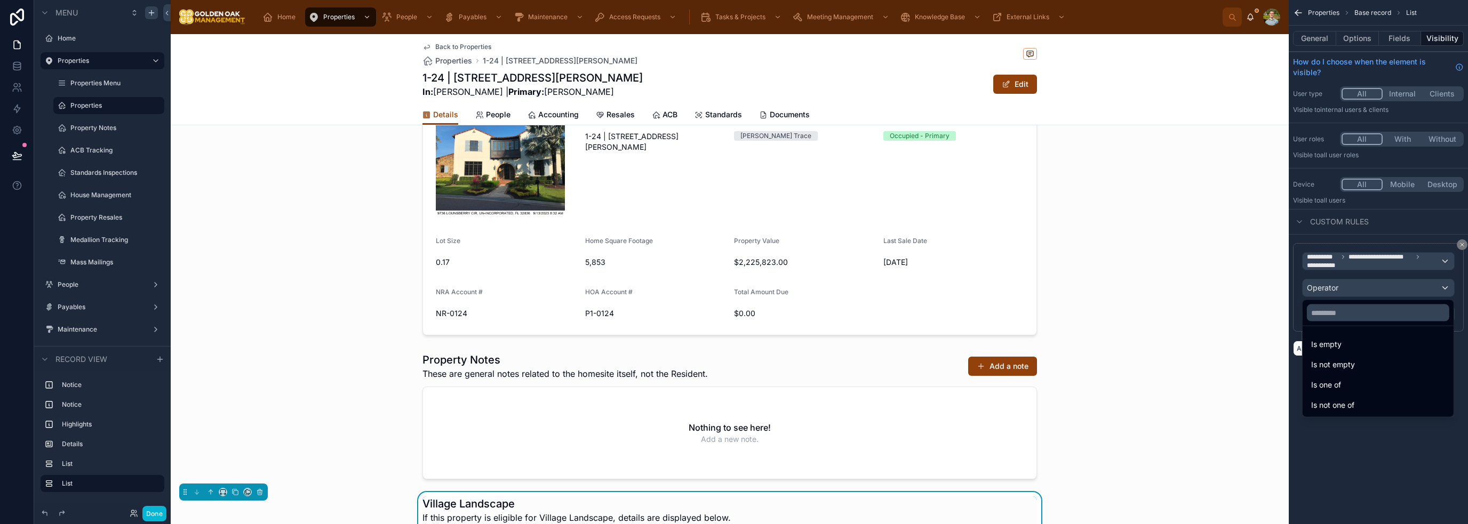
click at [733, 366] on div "Is not empty" at bounding box center [1378, 365] width 134 height 13
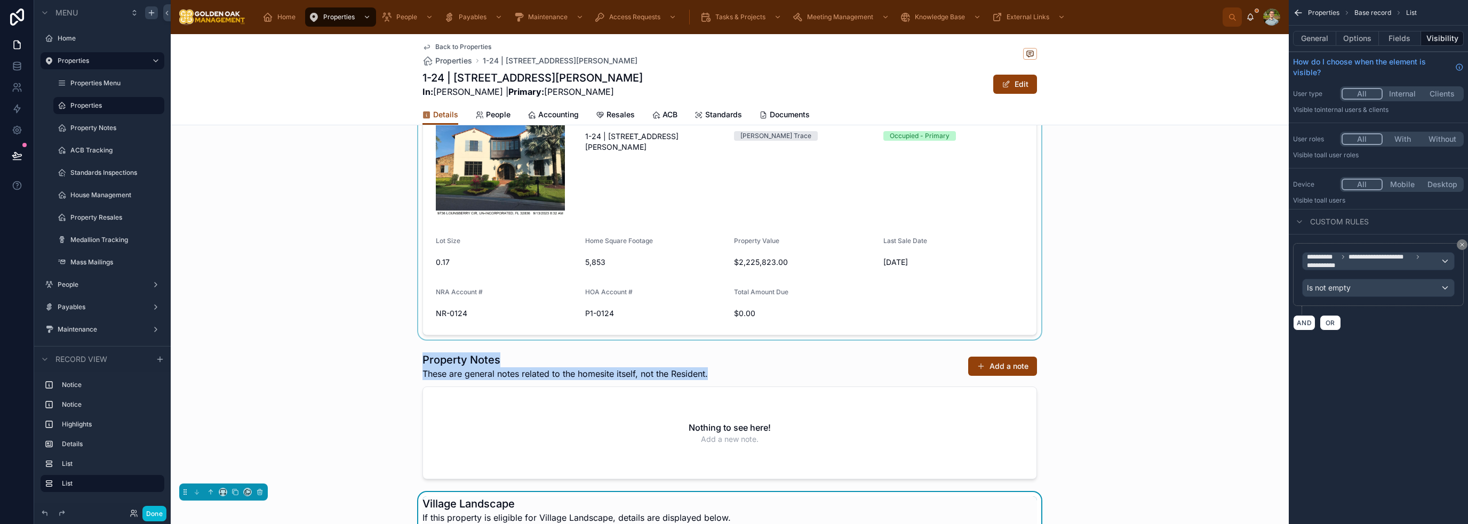
click at [733, 353] on div "There is an active Community Standards violation for this property. Go to Stand…" at bounding box center [730, 245] width 1118 height 742
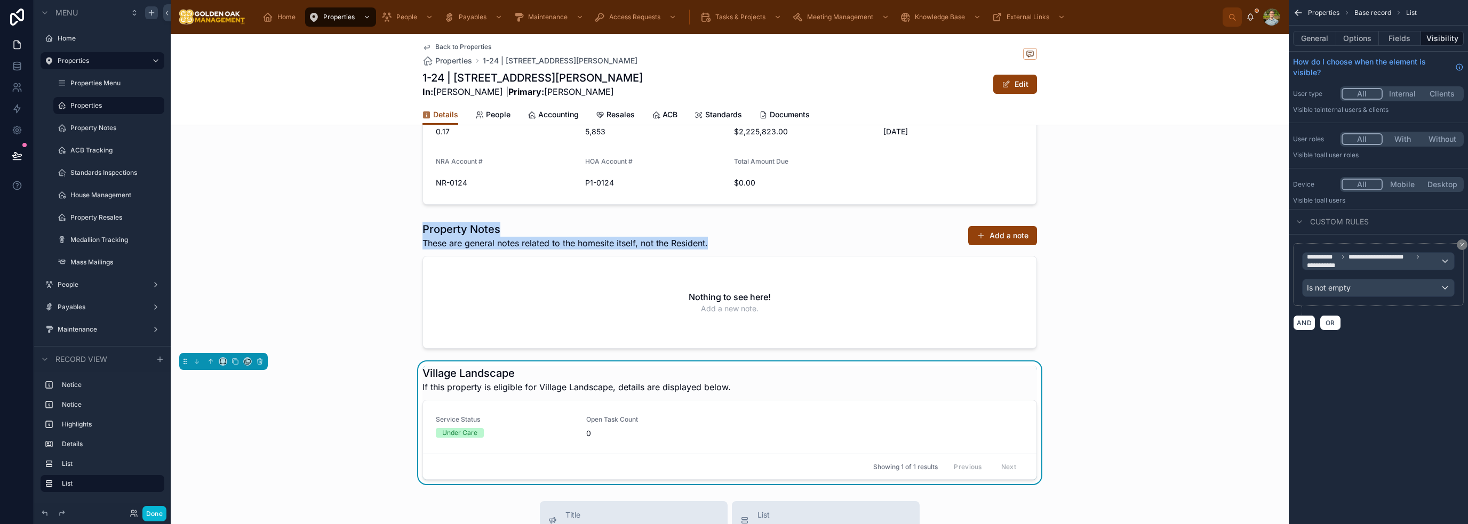
scroll to position [425, 0]
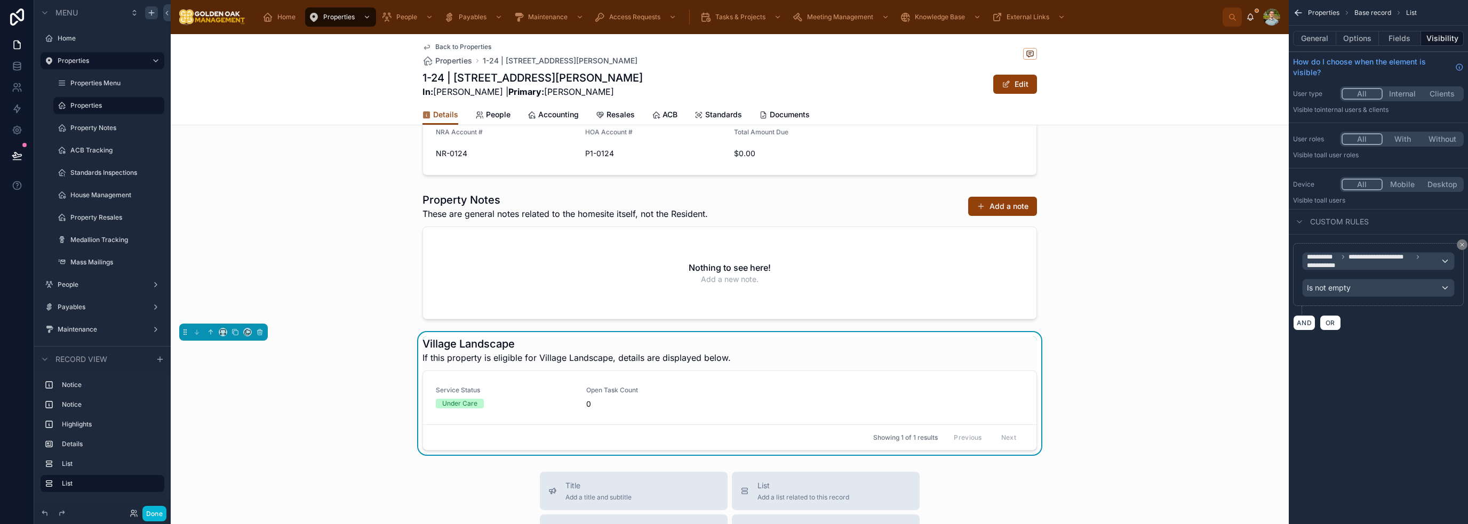
click at [733, 352] on div "Village Landscape If this property is eligible for Village Landscape, details a…" at bounding box center [730, 393] width 1118 height 123
click at [156, 514] on button "Done" at bounding box center [154, 513] width 24 height 15
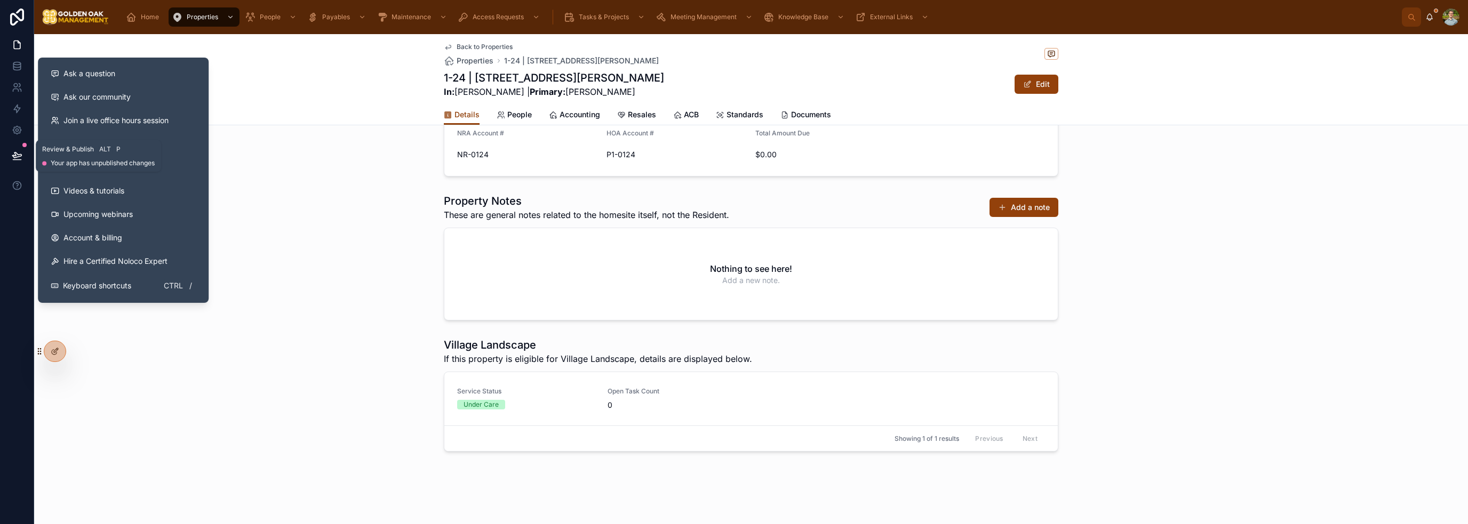
click at [15, 158] on icon at bounding box center [17, 155] width 11 height 11
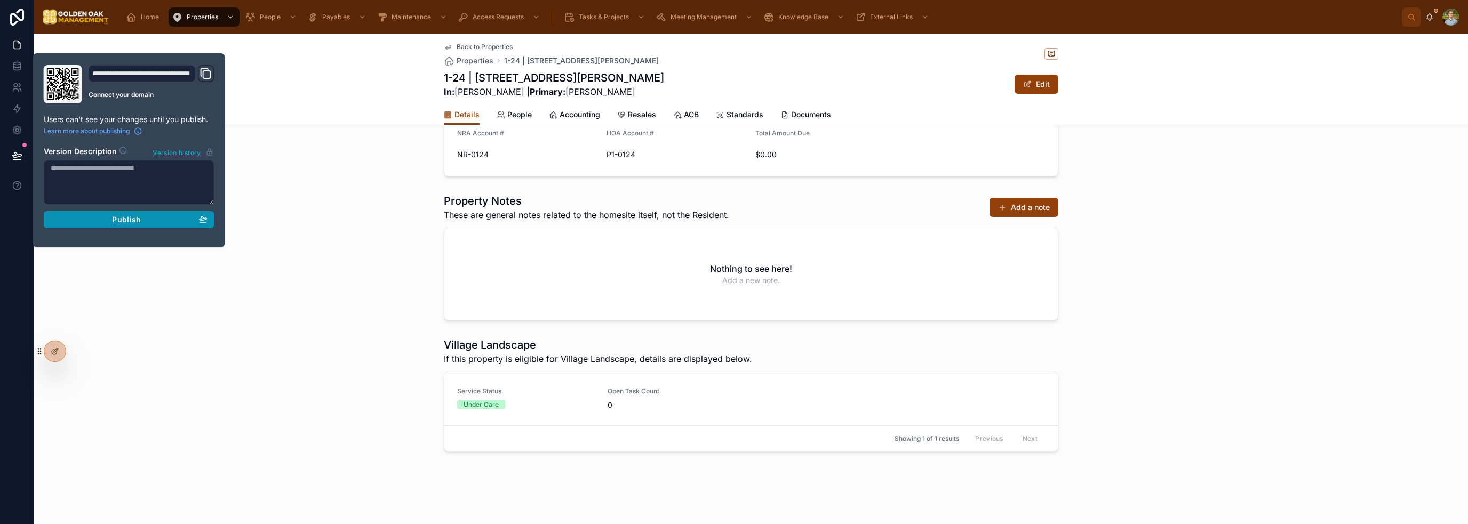
click at [154, 218] on div "Publish" at bounding box center [129, 220] width 157 height 10
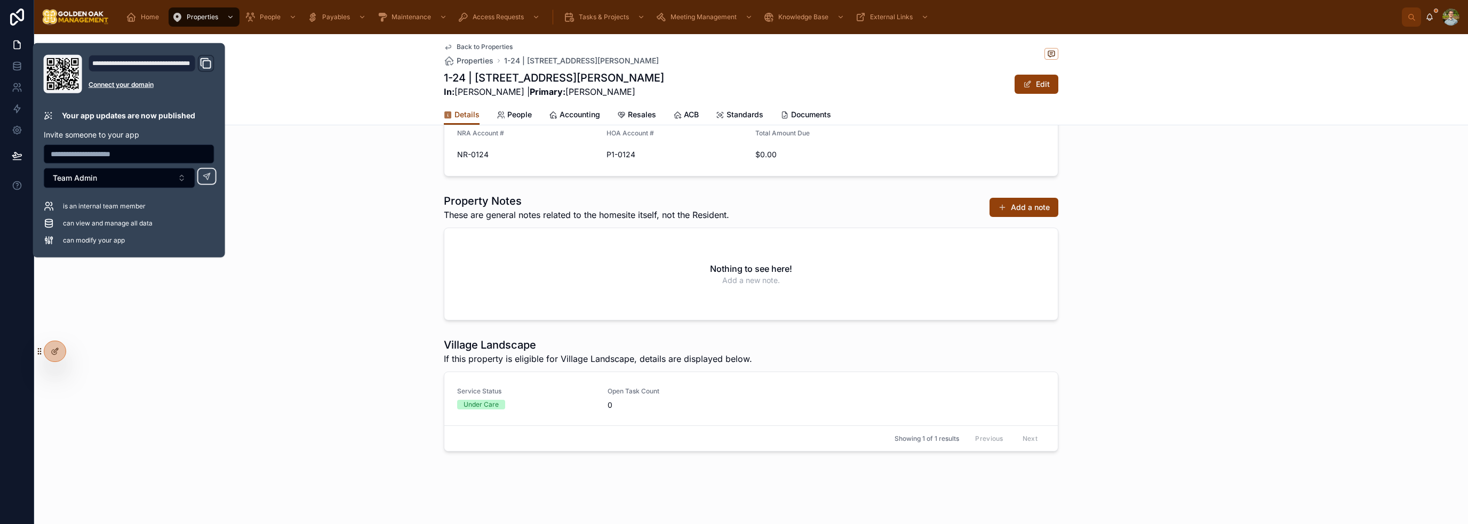
click at [331, 165] on div "Homesite Details Homesite 1-24 | [STREET_ADDRESS][PERSON_NAME] Neighborhood [PE…" at bounding box center [751, 36] width 1434 height 290
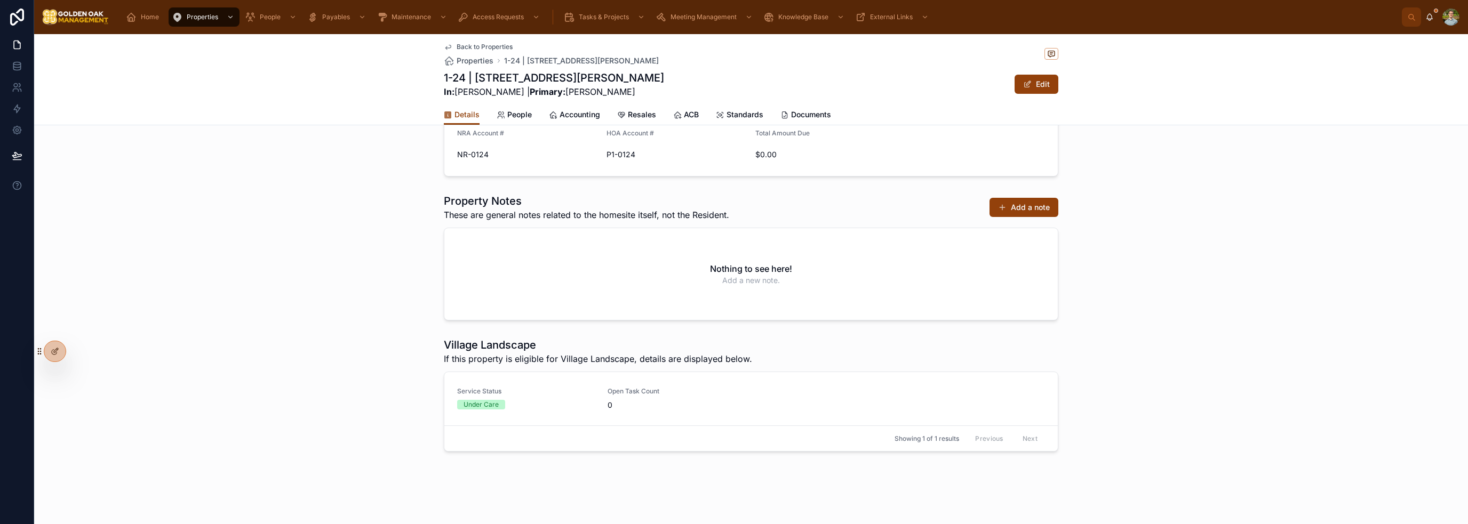
click at [457, 47] on span "Back to Properties" at bounding box center [485, 47] width 56 height 9
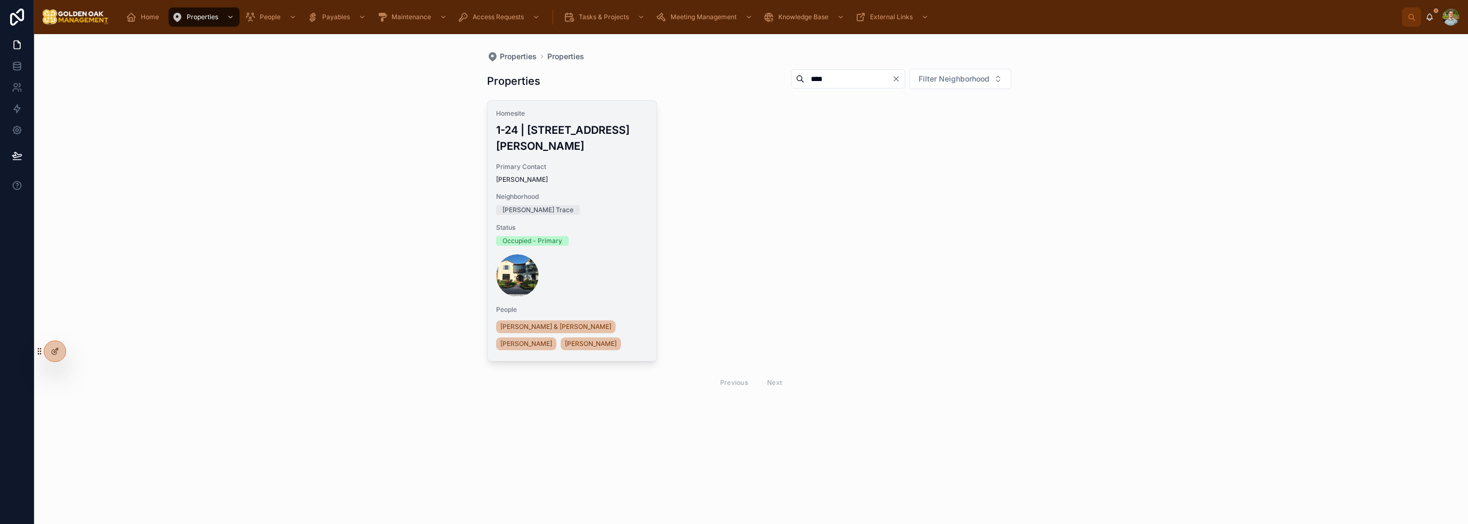
click at [578, 189] on div "Homesite 1-24 | [STREET_ADDRESS][GEOGRAPHIC_DATA][PERSON_NAME] Contact [PERSON_…" at bounding box center [573, 231] width 170 height 260
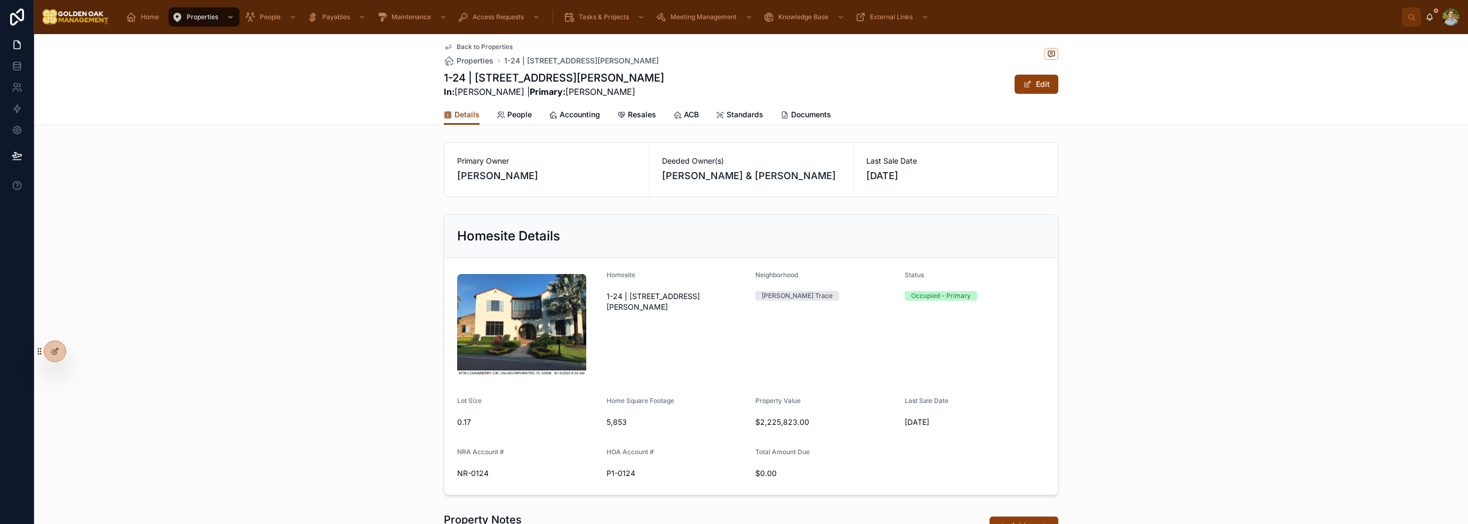
click at [480, 46] on span "Back to Properties" at bounding box center [485, 47] width 56 height 9
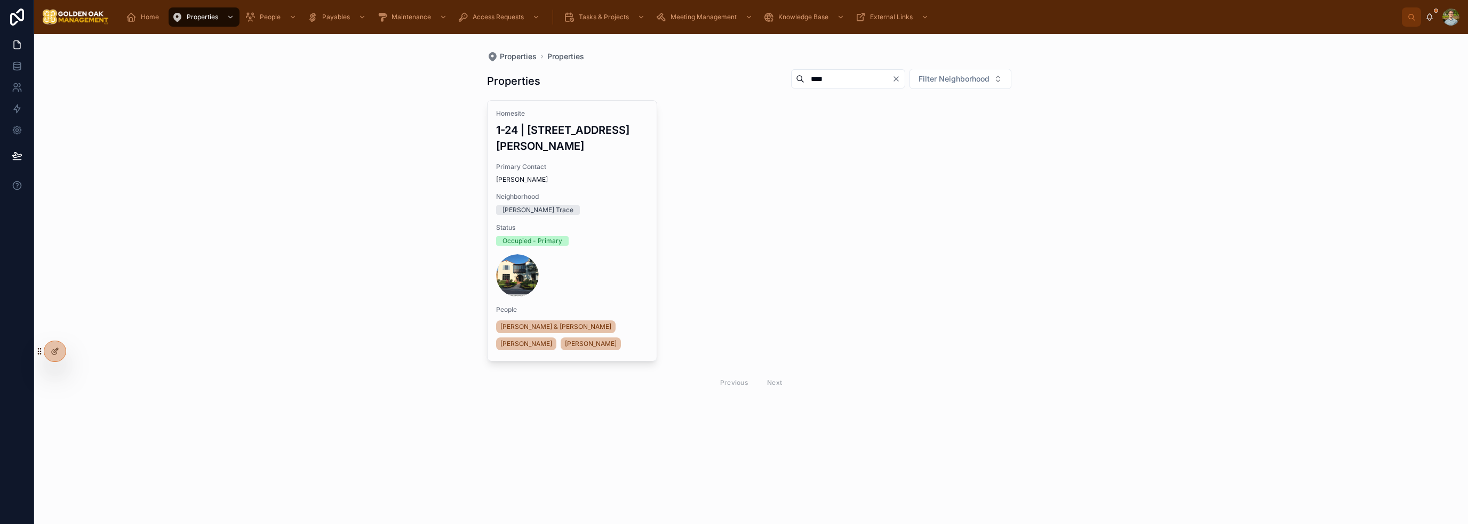
drag, startPoint x: 797, startPoint y: 74, endPoint x: 773, endPoint y: 71, distance: 24.1
click at [733, 71] on div "****" at bounding box center [848, 78] width 114 height 19
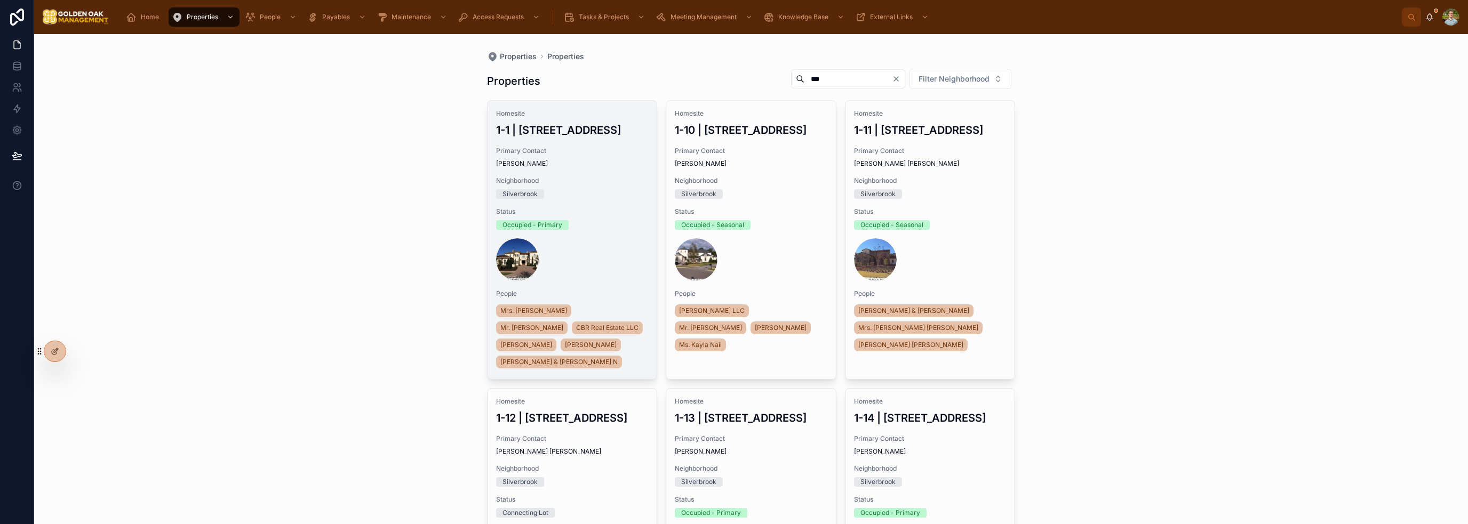
type input "***"
click at [600, 177] on span "Neighborhood" at bounding box center [572, 181] width 153 height 9
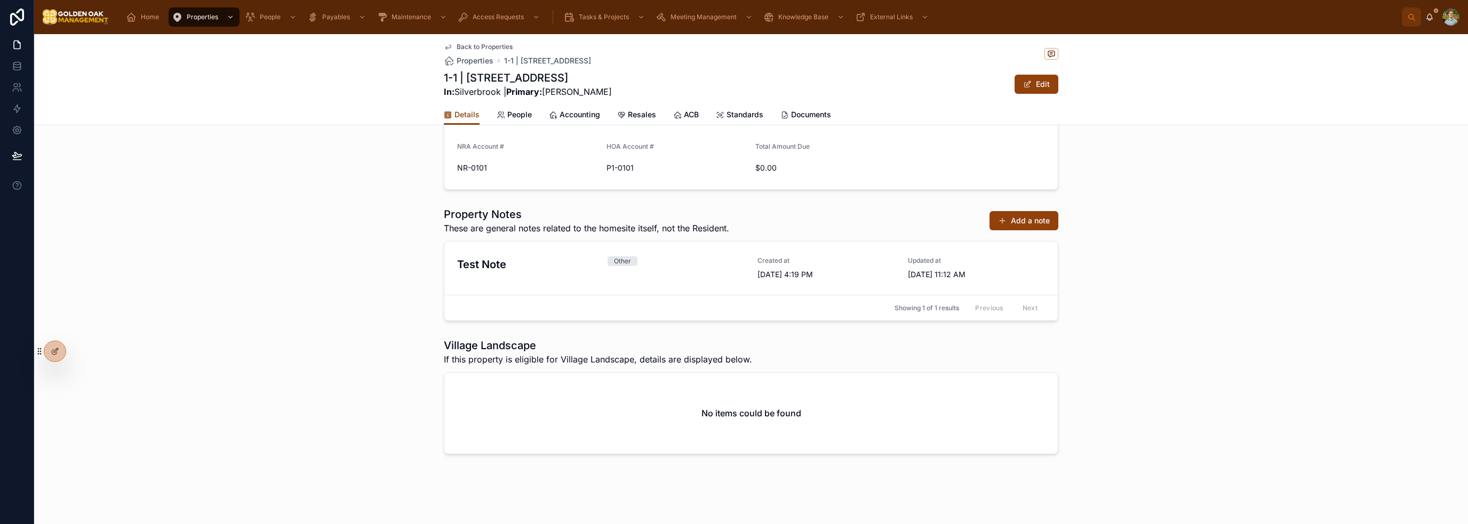
scroll to position [322, 0]
click at [54, 358] on div at bounding box center [54, 351] width 21 height 20
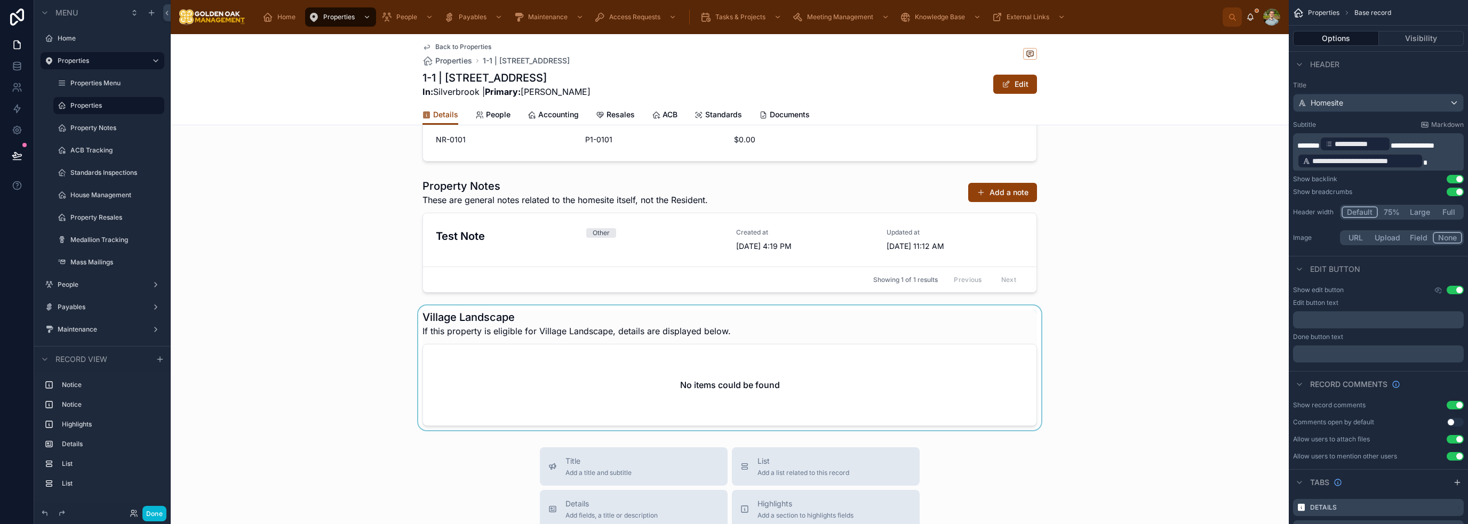
scroll to position [482, 0]
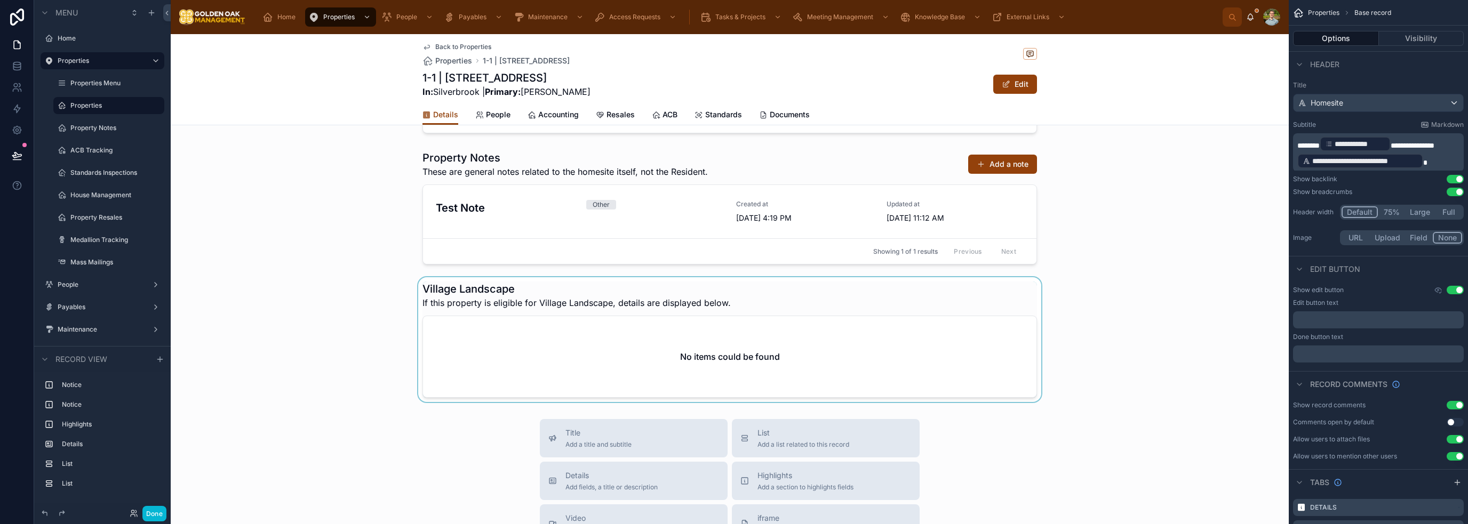
click at [733, 308] on div at bounding box center [730, 339] width 1118 height 125
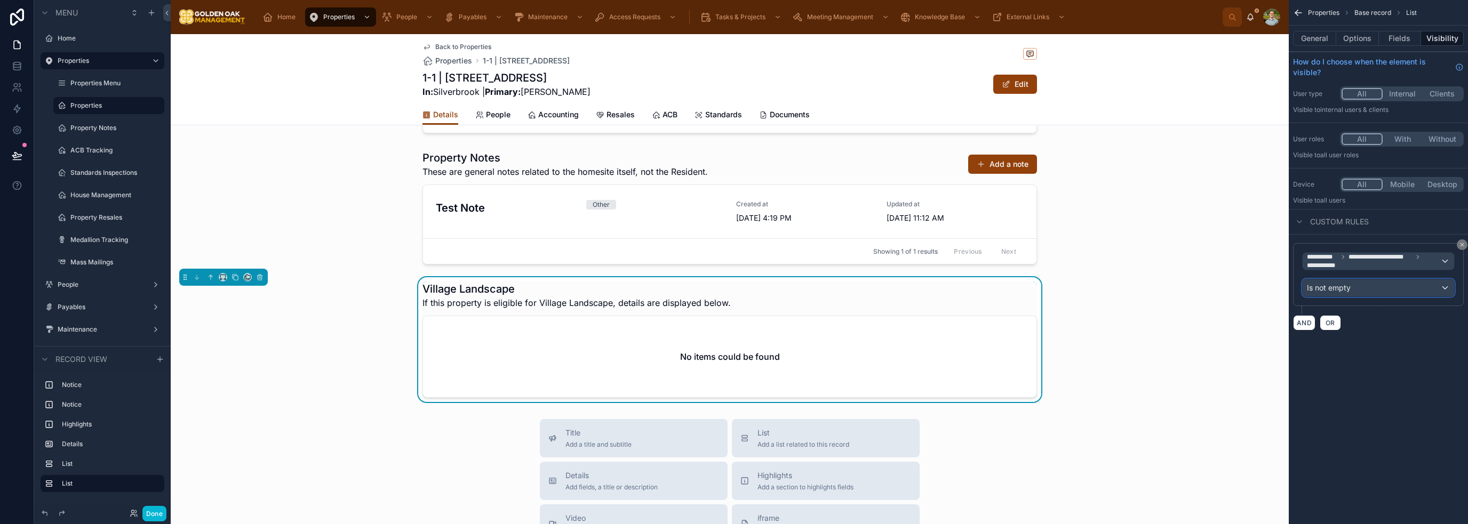
click at [733, 285] on div "Is not empty" at bounding box center [1379, 288] width 152 height 17
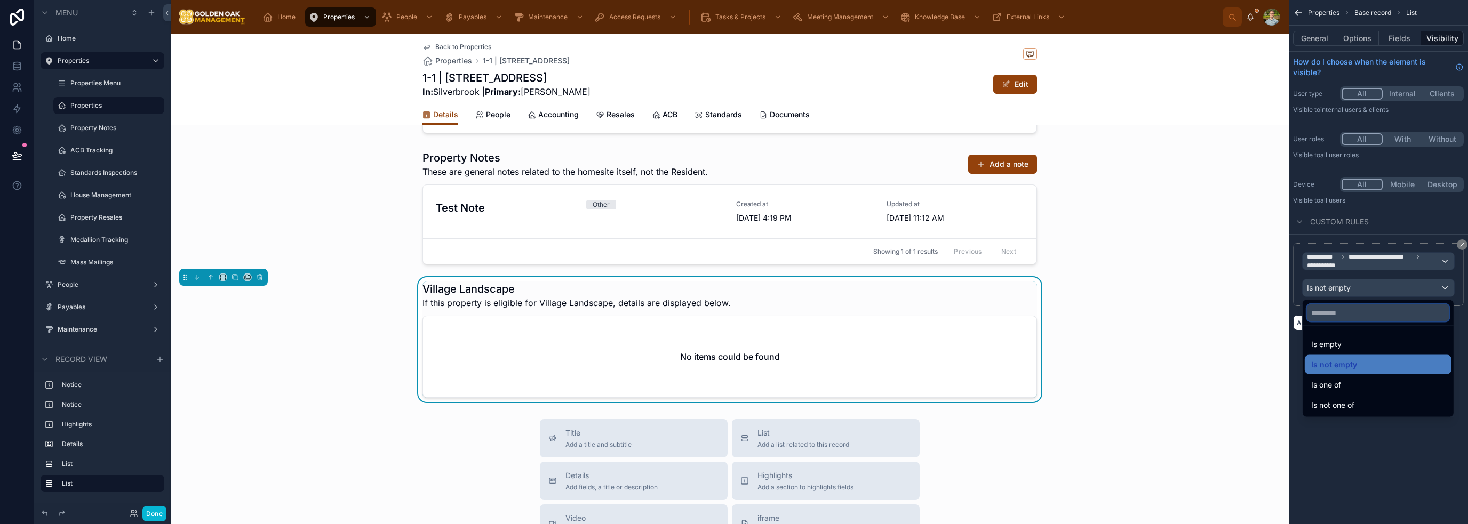
click at [733, 307] on input "text" at bounding box center [1378, 313] width 142 height 17
click at [733, 261] on div "scrollable content" at bounding box center [734, 262] width 1468 height 524
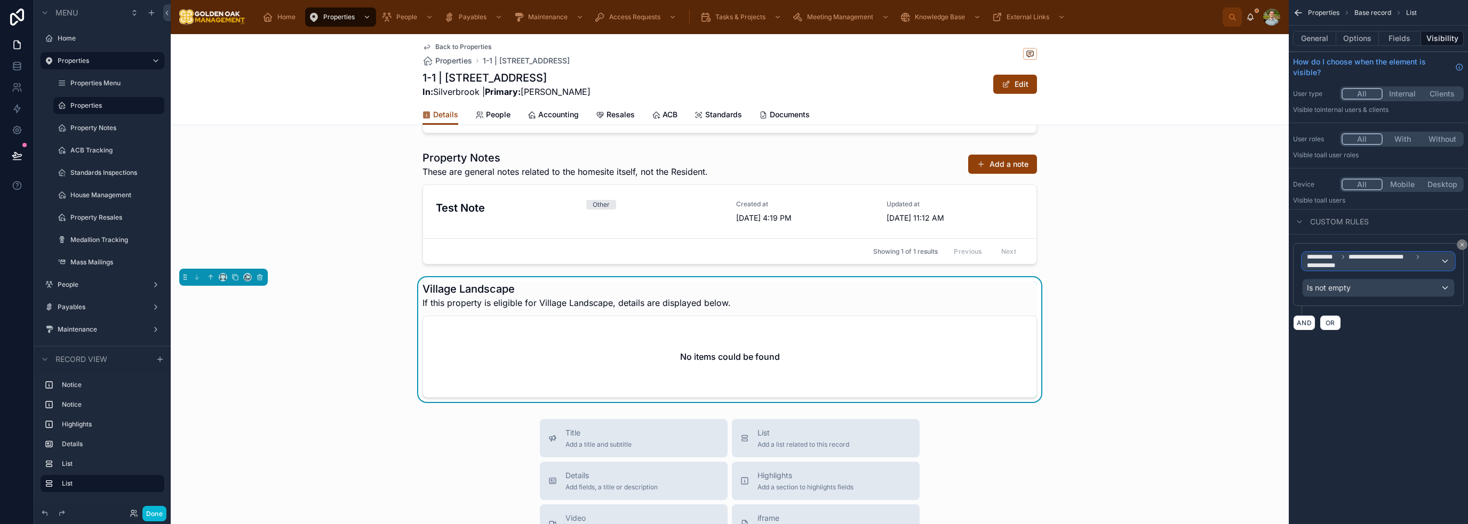
click at [733, 262] on span "**********" at bounding box center [1373, 261] width 133 height 17
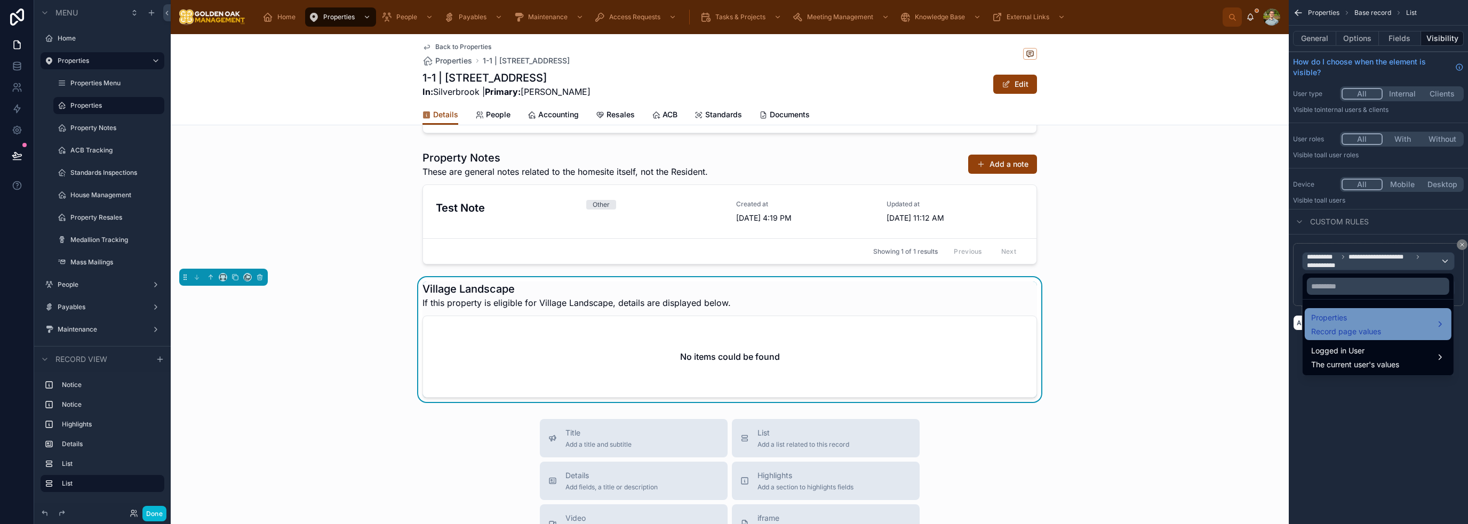
click at [733, 328] on div "Properties Record page values" at bounding box center [1378, 325] width 134 height 26
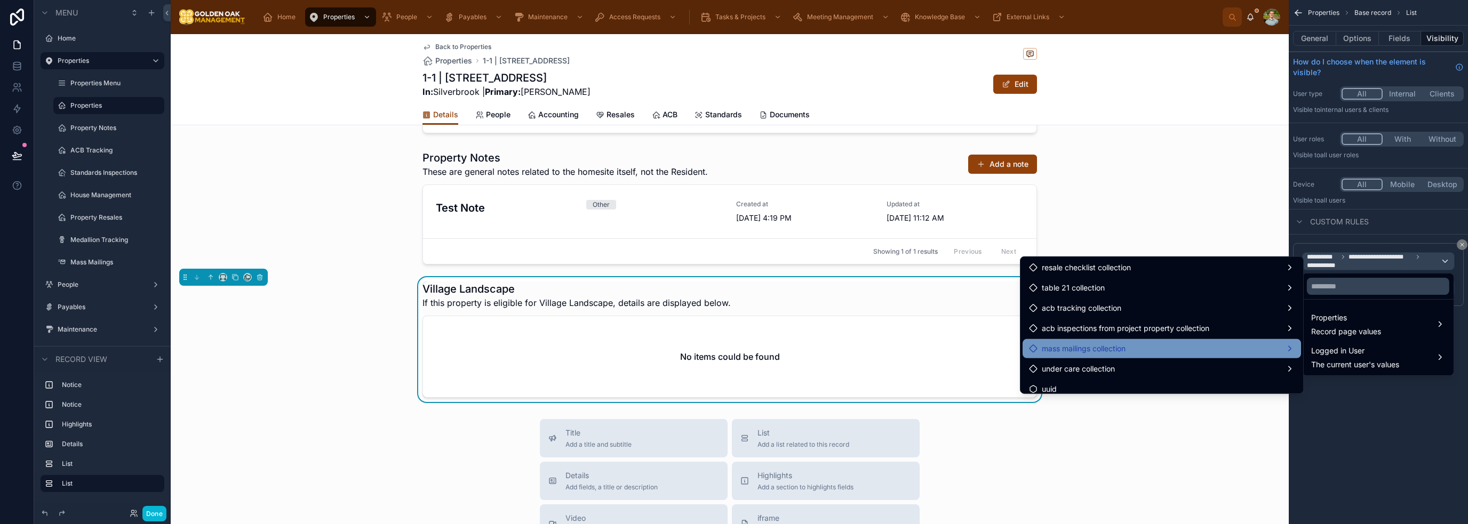
scroll to position [1225, 0]
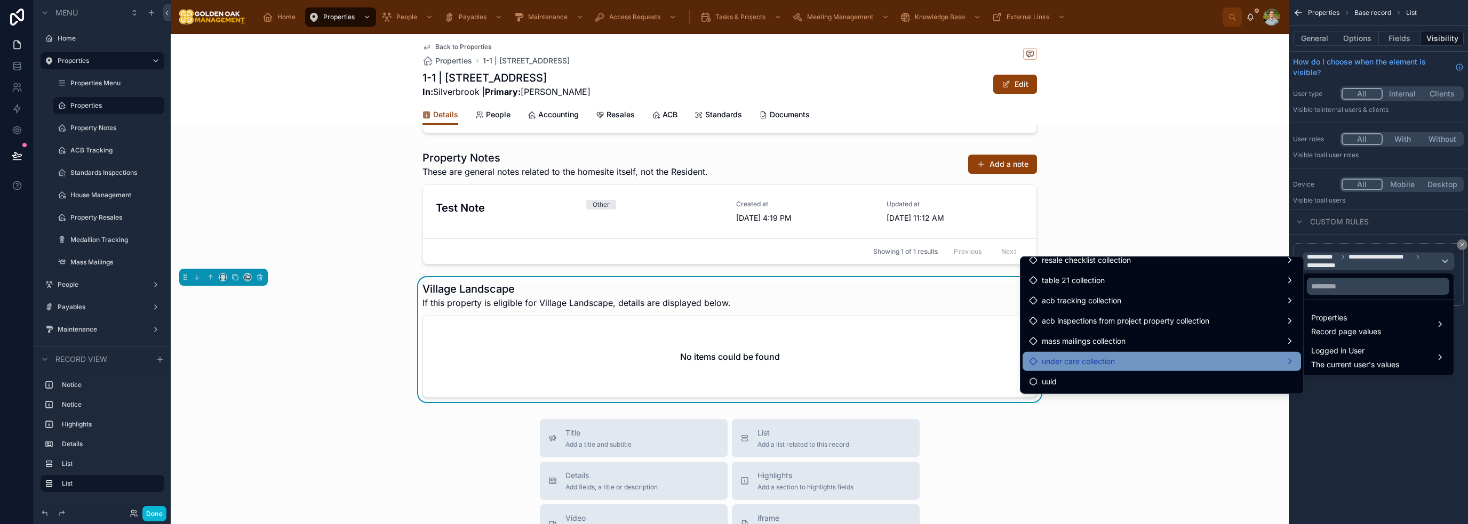
click at [733, 363] on span "under care collection" at bounding box center [1078, 361] width 73 height 13
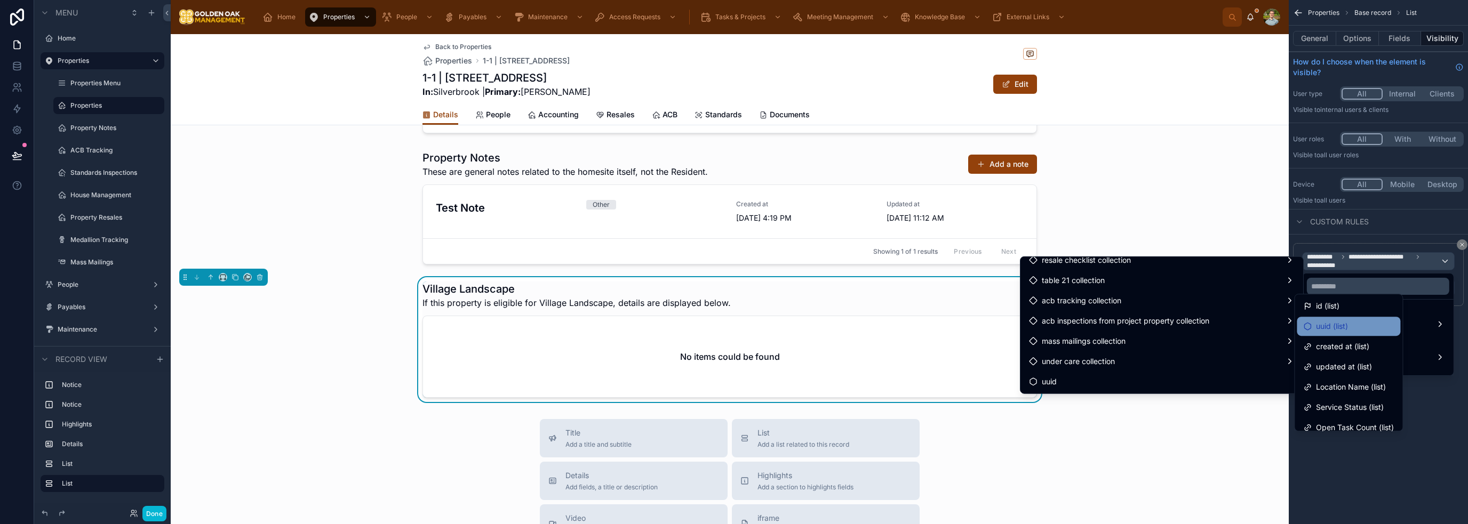
click at [733, 324] on span "uuid (list)" at bounding box center [1332, 326] width 32 height 13
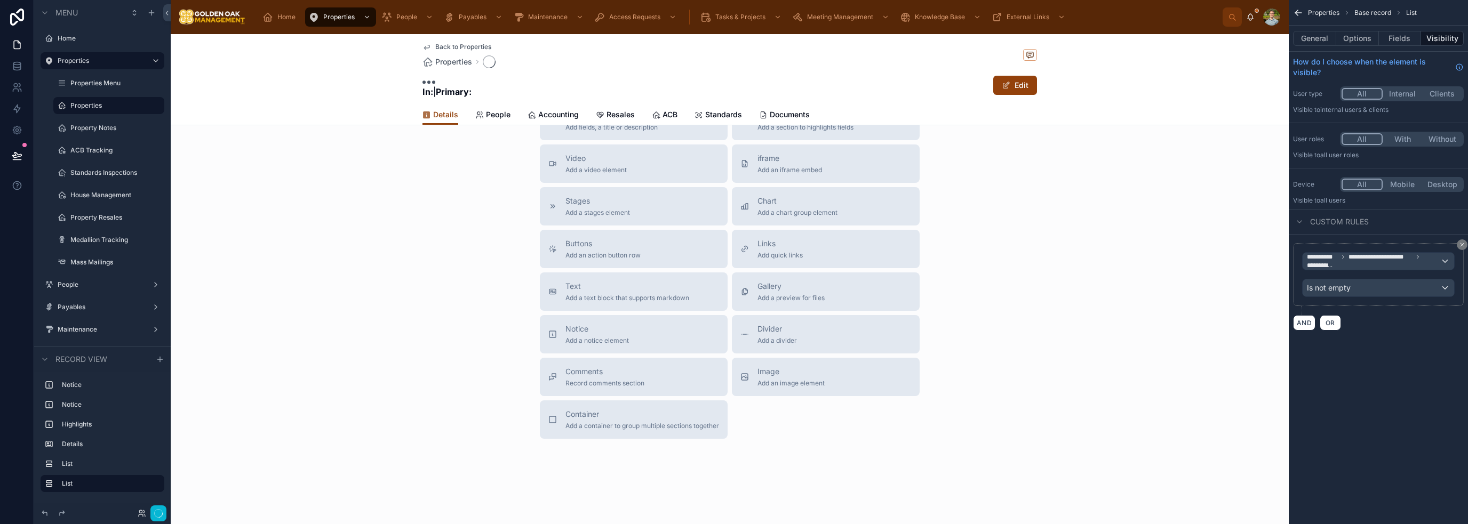
scroll to position [265, 0]
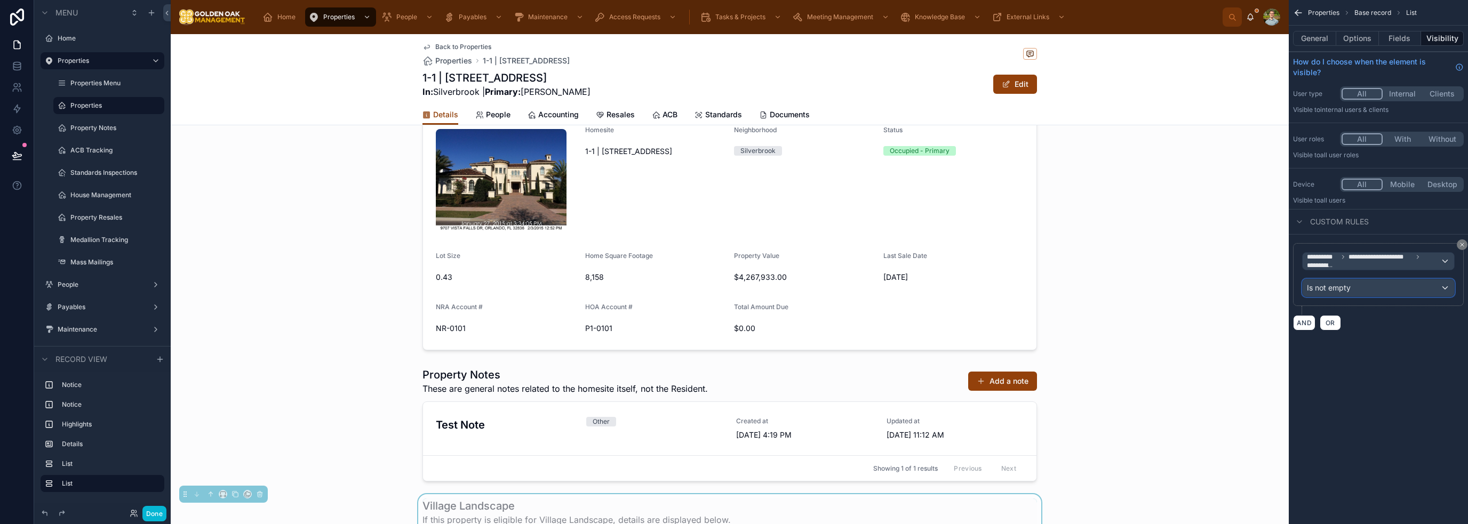
click at [733, 289] on span "Is not empty" at bounding box center [1329, 288] width 44 height 11
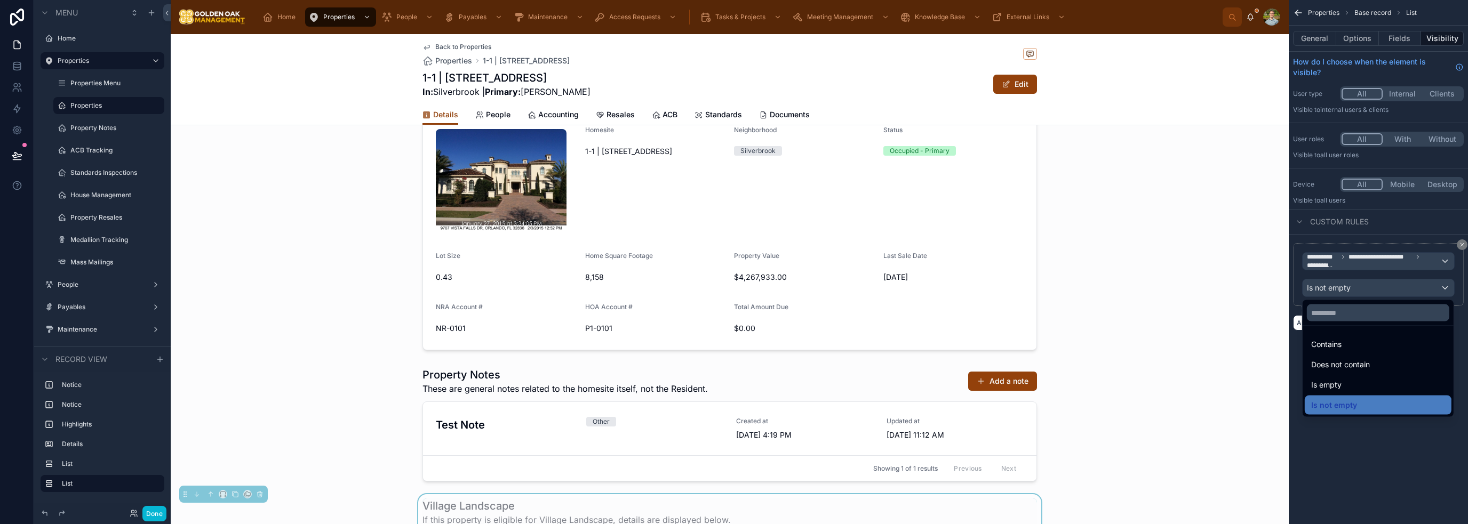
click at [733, 289] on div "scrollable content" at bounding box center [734, 262] width 1468 height 524
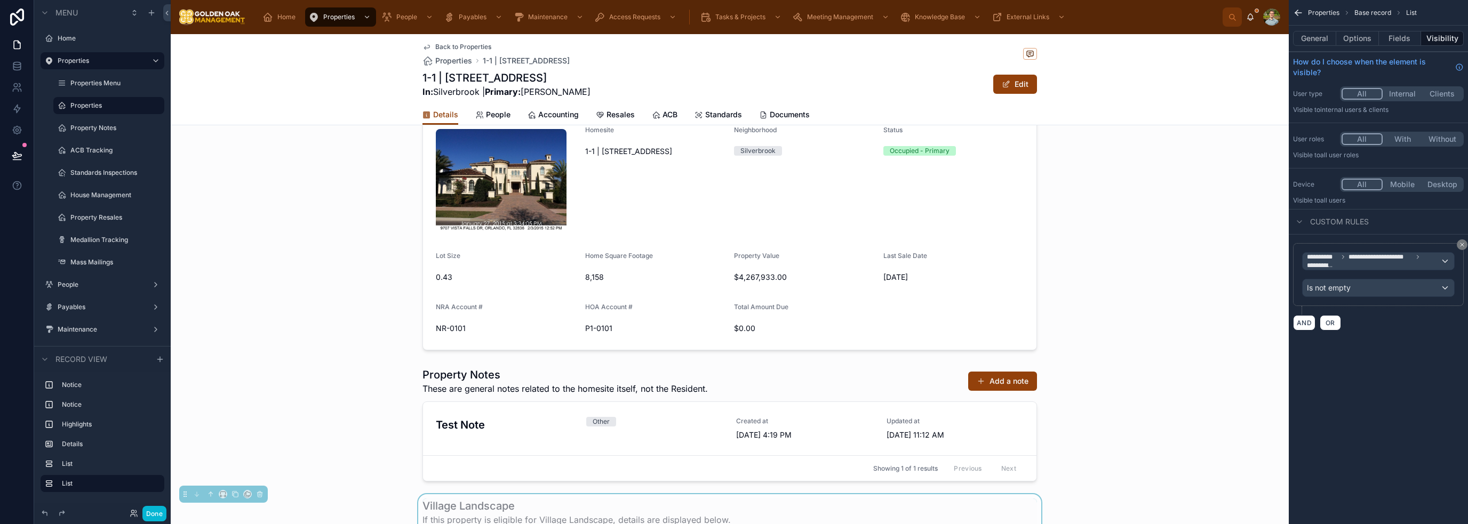
click at [733, 350] on div "**********" at bounding box center [1378, 178] width 179 height 356
click at [161, 514] on button "Done" at bounding box center [154, 513] width 24 height 15
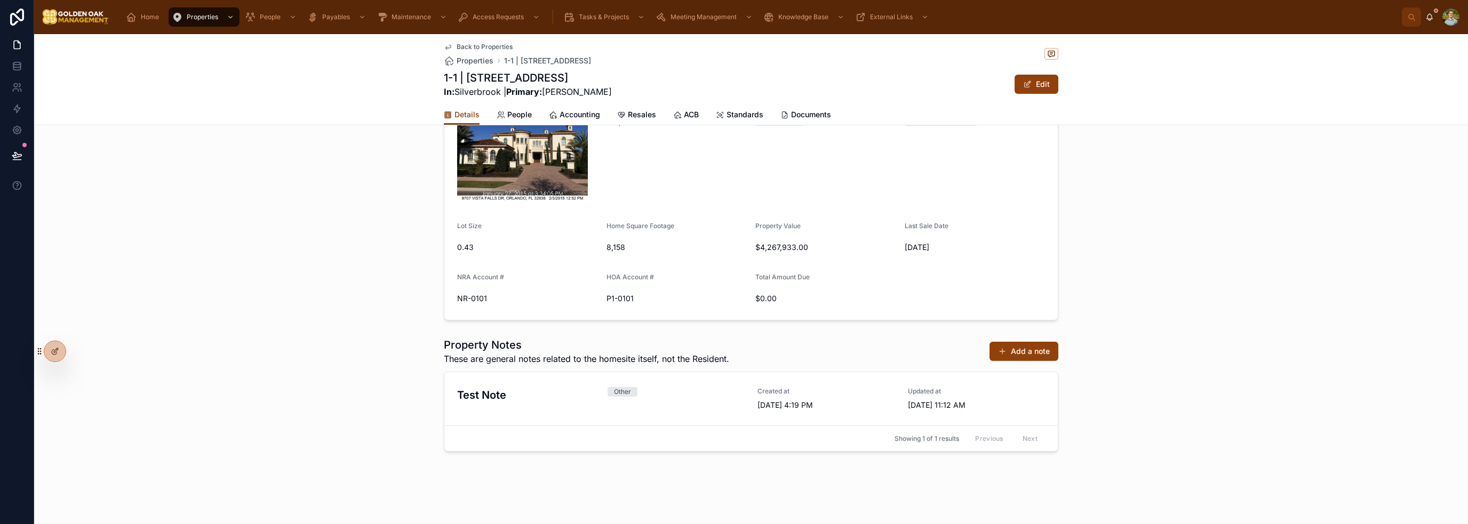
scroll to position [188, 0]
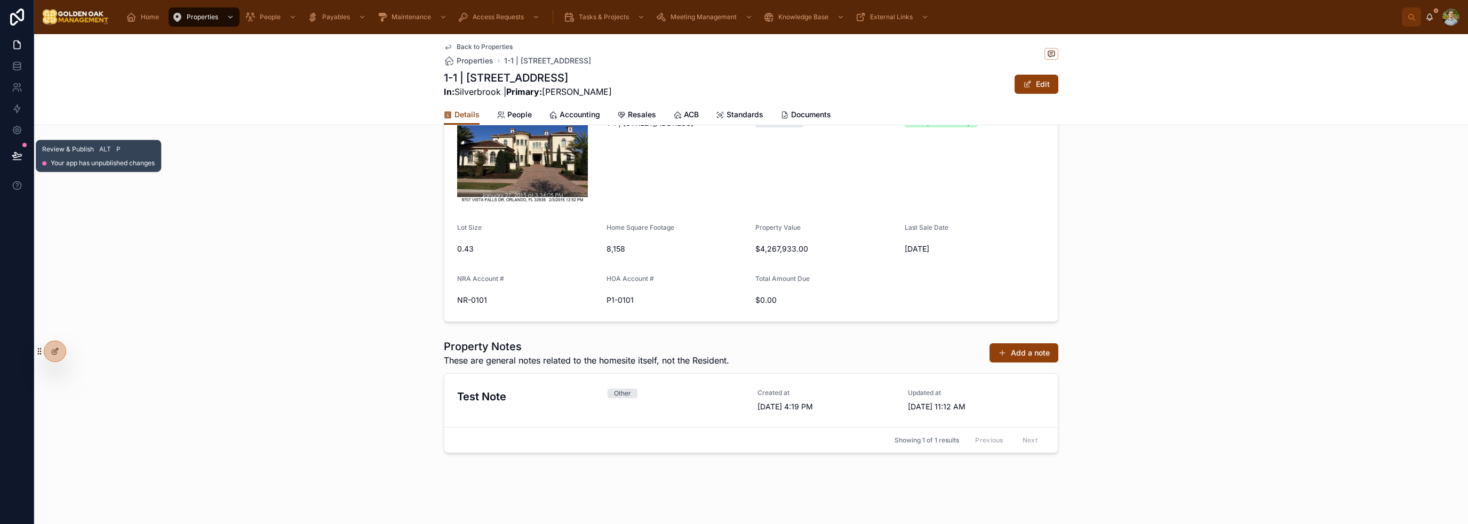
click at [15, 152] on icon at bounding box center [17, 155] width 11 height 11
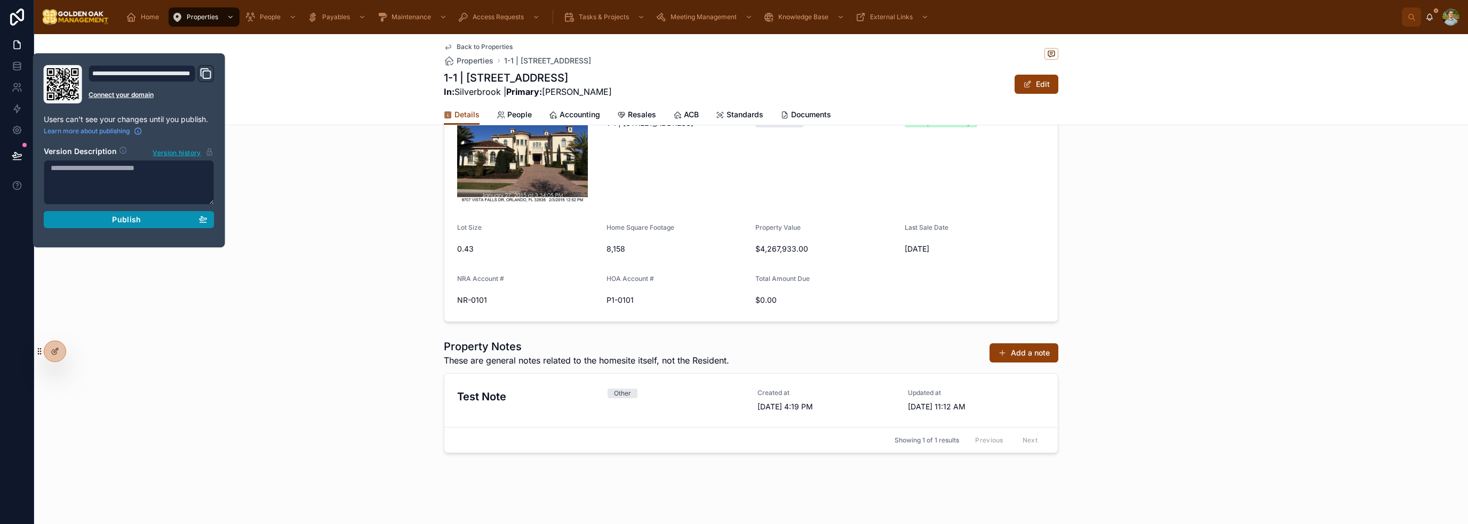
click at [115, 217] on span "Publish" at bounding box center [126, 220] width 29 height 10
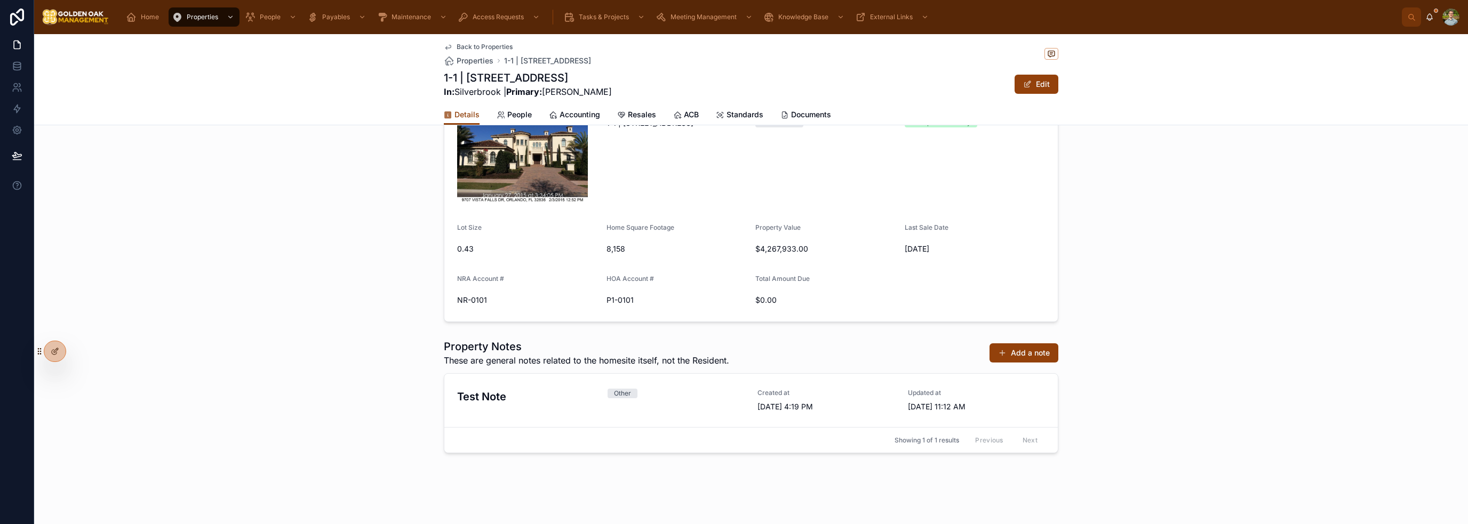
click at [733, 264] on div "Homesite Details Homesite 1-1 | [STREET_ADDRESS] Neighborhood [GEOGRAPHIC_DATA]…" at bounding box center [751, 182] width 1434 height 290
click at [596, 113] on div "Details People Accounting Resales ACB Standards Documents" at bounding box center [751, 115] width 615 height 20
click at [587, 114] on span "Accounting" at bounding box center [580, 114] width 41 height 11
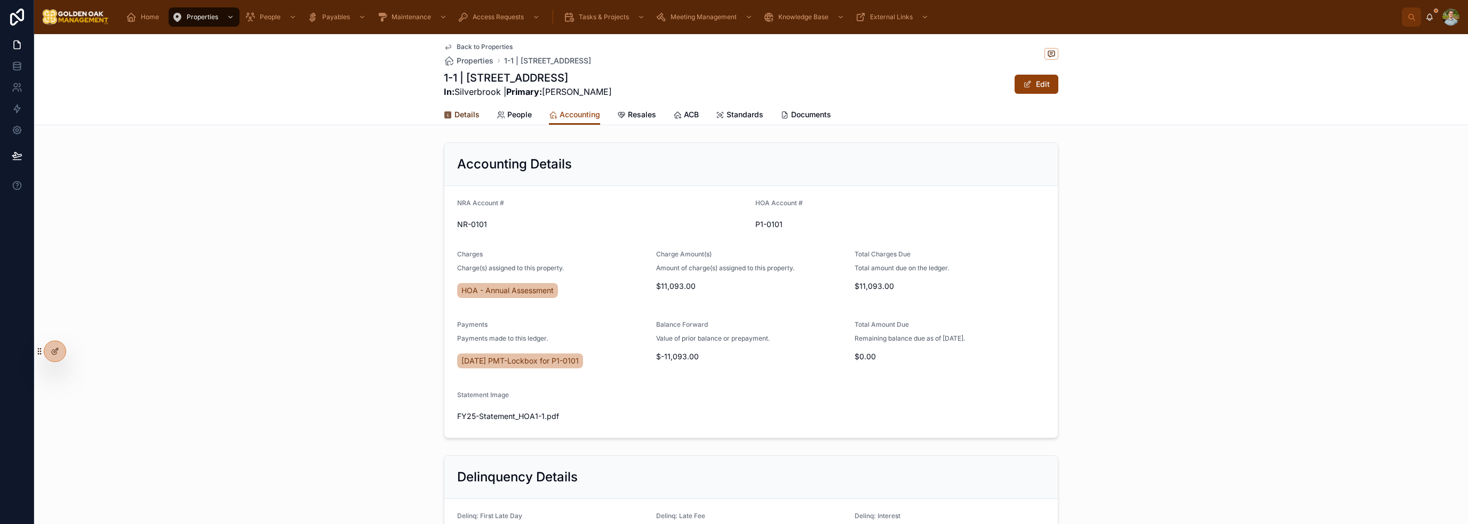
click at [472, 111] on span "Details" at bounding box center [467, 114] width 25 height 11
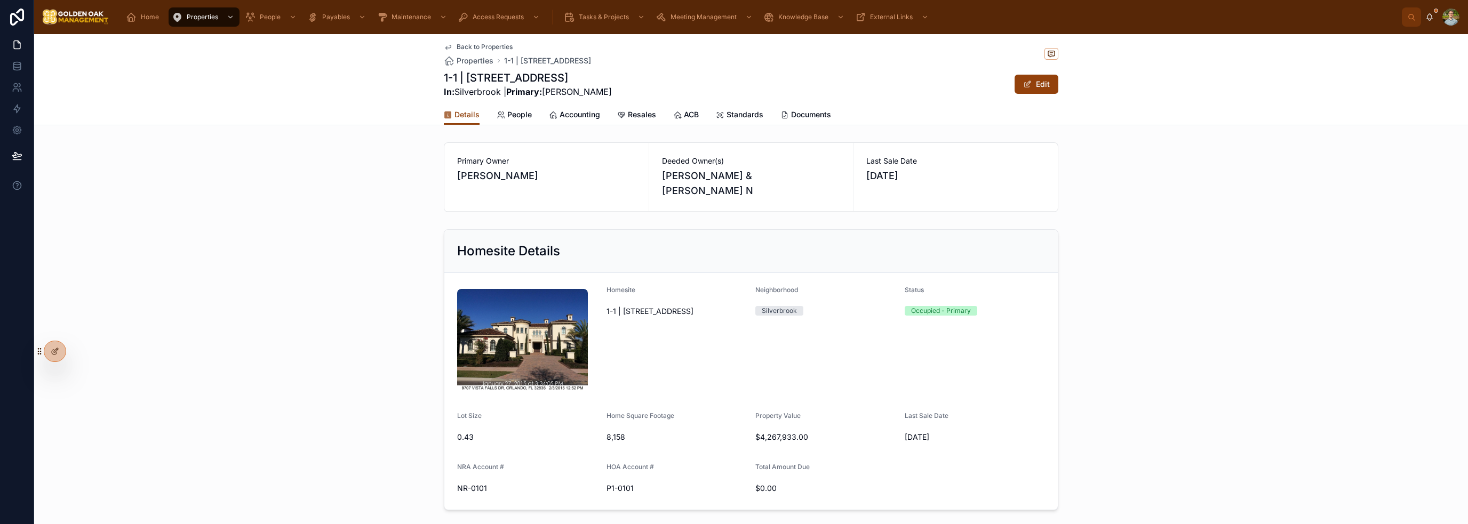
click at [733, 212] on div "Primary Owner [PERSON_NAME] Deeded Owner(s) [PERSON_NAME] & [PERSON_NAME] N Las…" at bounding box center [751, 177] width 1434 height 78
click at [733, 201] on div "Primary Owner [PERSON_NAME] Deeded Owner(s) [PERSON_NAME] & [PERSON_NAME] N Las…" at bounding box center [751, 177] width 1434 height 78
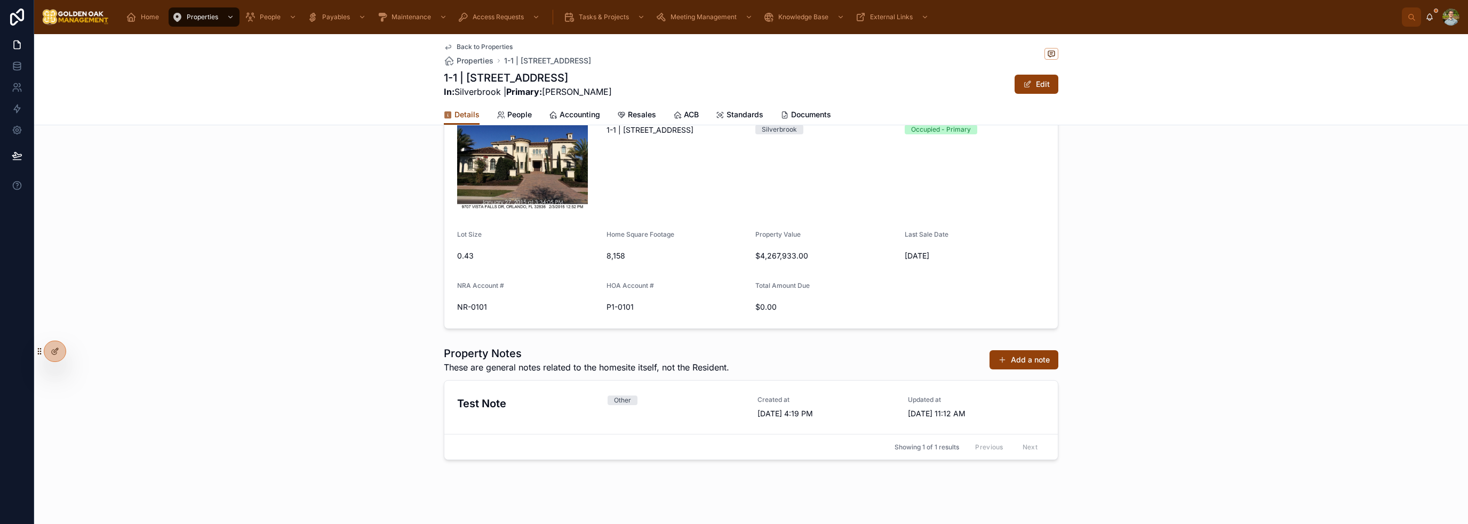
scroll to position [188, 0]
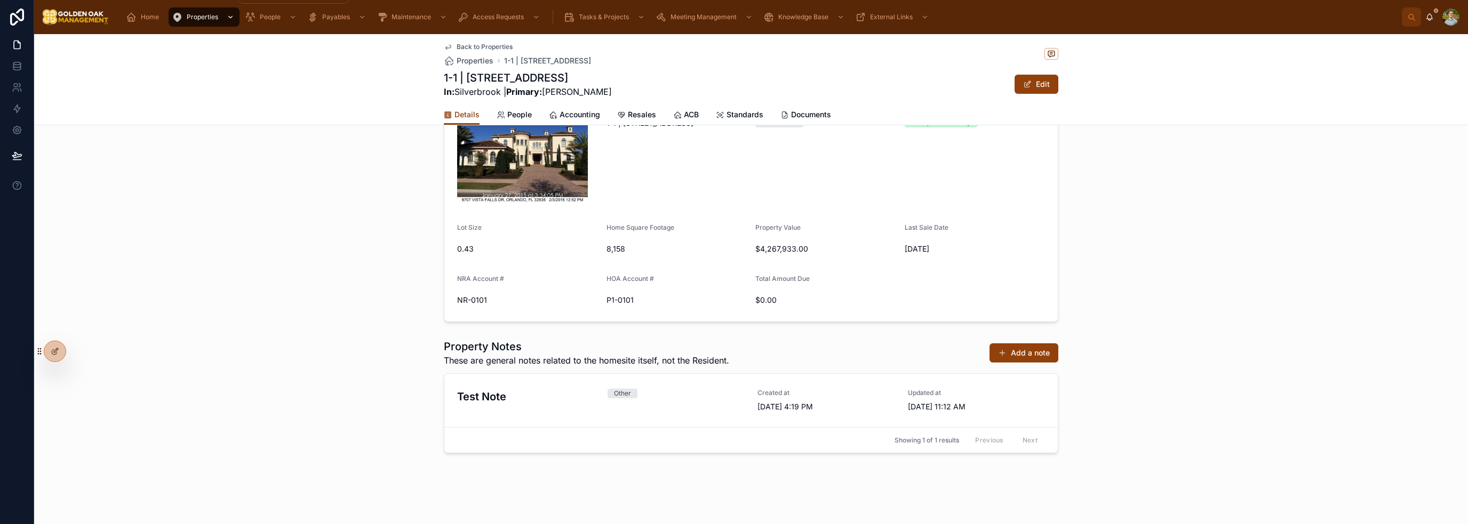
click at [196, 19] on span "Properties" at bounding box center [202, 17] width 31 height 9
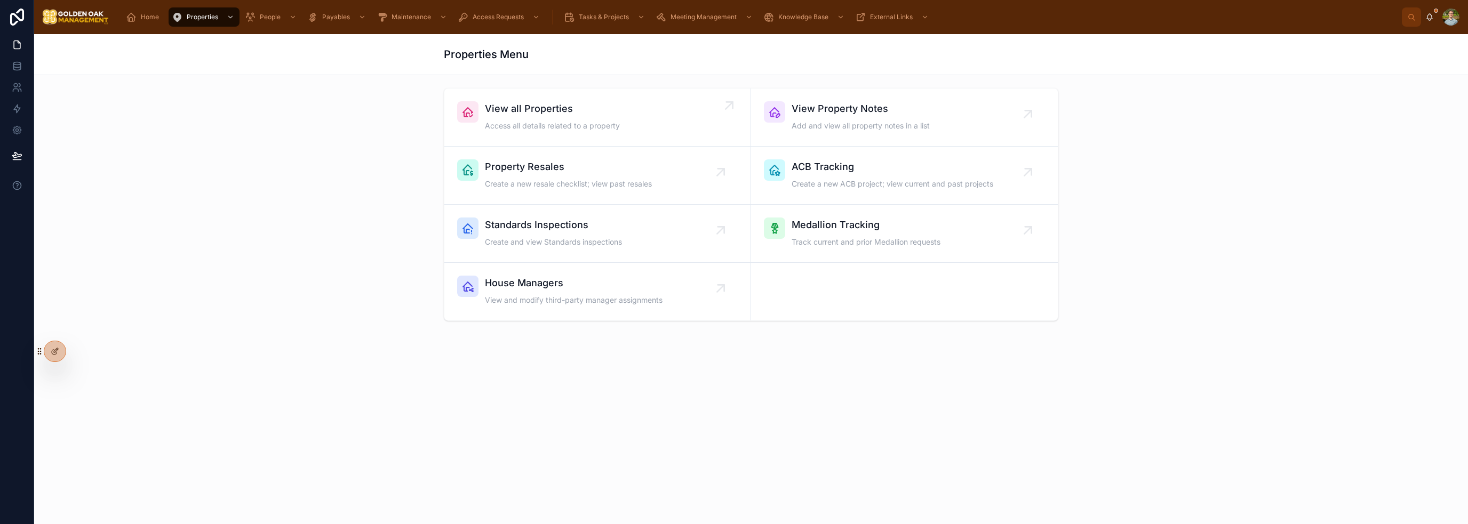
click at [575, 109] on span "View all Properties" at bounding box center [552, 108] width 135 height 15
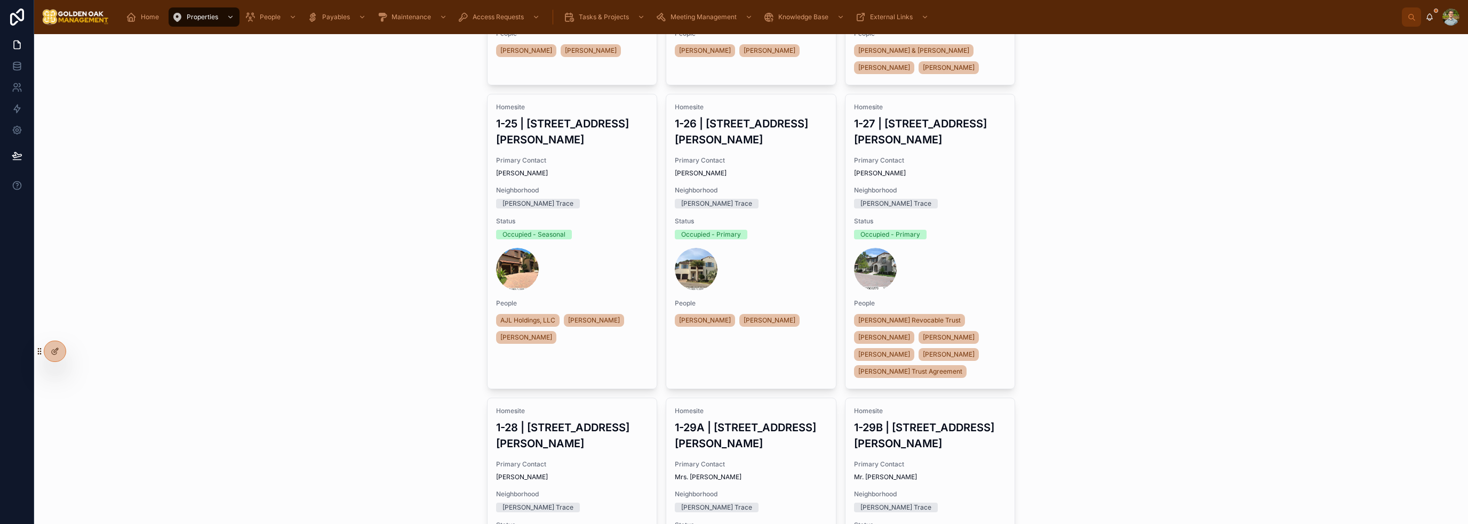
scroll to position [2401, 0]
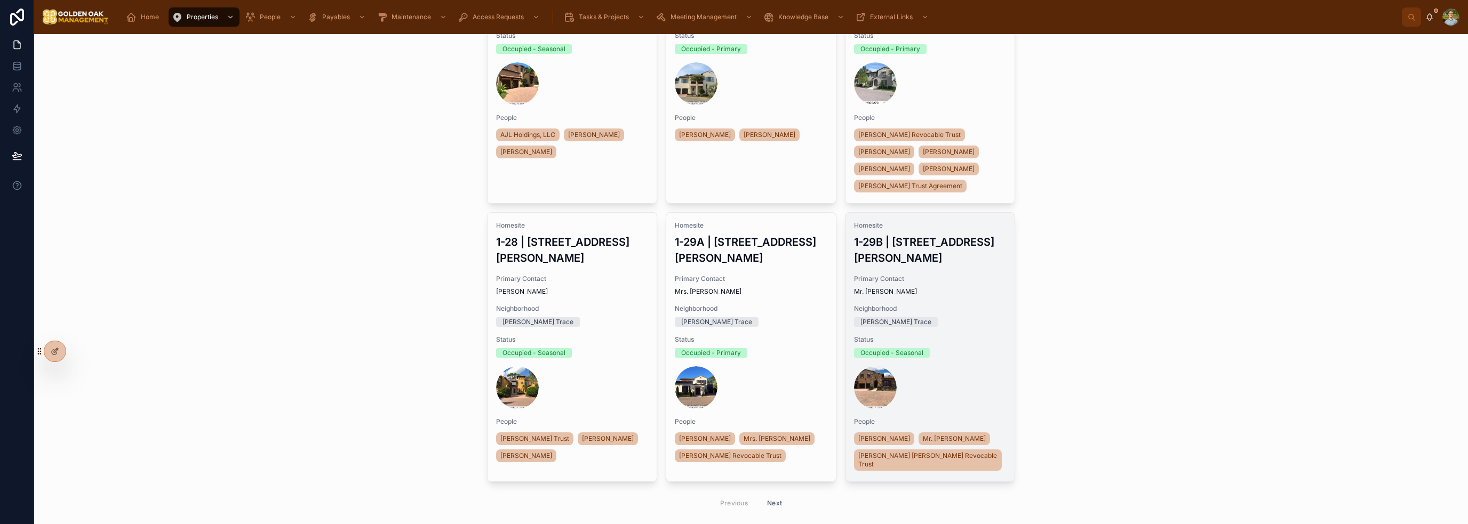
click at [733, 317] on div "[PERSON_NAME] Trace" at bounding box center [930, 322] width 153 height 10
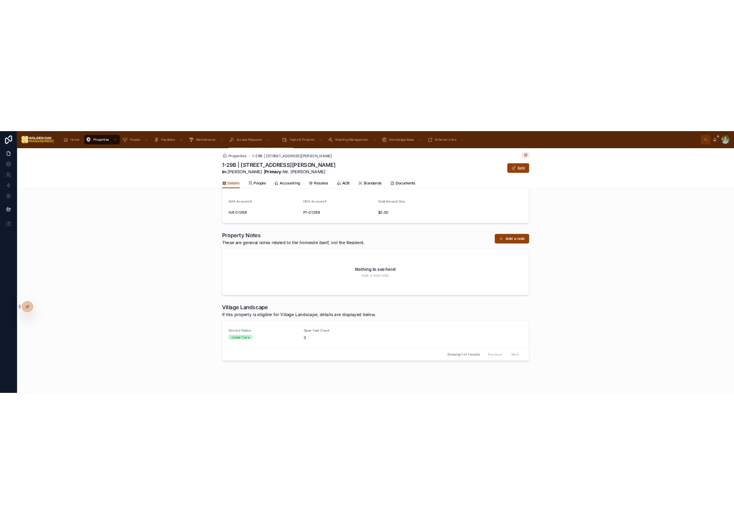
scroll to position [322, 0]
